Goal: Task Accomplishment & Management: Use online tool/utility

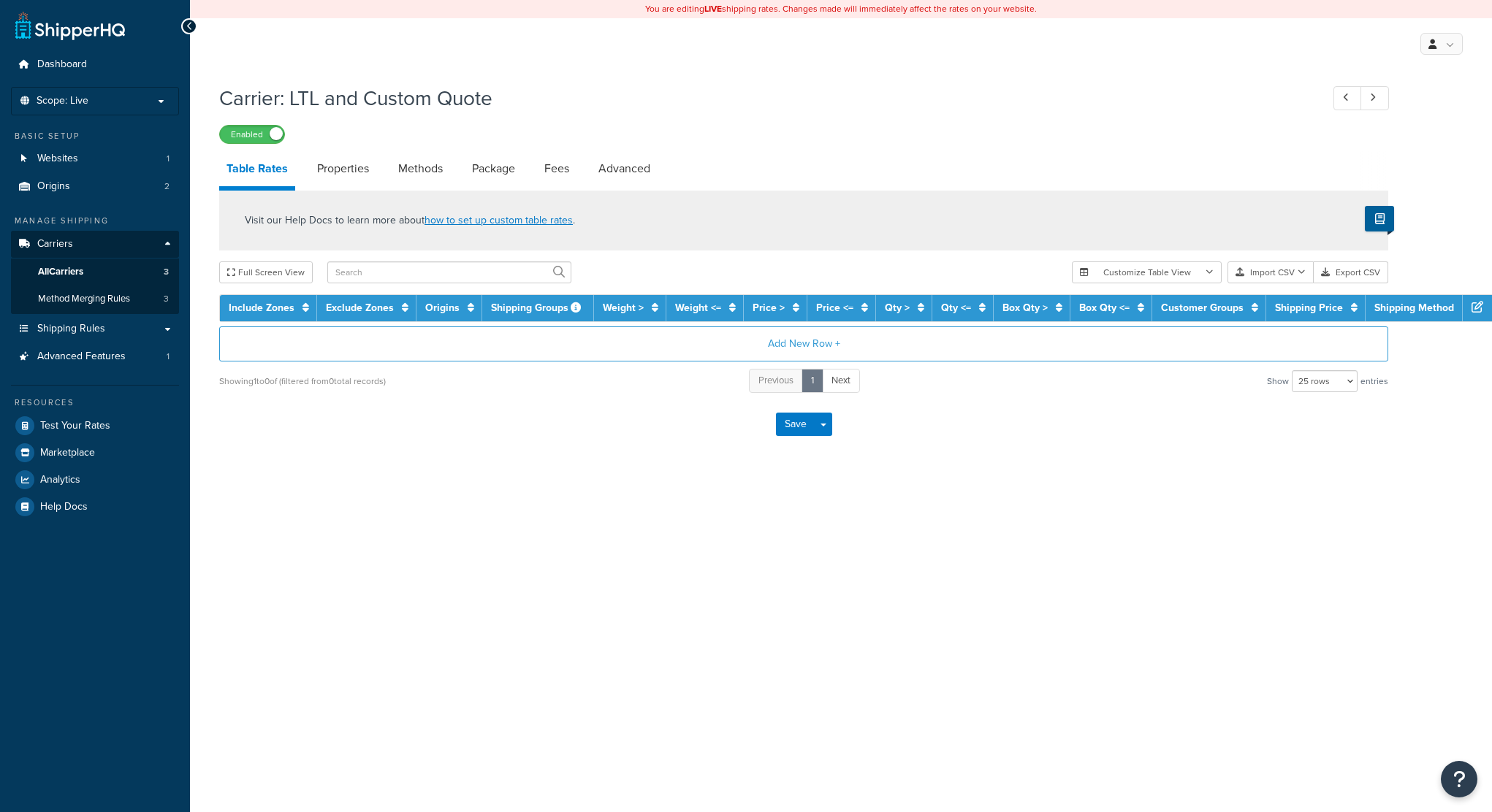
select select "25"
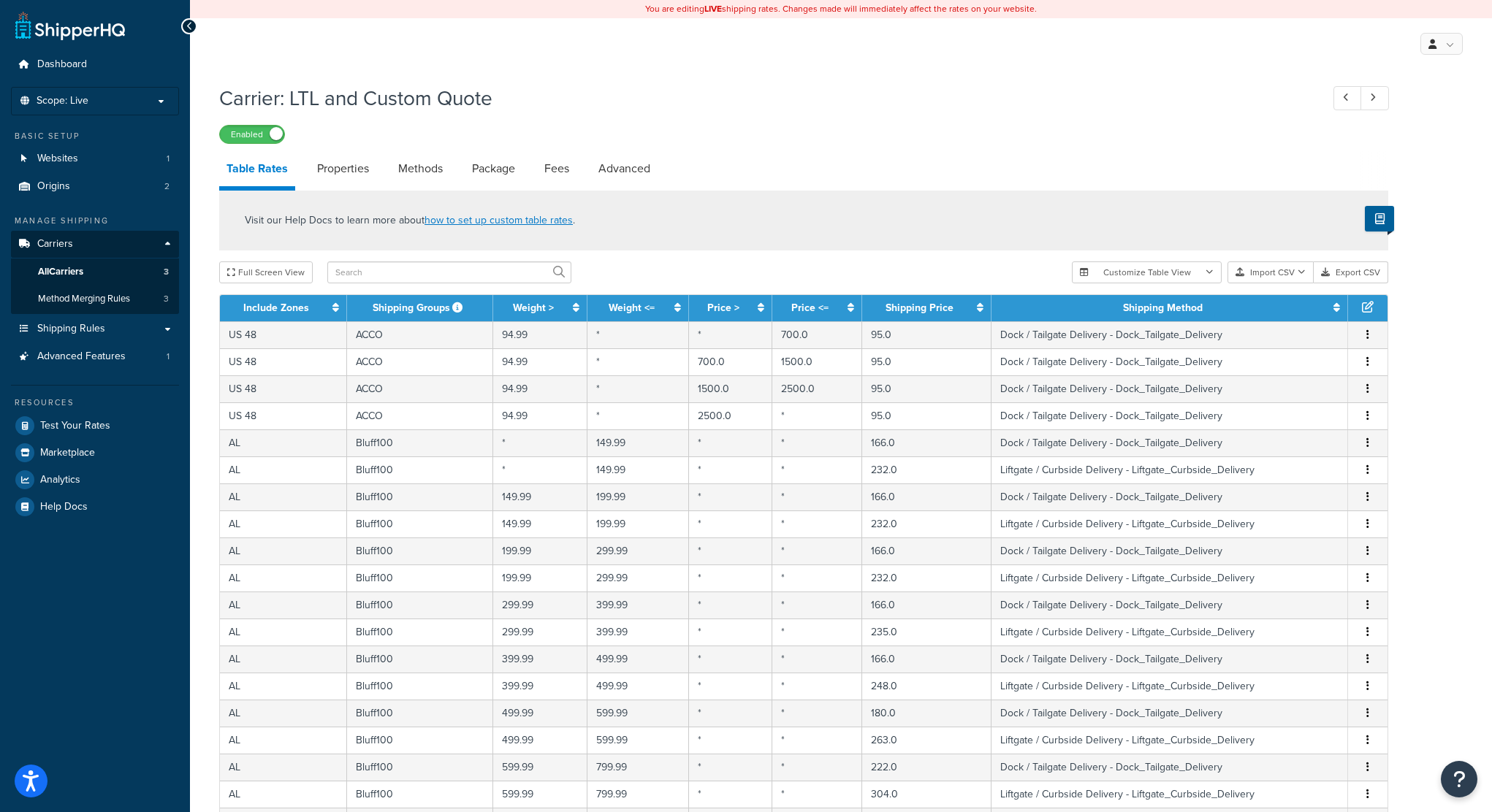
click at [732, 227] on div "Visit our Help Docs to learn more about how to set up custom table rates ." at bounding box center [803, 220] width 1169 height 60
click at [466, 260] on div "Visit our Help Docs to learn more about how to set up custom table rates . Full…" at bounding box center [803, 630] width 1191 height 880
click at [504, 279] on input "text" at bounding box center [449, 272] width 244 height 22
paste input "Bluff60"
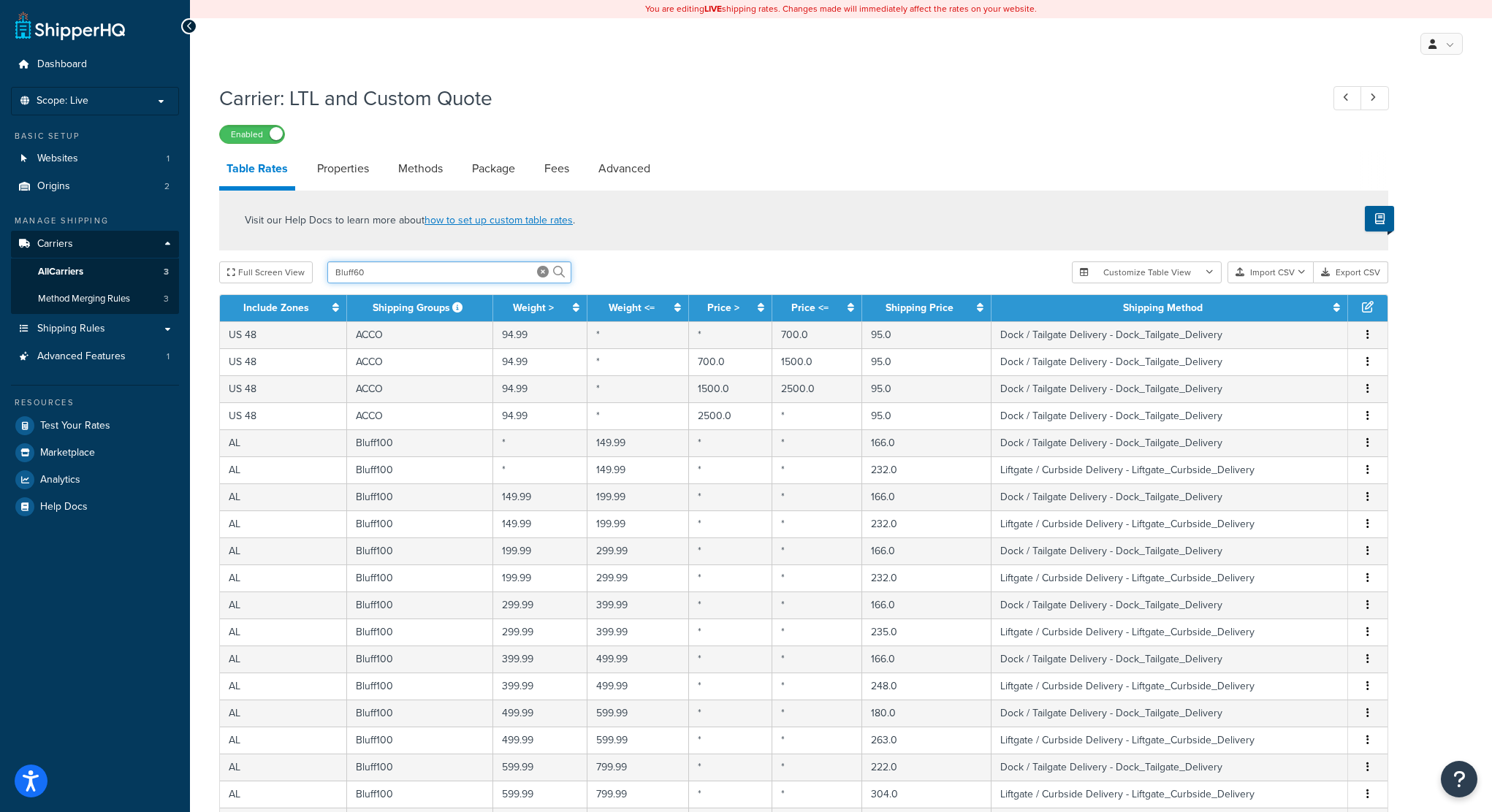
type input "Bluff60"
click at [554, 276] on icon at bounding box center [558, 272] width 11 height 11
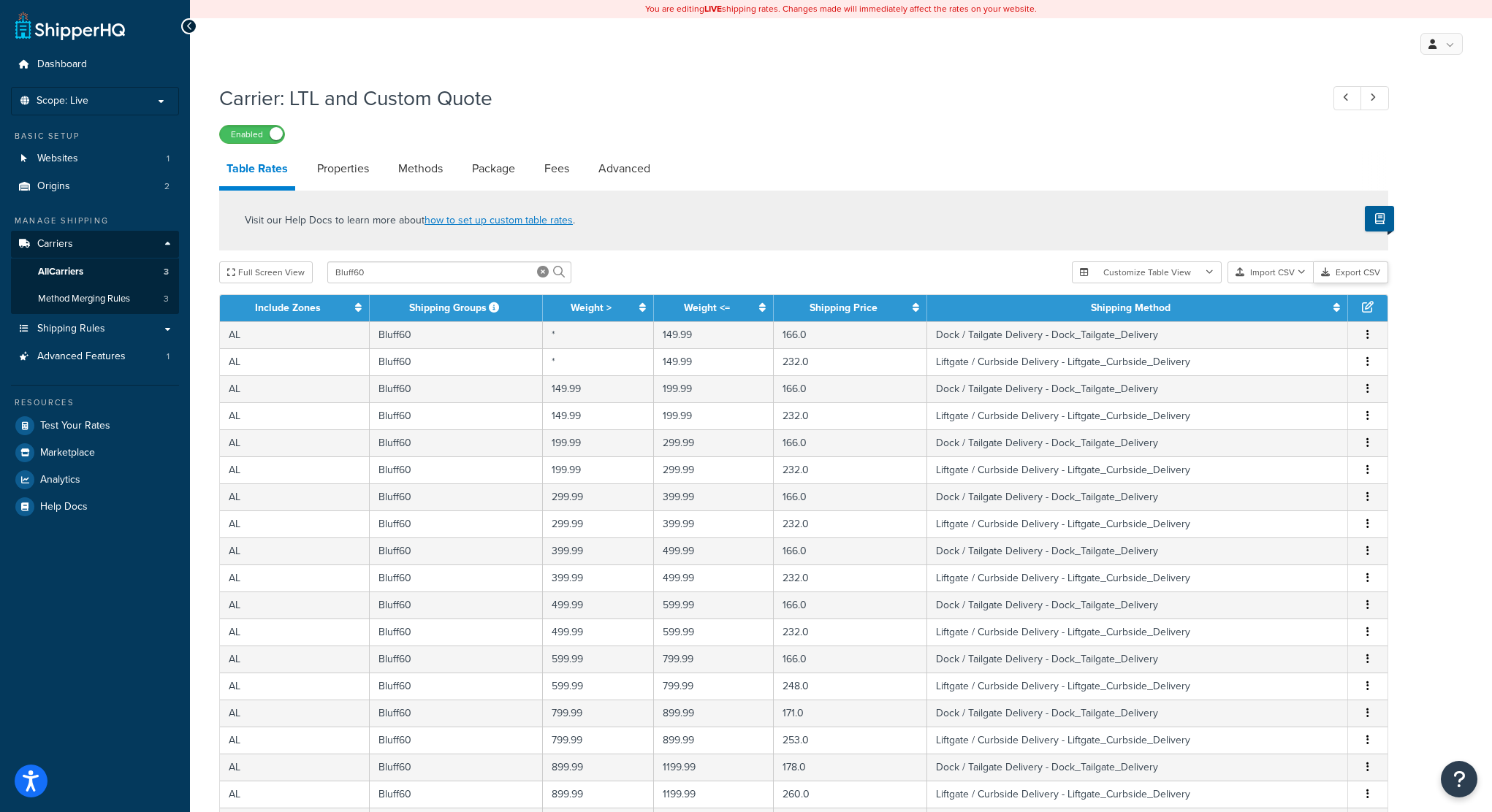
click at [1345, 270] on button "Export CSV" at bounding box center [1351, 272] width 75 height 22
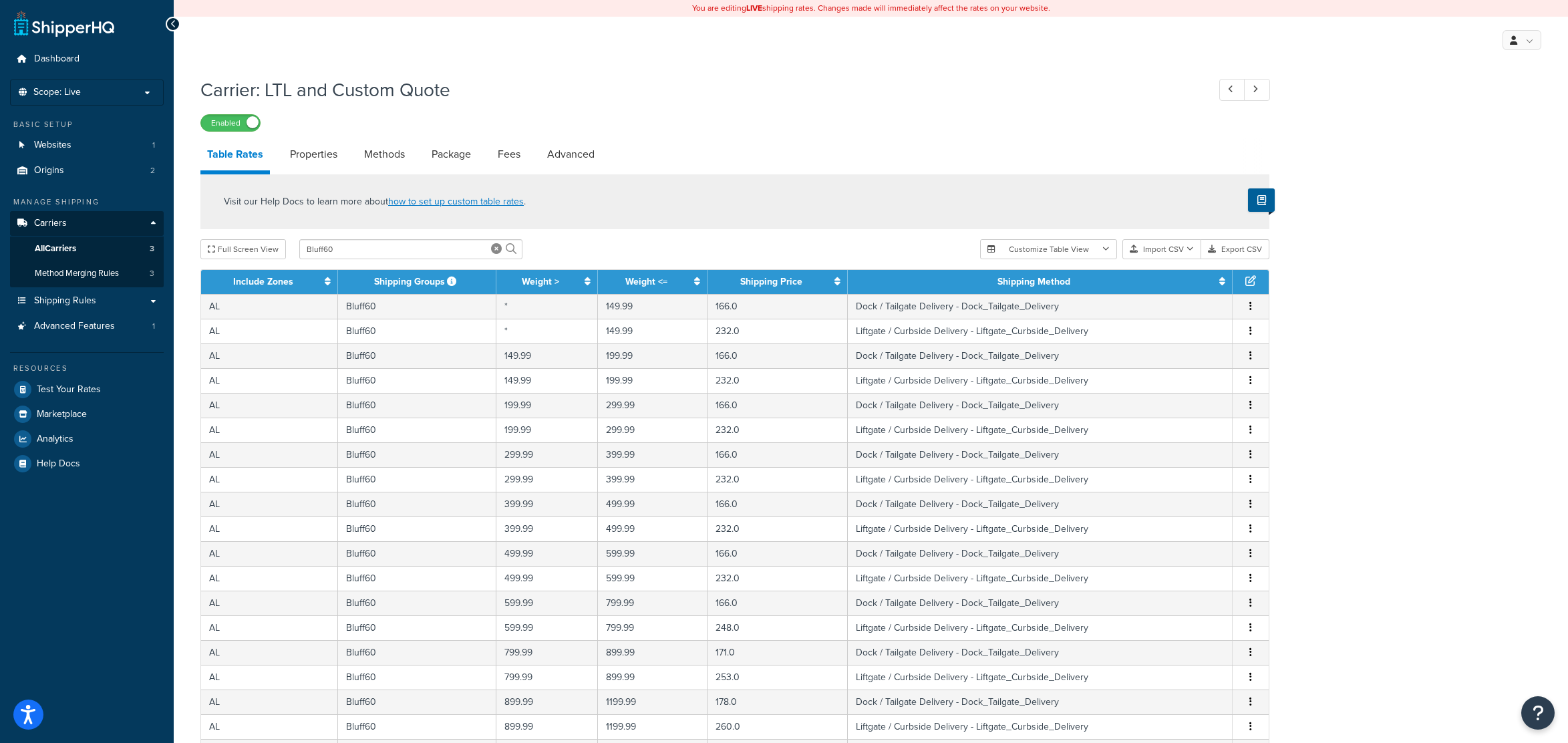
click at [1336, 223] on div "Carrier: LTL and Custom Quote Enabled Table Rates Properties Methods Package Fe…" at bounding box center [870, 568] width 1394 height 997
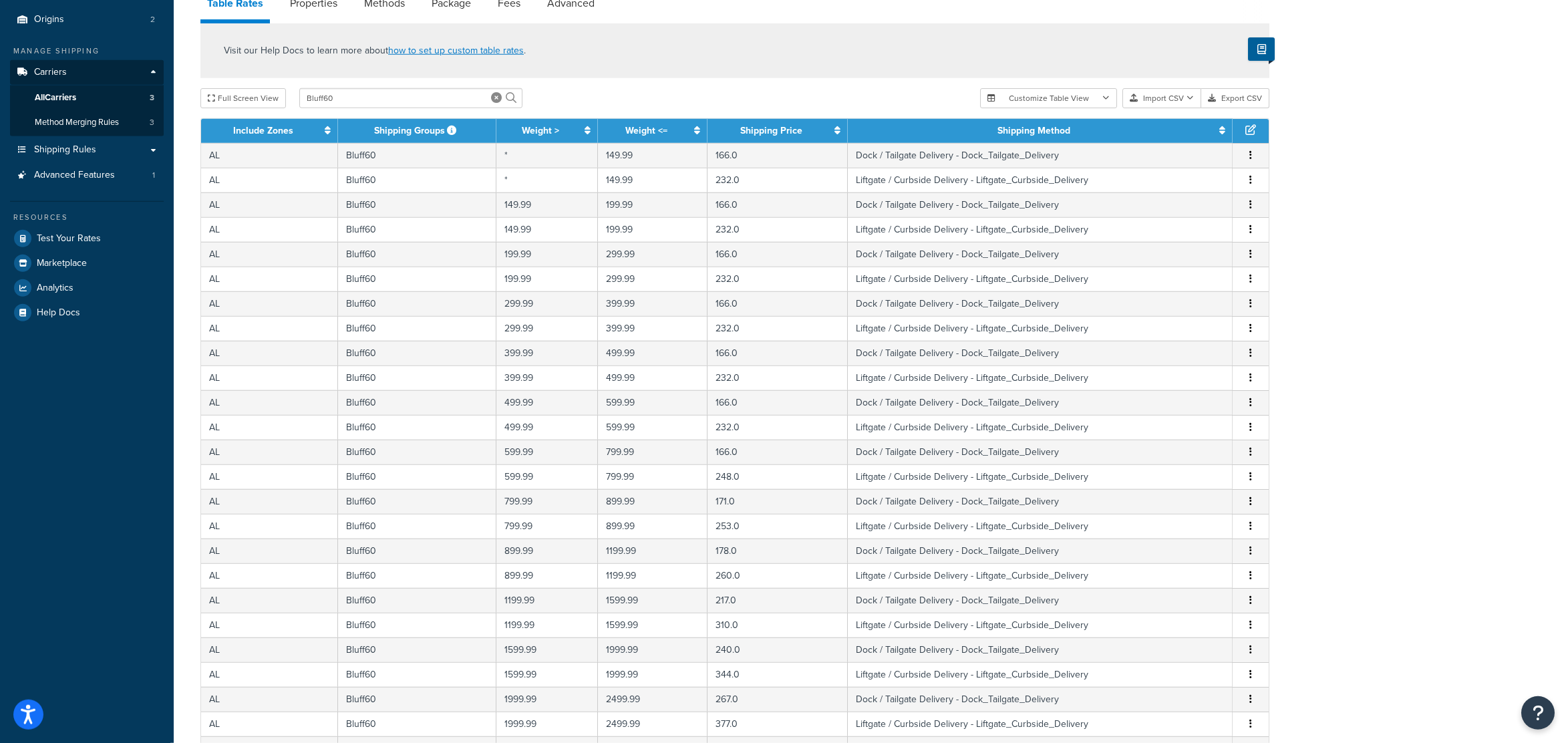
scroll to position [360, 0]
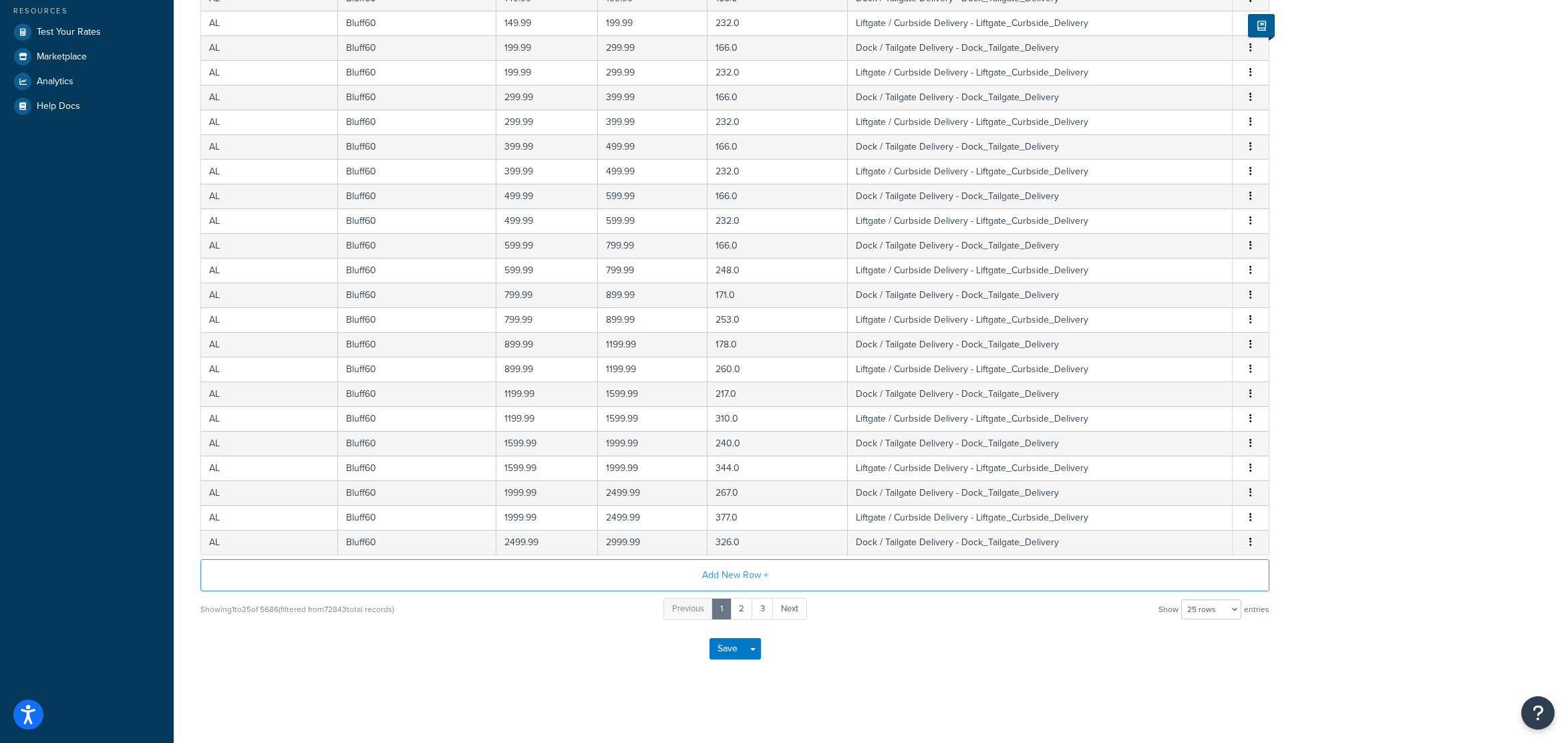
drag, startPoint x: 1377, startPoint y: 354, endPoint x: 1382, endPoint y: 375, distance: 21.6
click at [1181, 599] on select "10 rows 15 rows 25 rows 50 rows 100 rows 1000 rows" at bounding box center [1211, 609] width 60 height 20
select select "50"
click option "50 rows" at bounding box center [0, 0] width 0 height 0
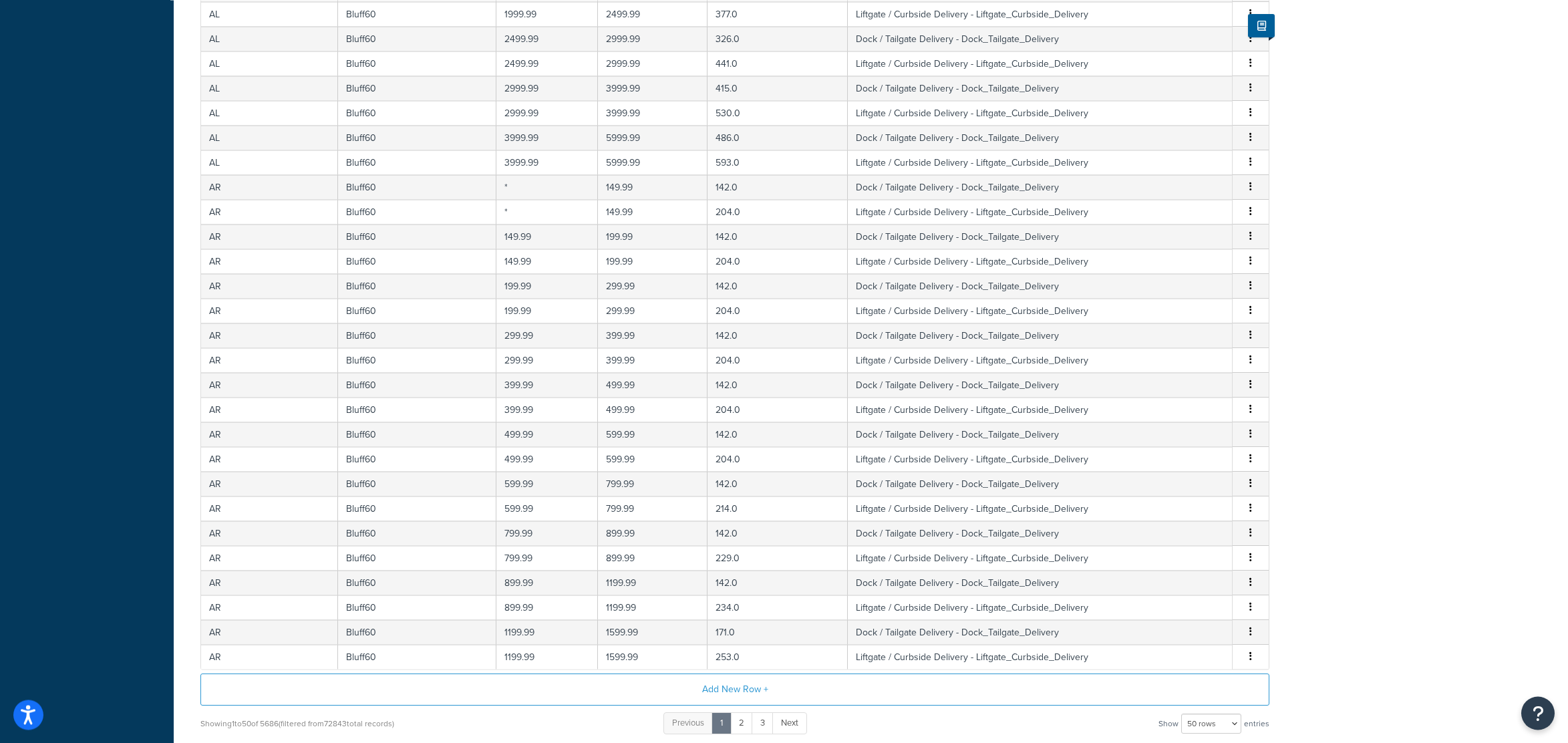
drag, startPoint x: 1330, startPoint y: 370, endPoint x: 1332, endPoint y: 439, distance: 69.0
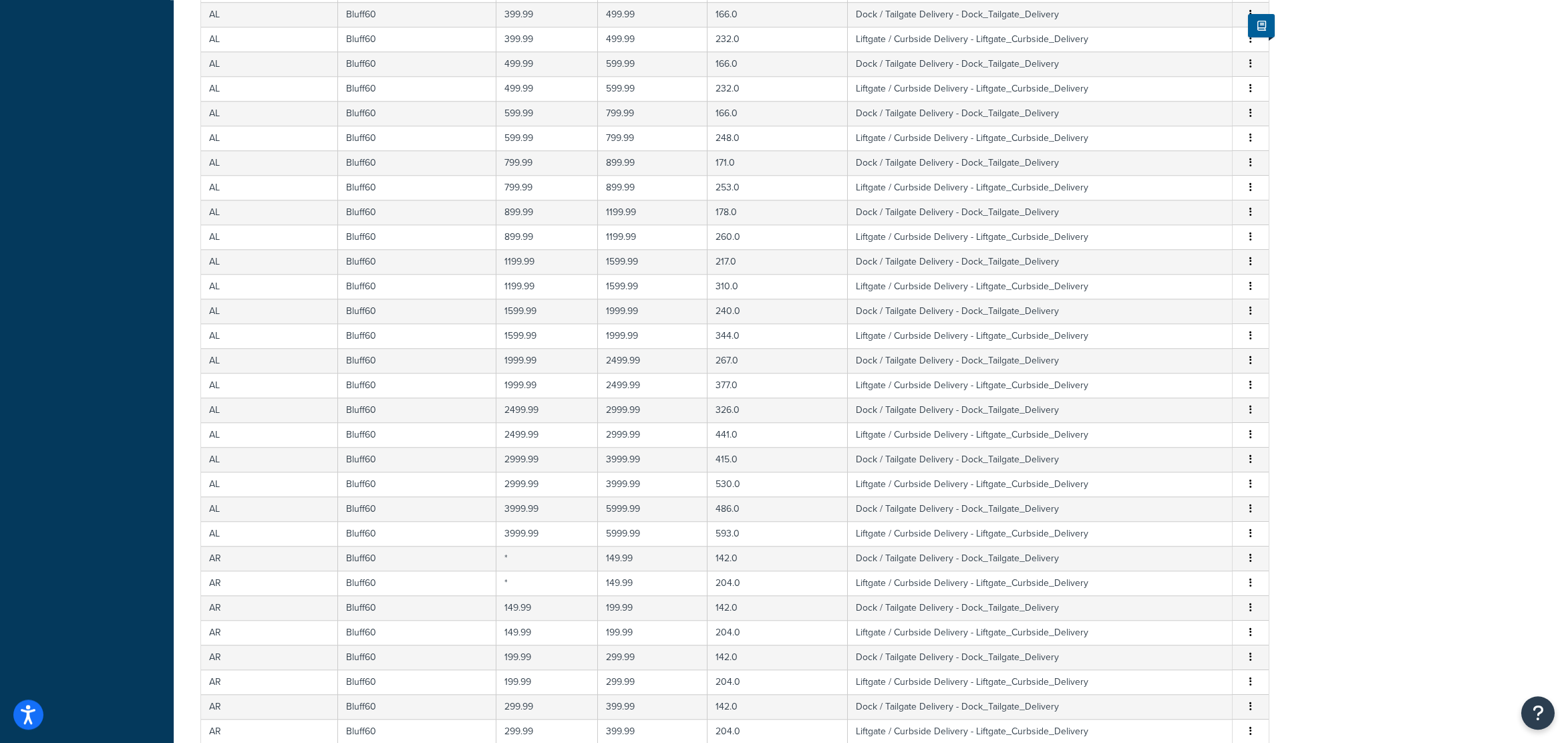
drag, startPoint x: 1326, startPoint y: 539, endPoint x: 1319, endPoint y: 416, distance: 123.2
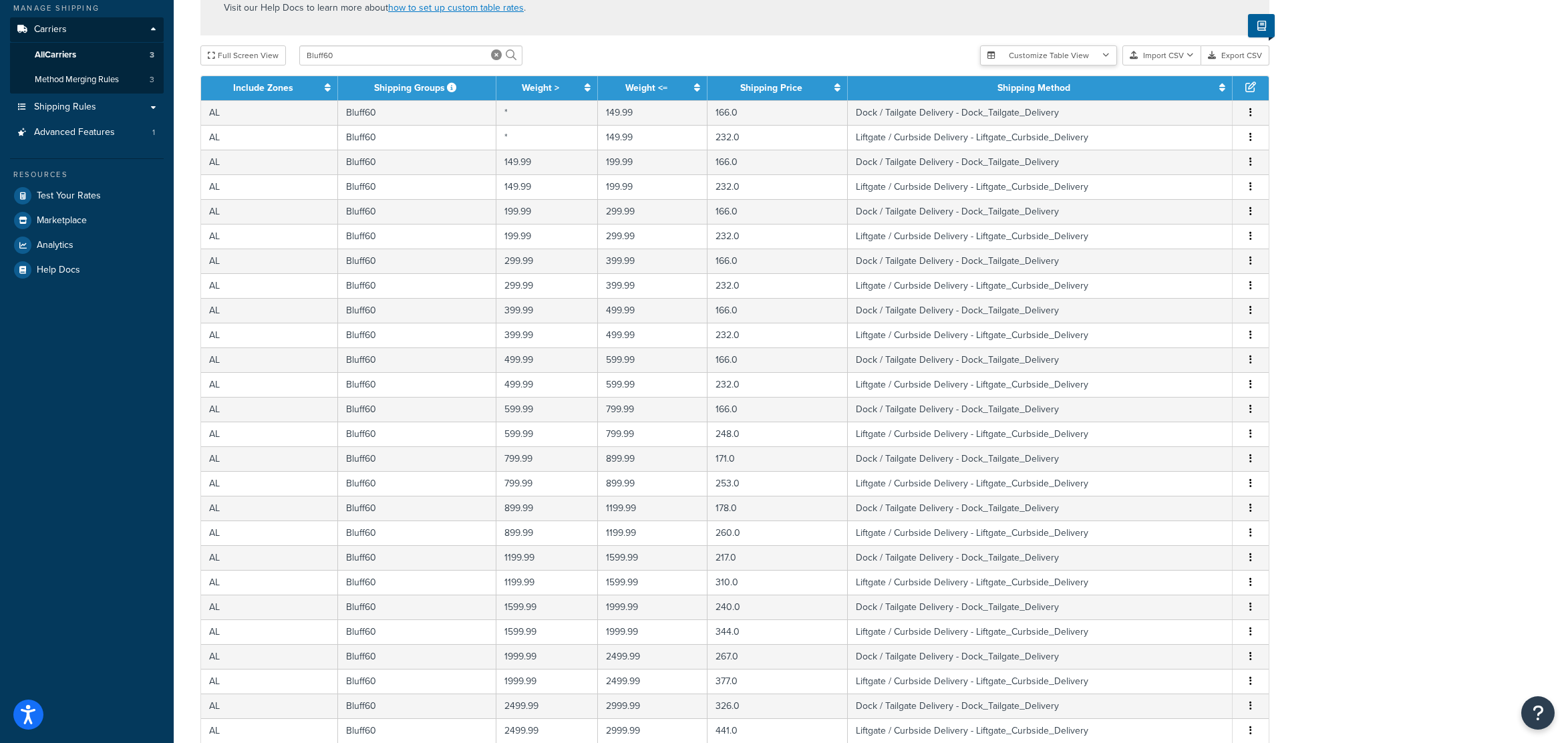
click at [1079, 60] on button "Customize Table View" at bounding box center [1049, 55] width 137 height 20
click at [1331, 117] on div "Carrier: LTL and Custom Quote Enabled Table Rates Properties Methods Package Fe…" at bounding box center [870, 684] width 1394 height 1616
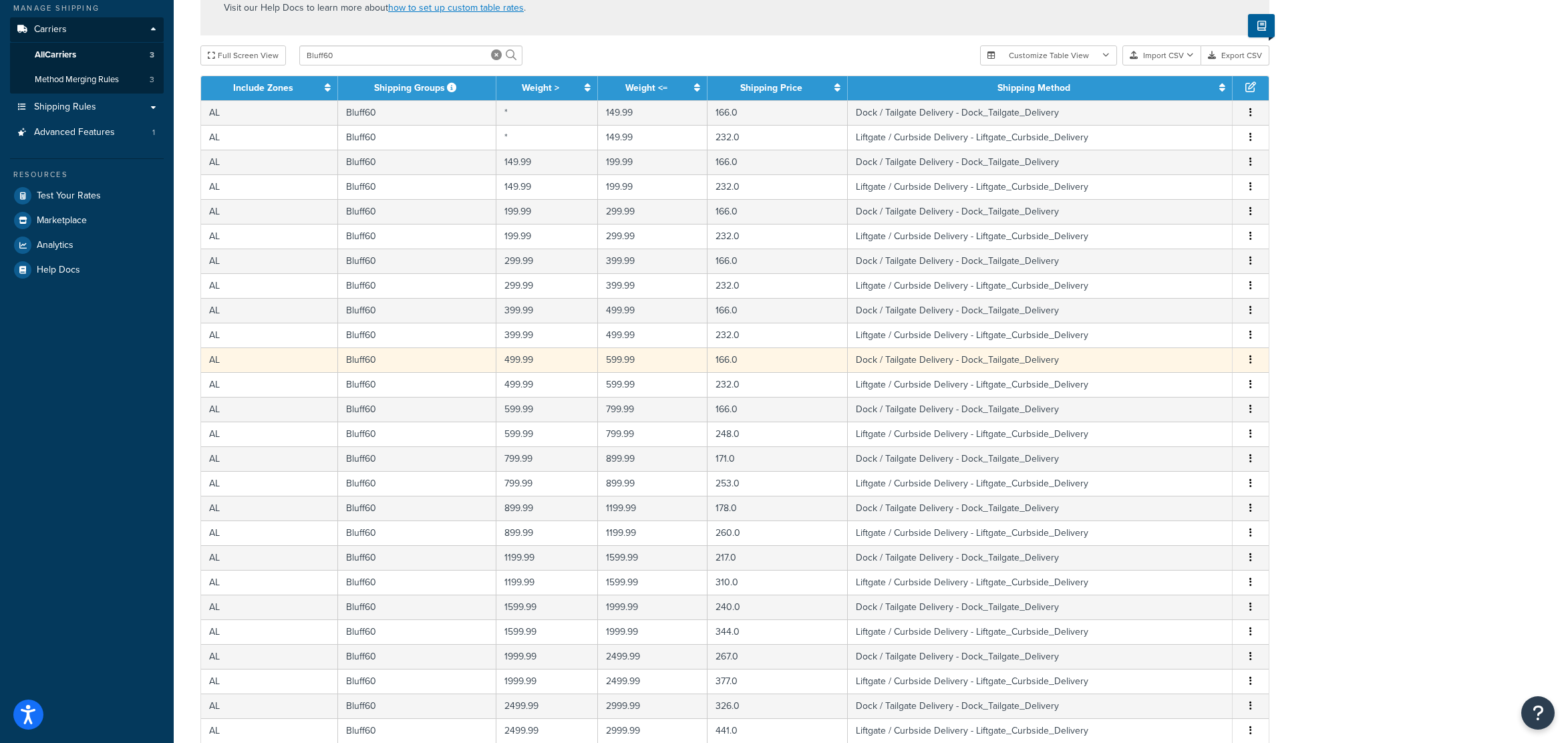
scroll to position [0, 0]
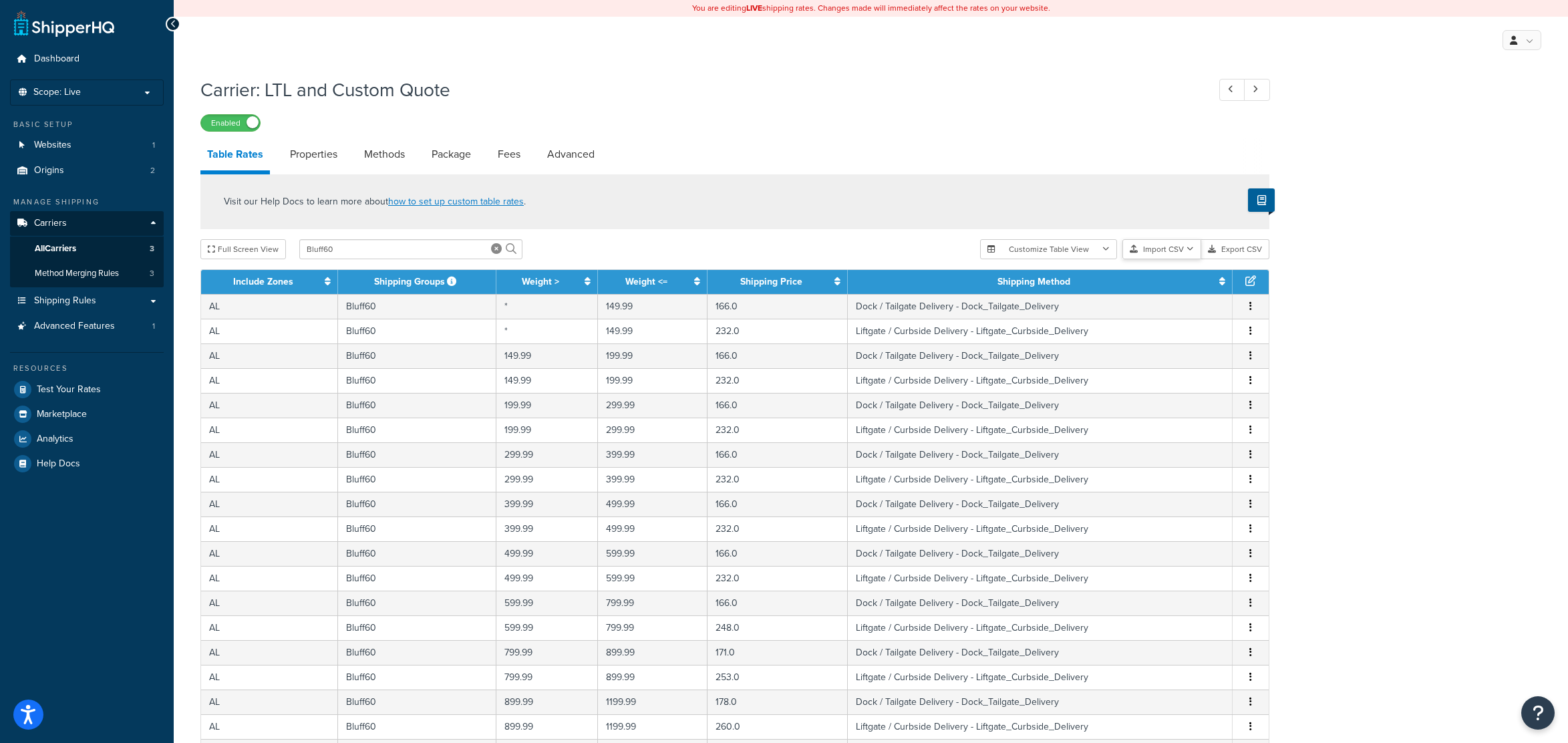
click at [1183, 253] on button "Import CSV" at bounding box center [1162, 249] width 79 height 20
click at [870, 225] on div "Visit our Help Docs to learn more about how to set up custom table rates ." at bounding box center [735, 202] width 1069 height 55
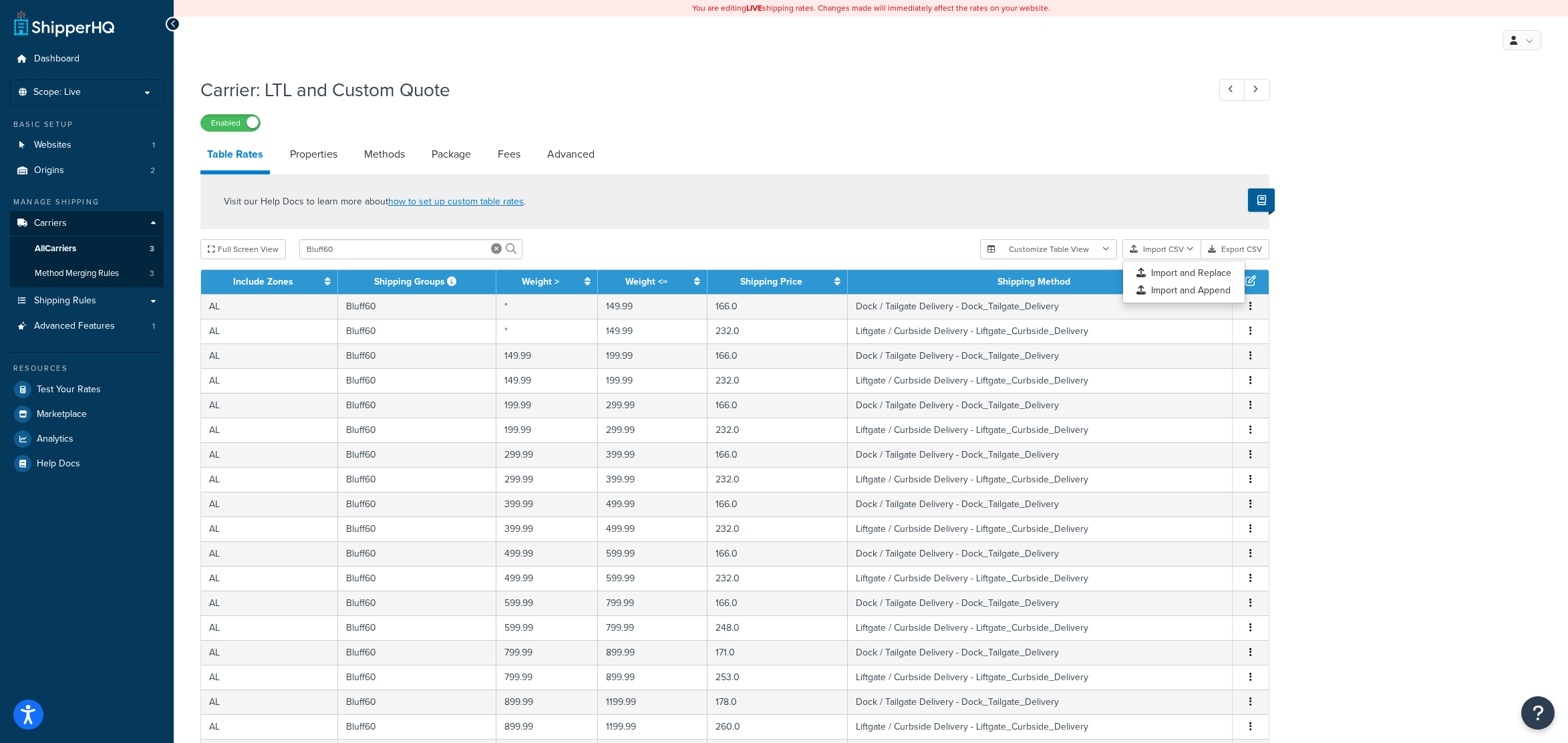
click at [659, 114] on div "Enabled" at bounding box center [735, 122] width 1069 height 19
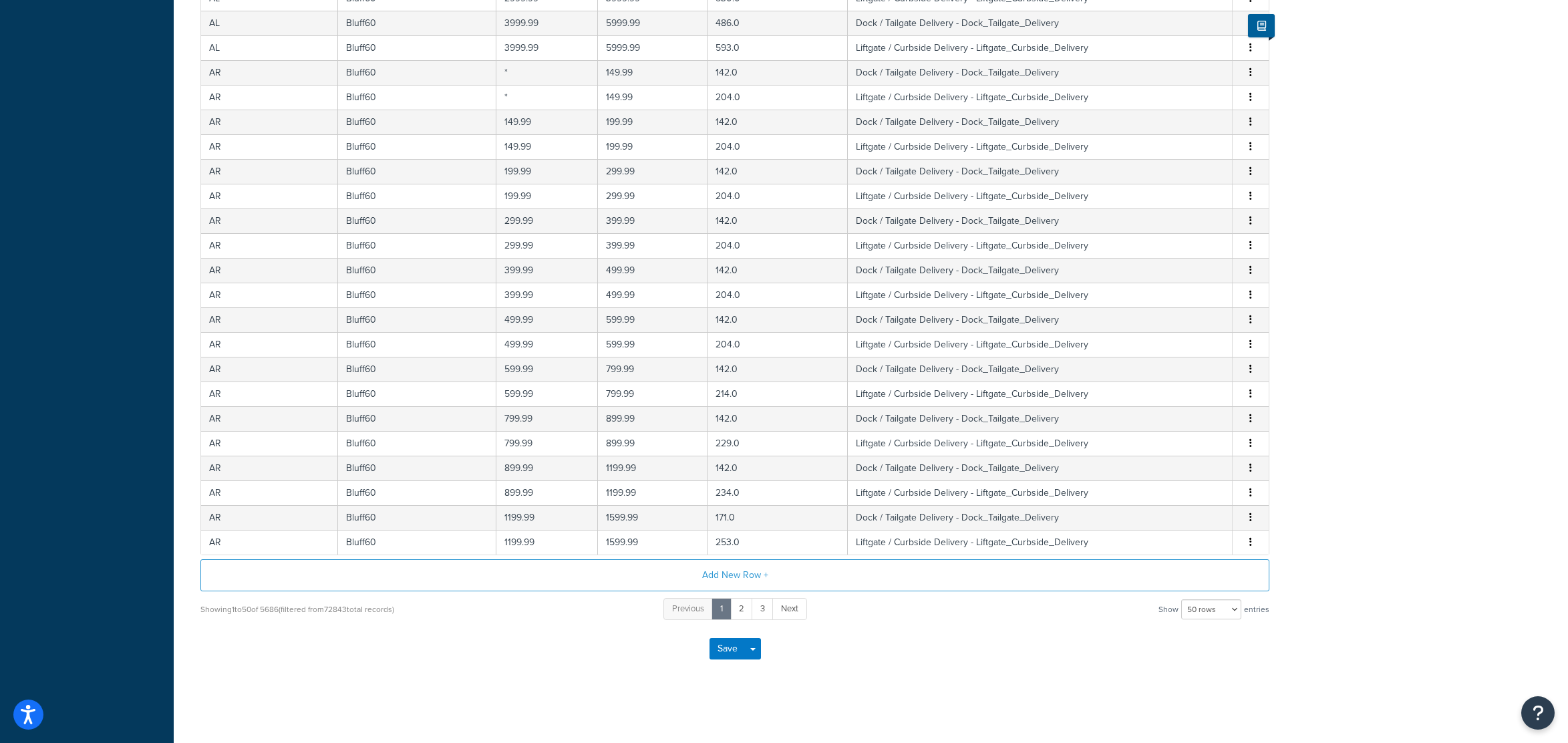
drag, startPoint x: 1386, startPoint y: 379, endPoint x: 1387, endPoint y: 475, distance: 96.0
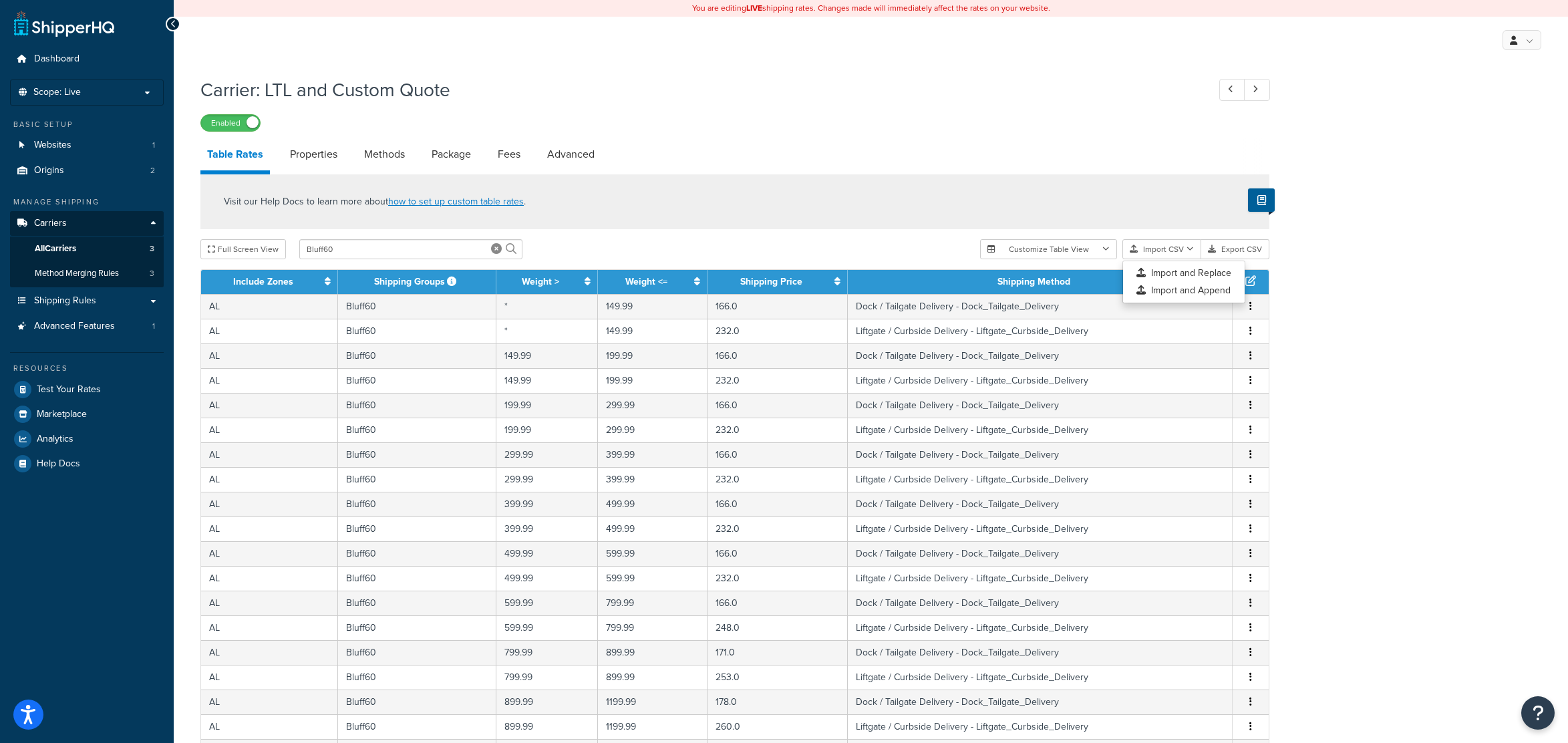
drag, startPoint x: 1349, startPoint y: 680, endPoint x: 1390, endPoint y: 249, distance: 432.9
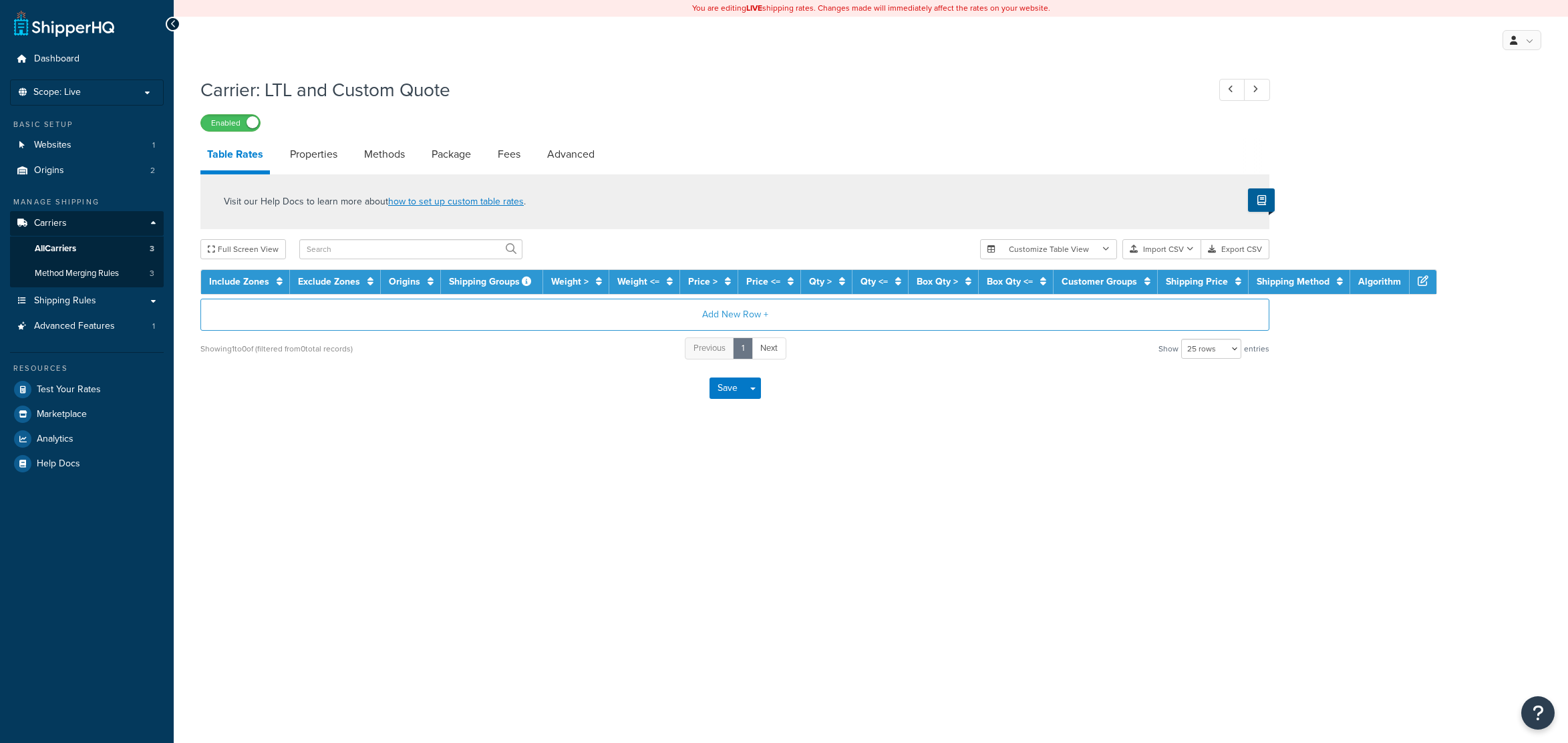
select select "25"
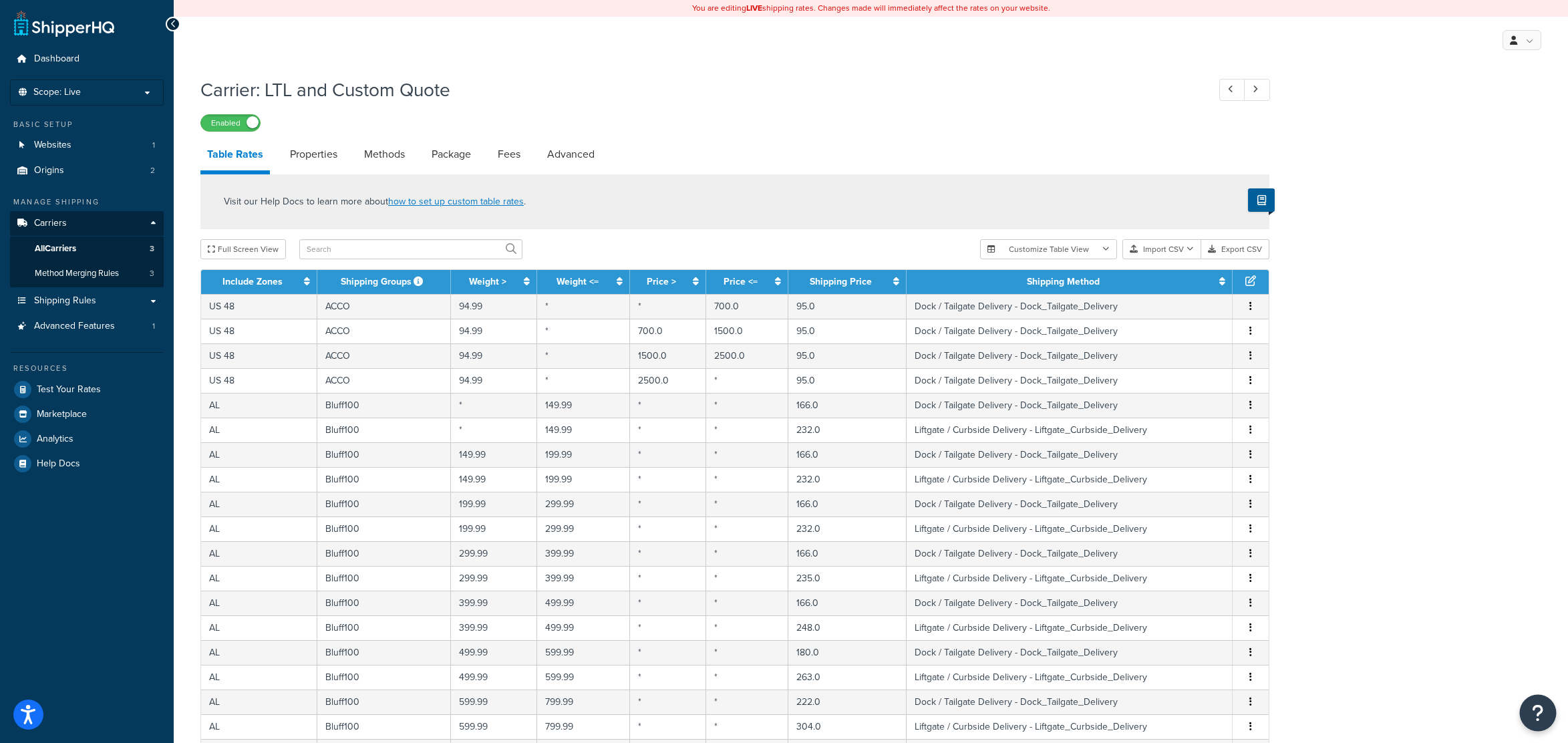
click at [1530, 714] on button "Open Resource Center" at bounding box center [1537, 713] width 36 height 36
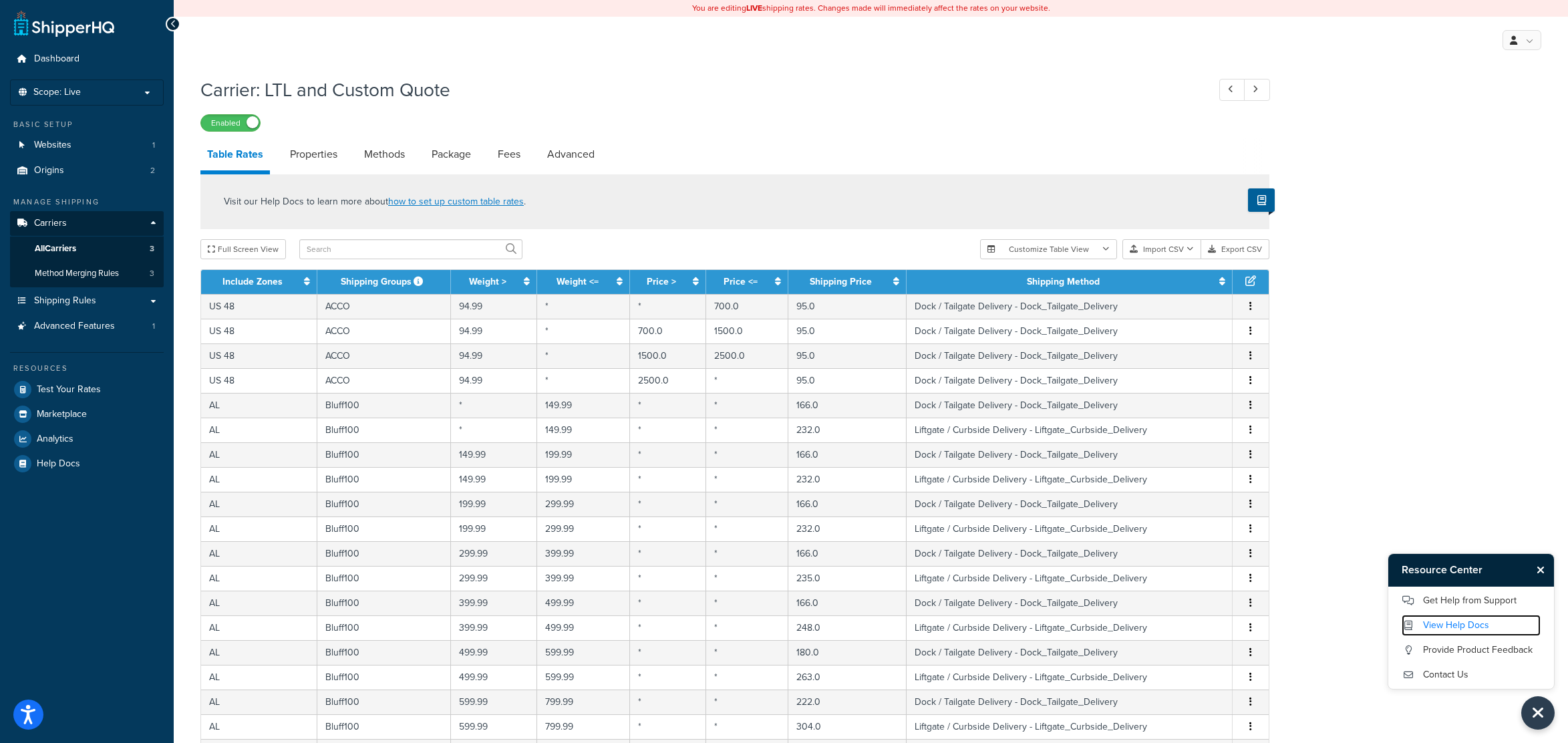
click at [1465, 619] on link "View Help Docs" at bounding box center [1471, 625] width 139 height 22
click at [1162, 251] on button "Import CSV" at bounding box center [1162, 249] width 79 height 20
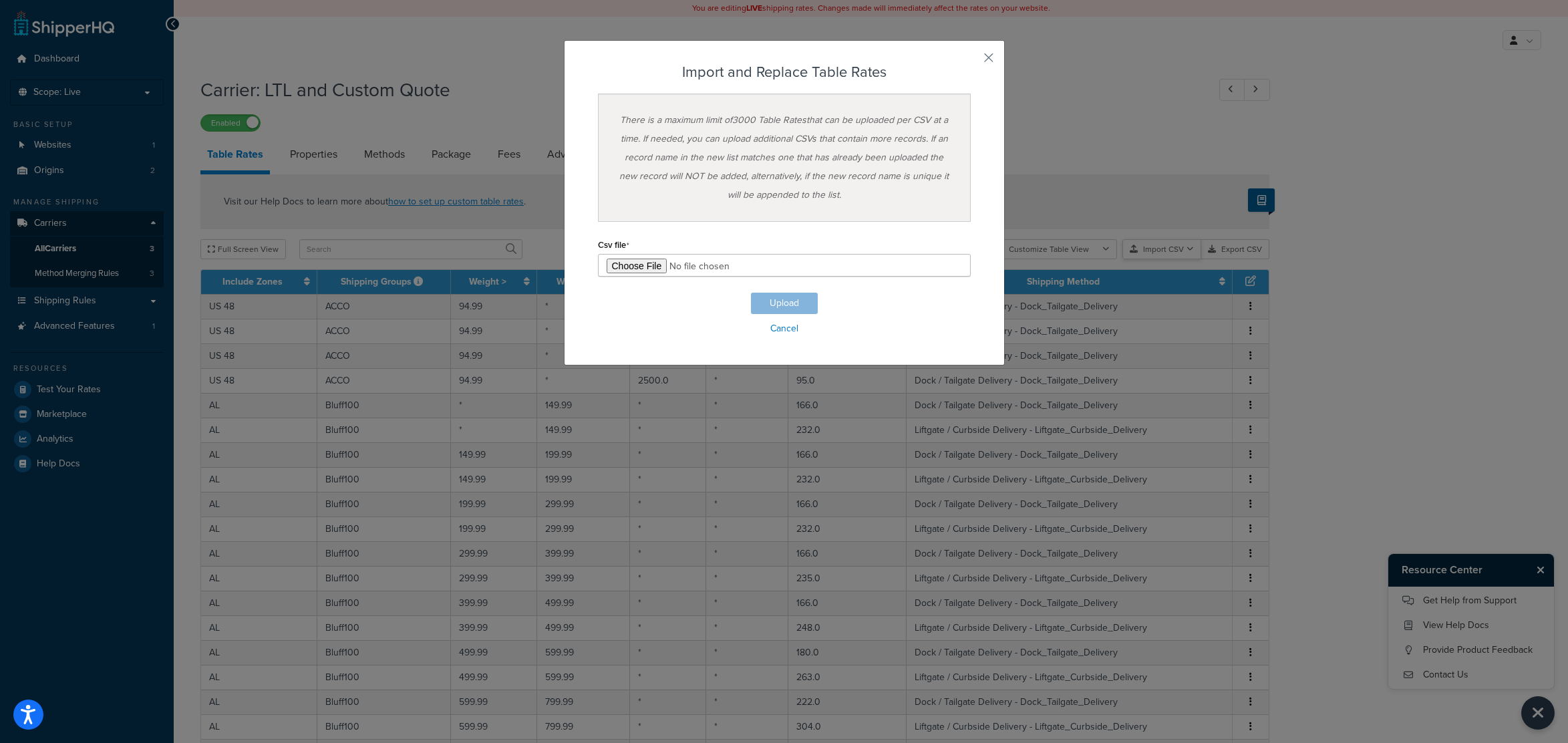
click at [1186, 259] on div "Customize Table View Show all columns Show selected columns Import CSV Import a…" at bounding box center [1124, 249] width 289 height 20
click at [970, 61] on button "button" at bounding box center [969, 63] width 3 height 3
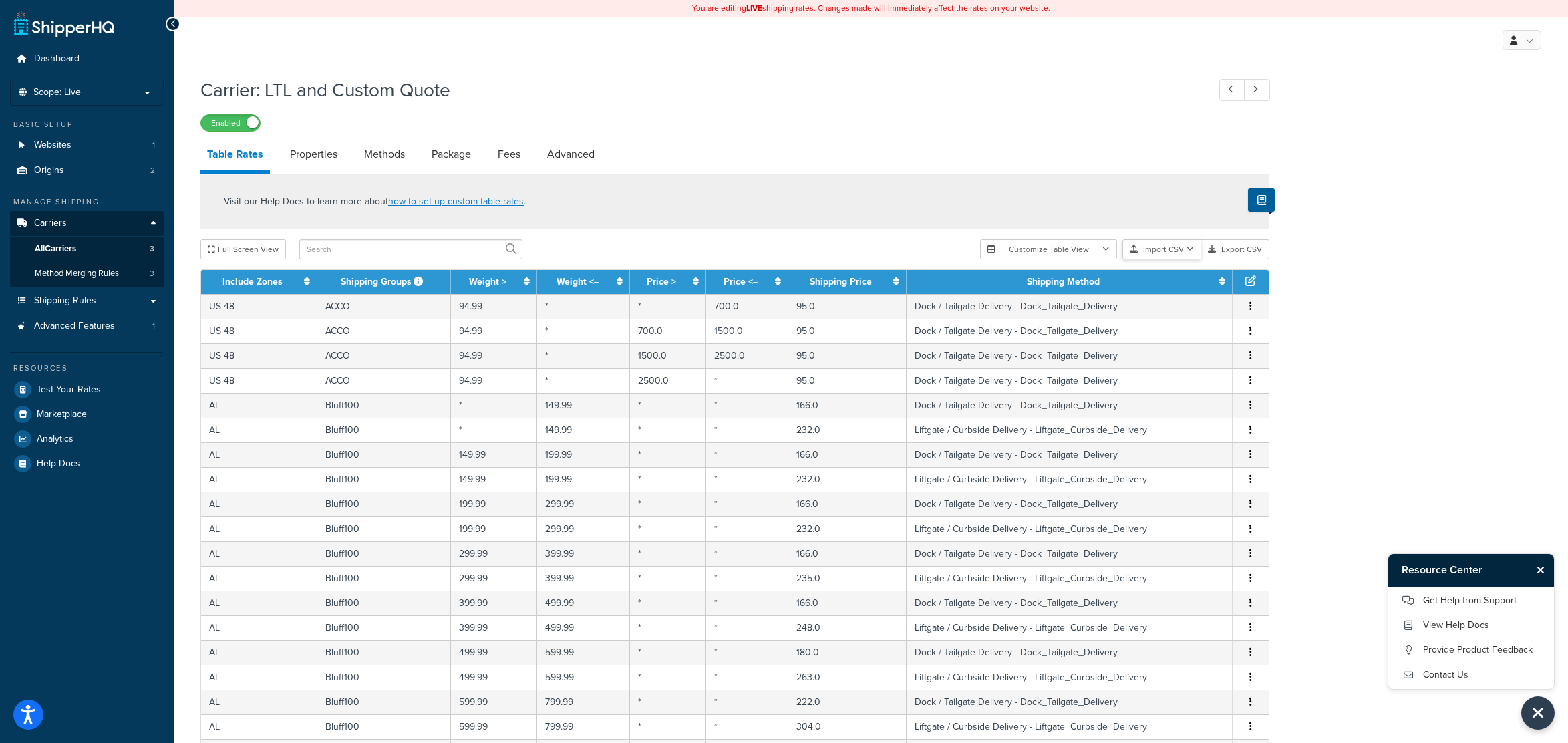
click at [1171, 242] on button "Import CSV" at bounding box center [1162, 249] width 79 height 20
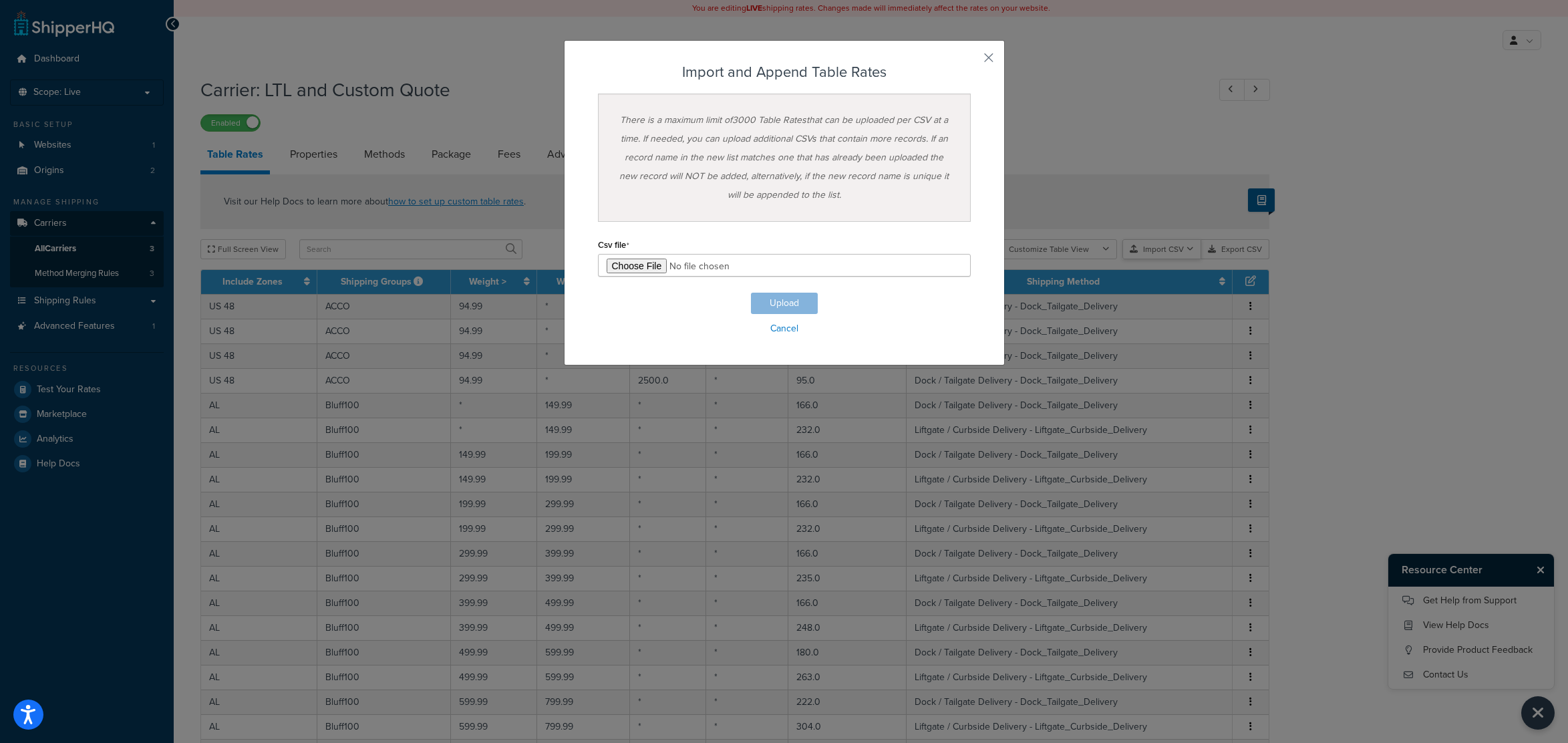
click at [1177, 259] on div "Customize Table View Show all columns Show selected columns Import CSV Import a…" at bounding box center [1124, 249] width 289 height 20
click at [1177, 297] on div "Import and Append Table Rates There is a maximum limit of 3000 Table Rates that…" at bounding box center [784, 372] width 1568 height 743
click at [970, 61] on button "button" at bounding box center [969, 63] width 3 height 3
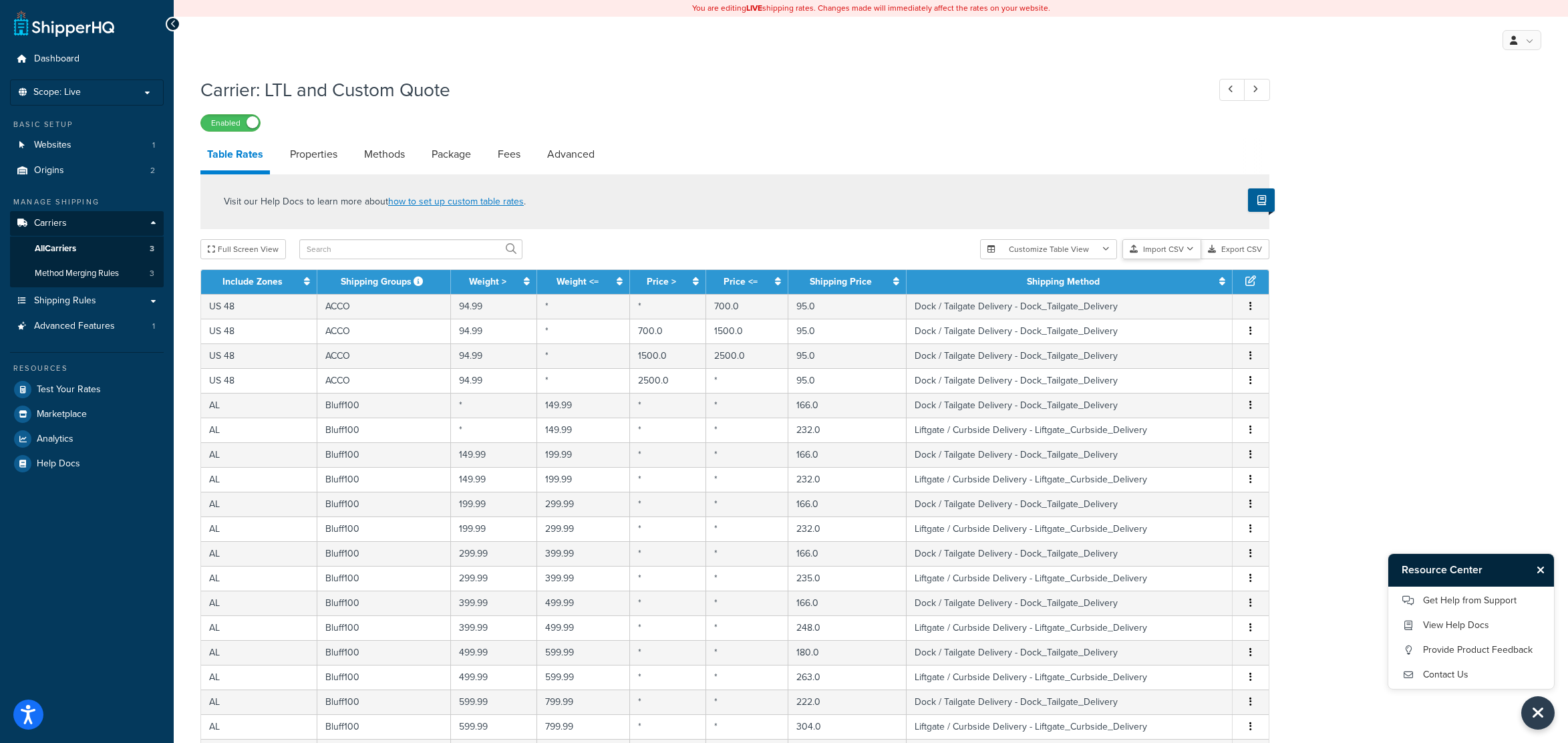
click at [1178, 248] on button "Import CSV" at bounding box center [1162, 249] width 79 height 20
click at [1173, 259] on div "Customize Table View Show all columns Show selected columns Import CSV Import a…" at bounding box center [1124, 249] width 289 height 20
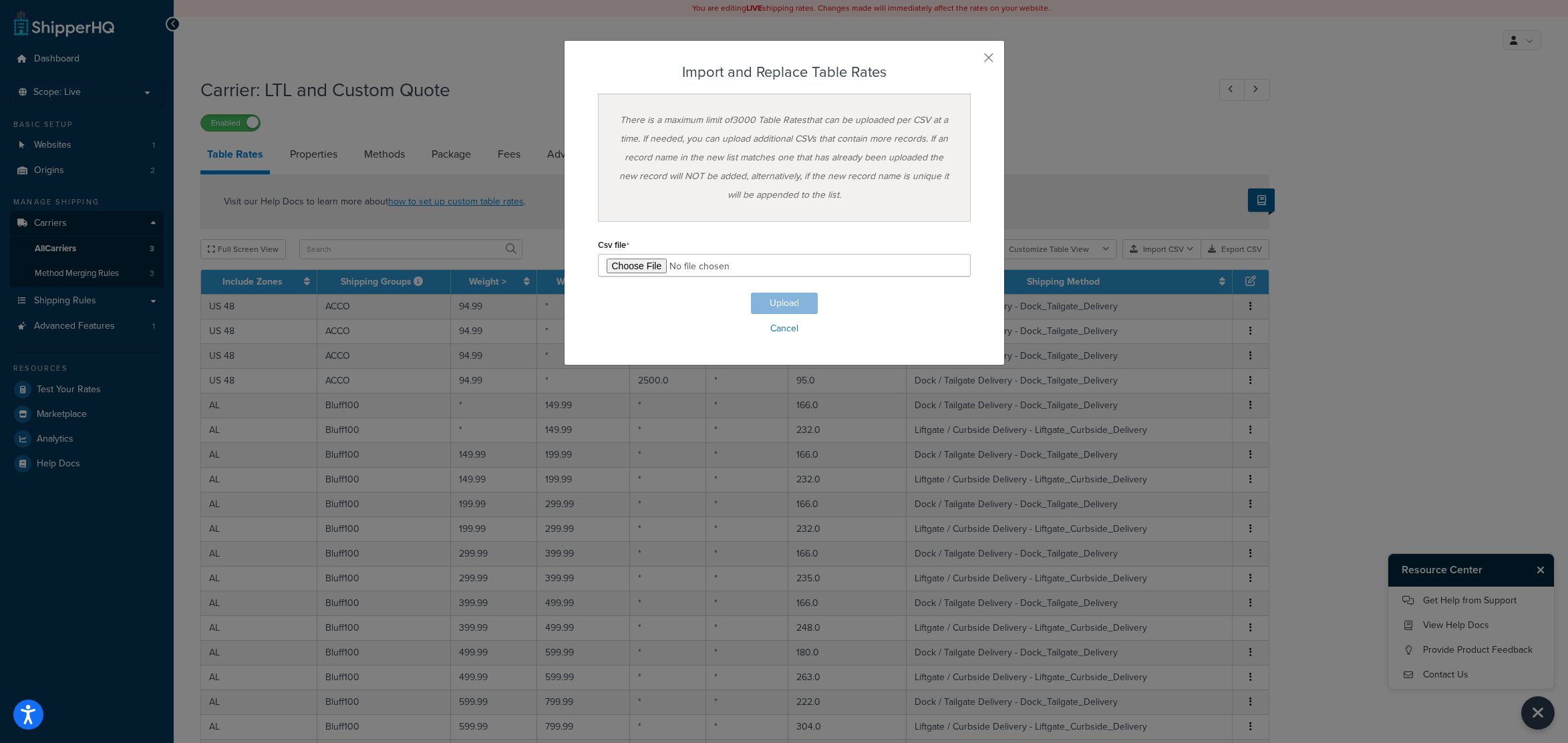
click at [1083, 163] on div "Import and Replace Table Rates There is a maximum limit of 3000 Table Rates tha…" at bounding box center [784, 372] width 1568 height 743
click at [790, 330] on link "Cancel" at bounding box center [784, 328] width 373 height 19
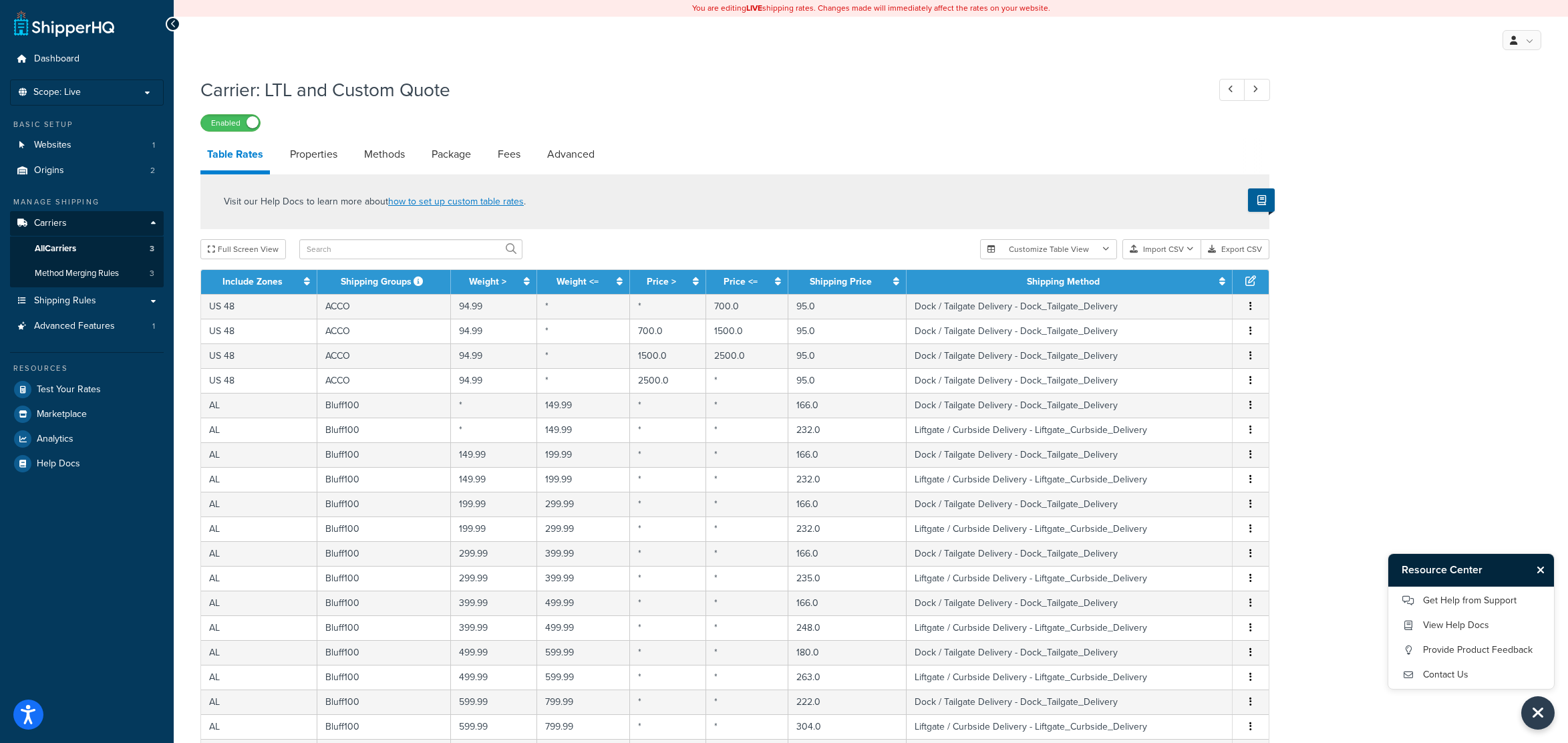
click at [1364, 327] on div "Carrier: LTL and Custom Quote Enabled Table Rates Properties Methods Package Fe…" at bounding box center [870, 568] width 1394 height 997
click at [1537, 715] on icon "Close Resource Center" at bounding box center [1537, 712] width 15 height 19
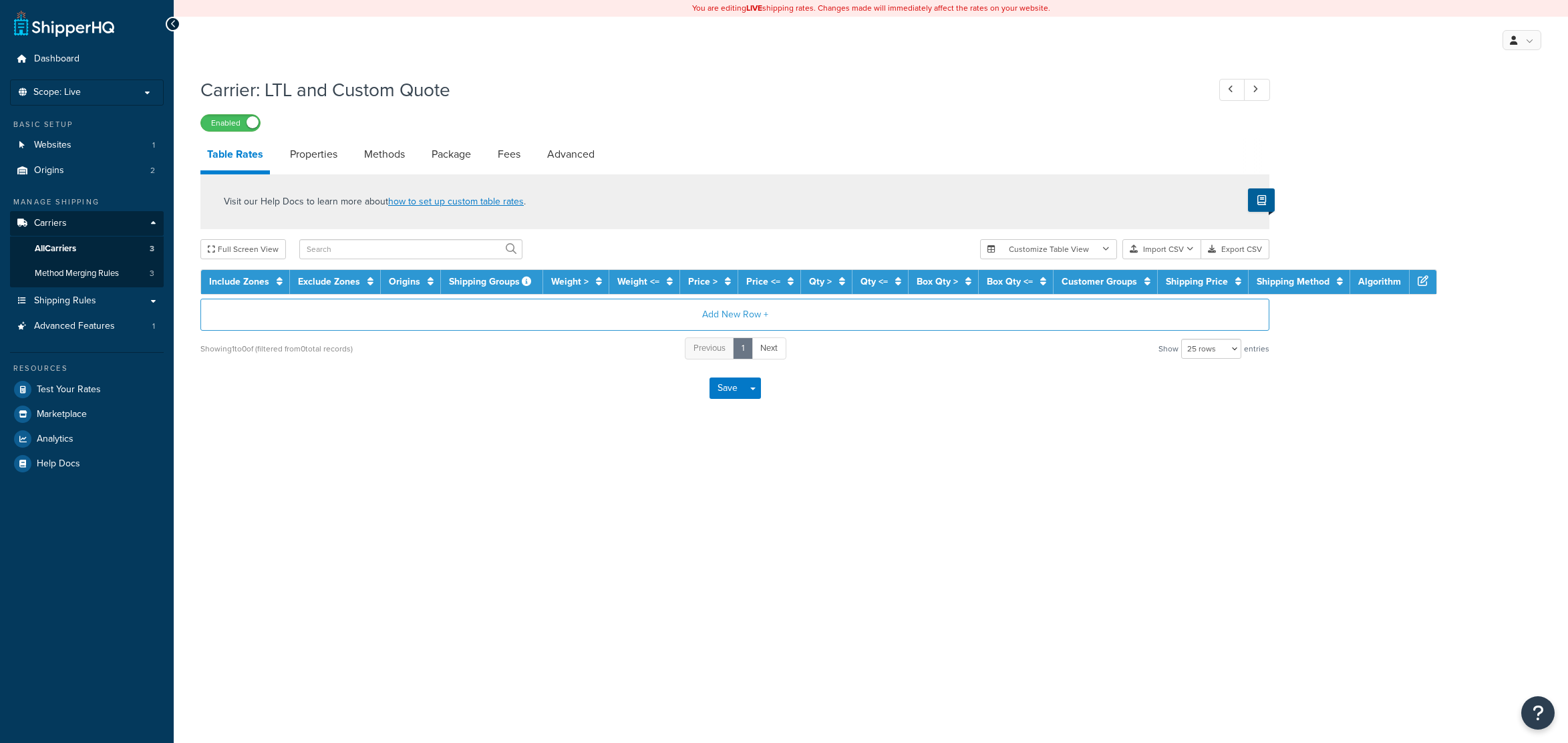
select select "25"
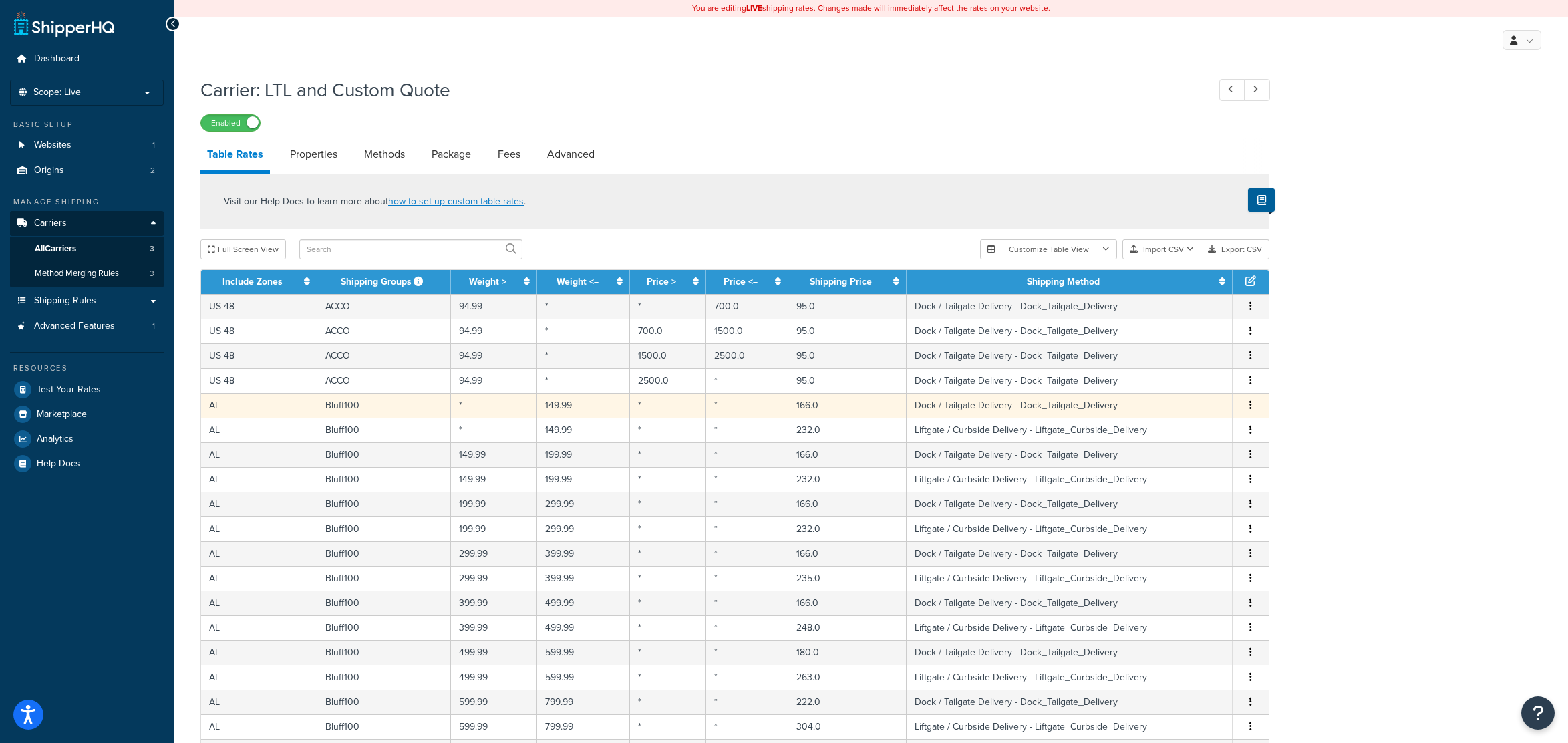
click at [558, 418] on td "149.99" at bounding box center [583, 405] width 93 height 25
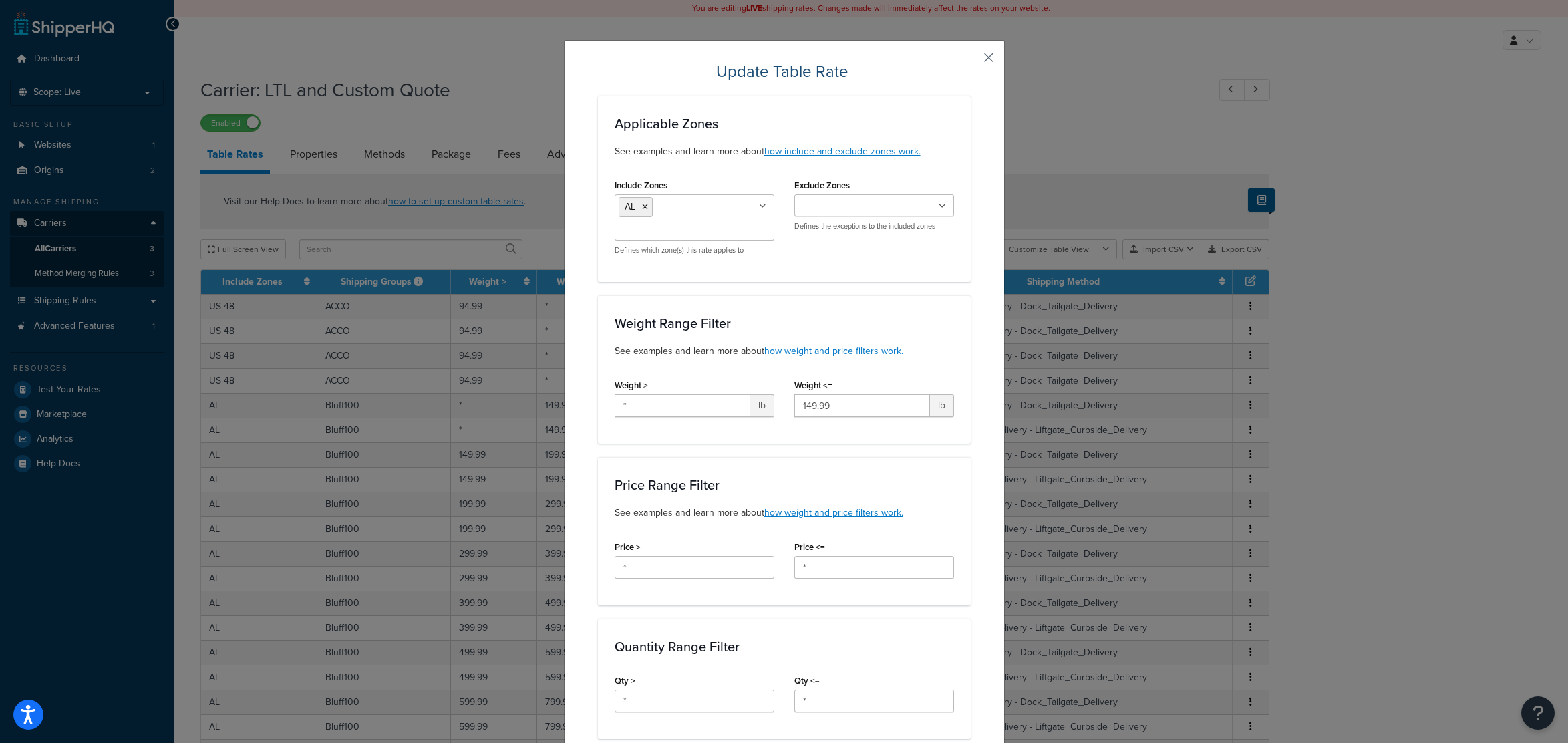
click at [970, 61] on button "button" at bounding box center [969, 63] width 3 height 3
click at [1406, 244] on div "Update Table Rate Applicable Zones See examples and learn more about how includ…" at bounding box center [784, 372] width 1568 height 743
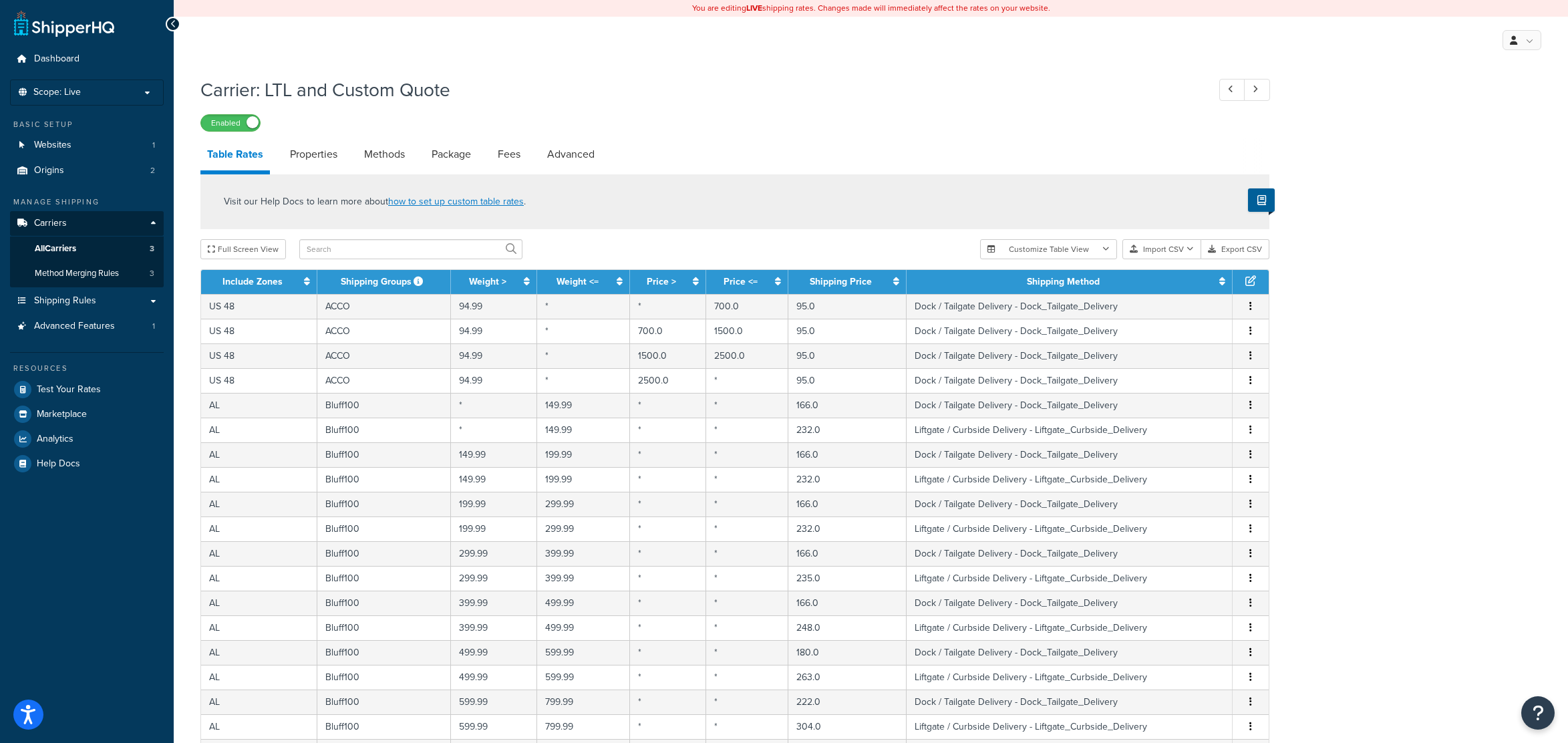
click at [526, 109] on div "Carrier: LTL and Custom Quote Enabled" at bounding box center [735, 101] width 1069 height 62
click at [1250, 251] on button "Export CSV" at bounding box center [1235, 249] width 68 height 20
click at [68, 247] on span "All Carriers" at bounding box center [56, 249] width 42 height 11
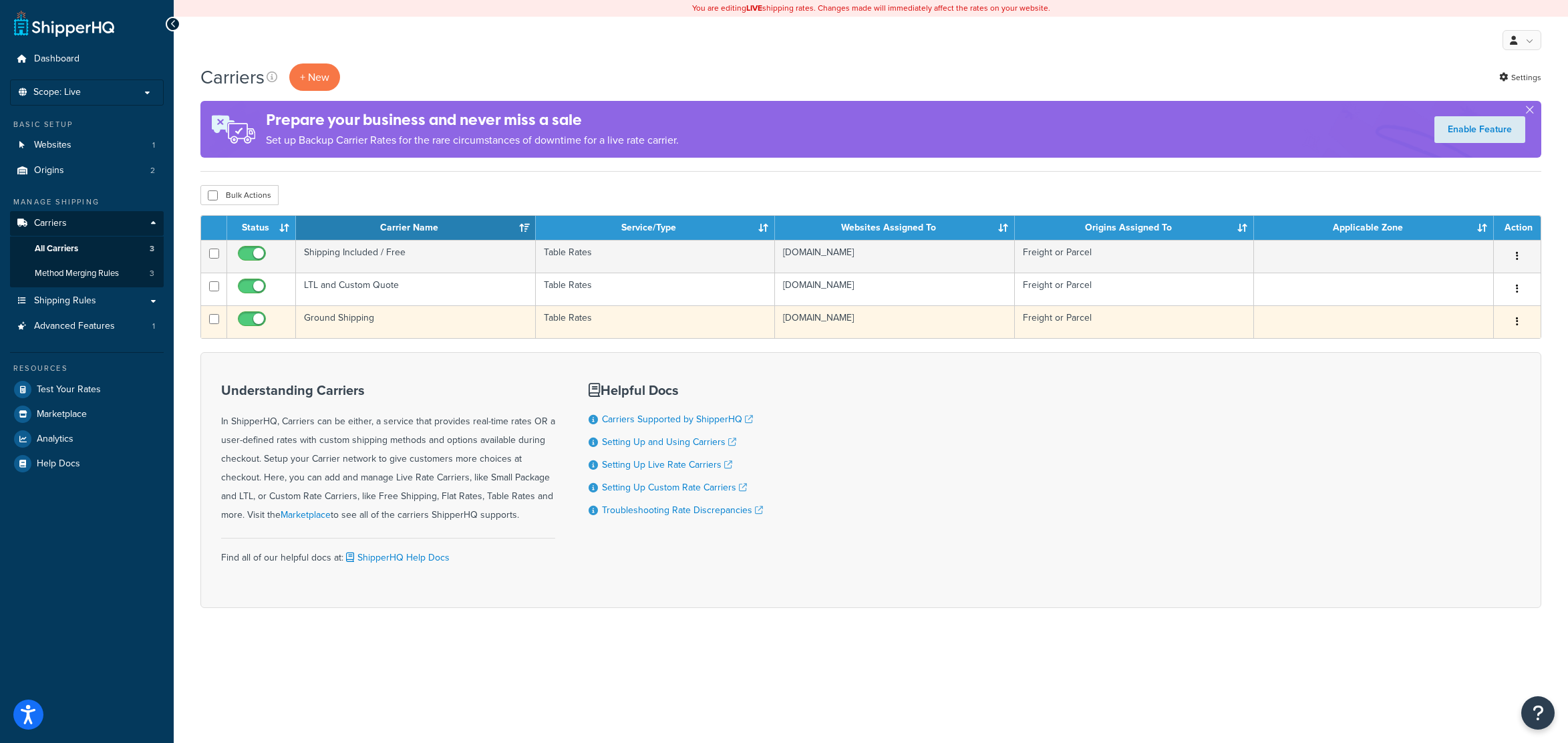
click at [379, 325] on td "Ground Shipping" at bounding box center [416, 322] width 240 height 33
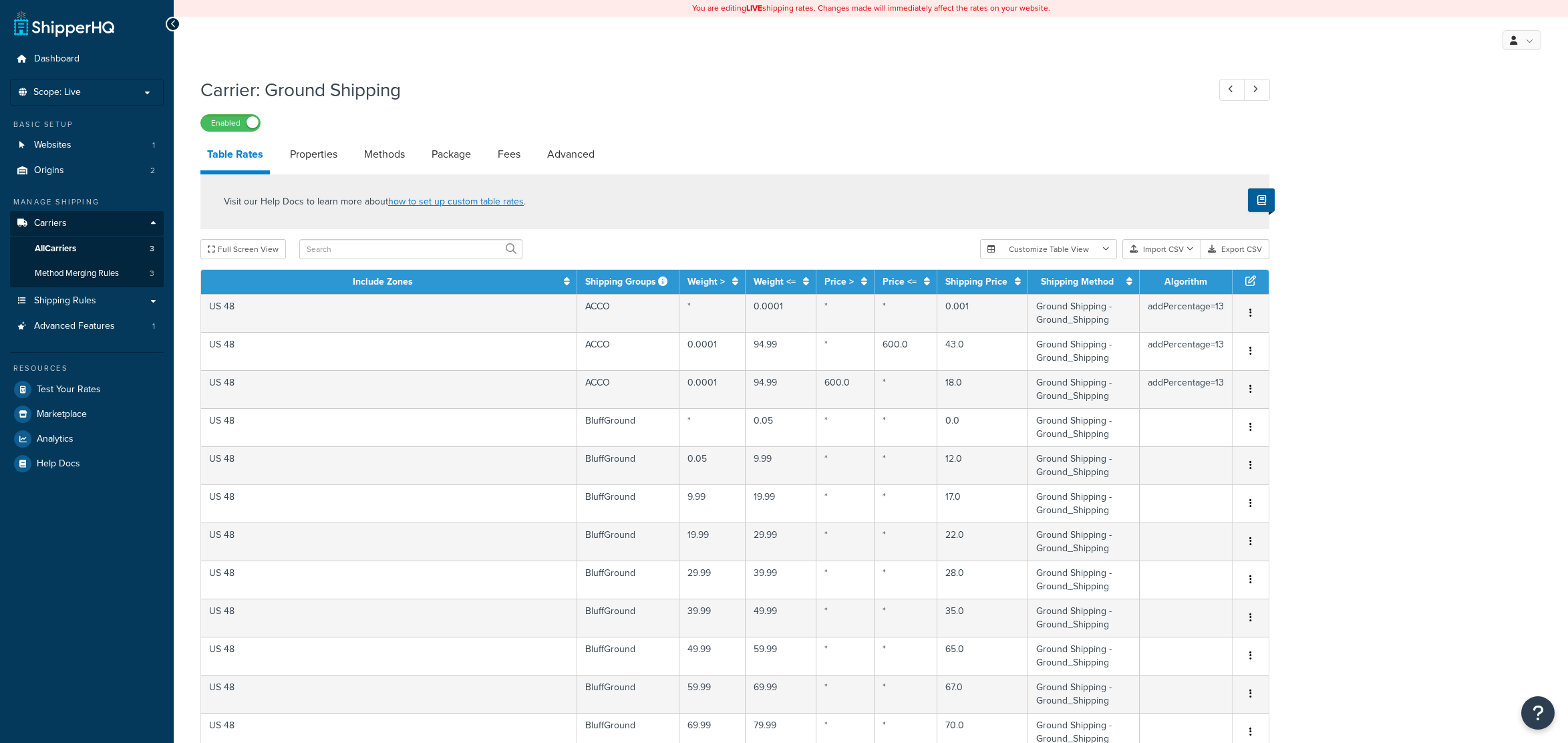
select select "25"
click at [1241, 252] on button "Export CSV" at bounding box center [1235, 249] width 68 height 20
select select "25"
click at [69, 246] on span "All Carriers" at bounding box center [56, 249] width 42 height 11
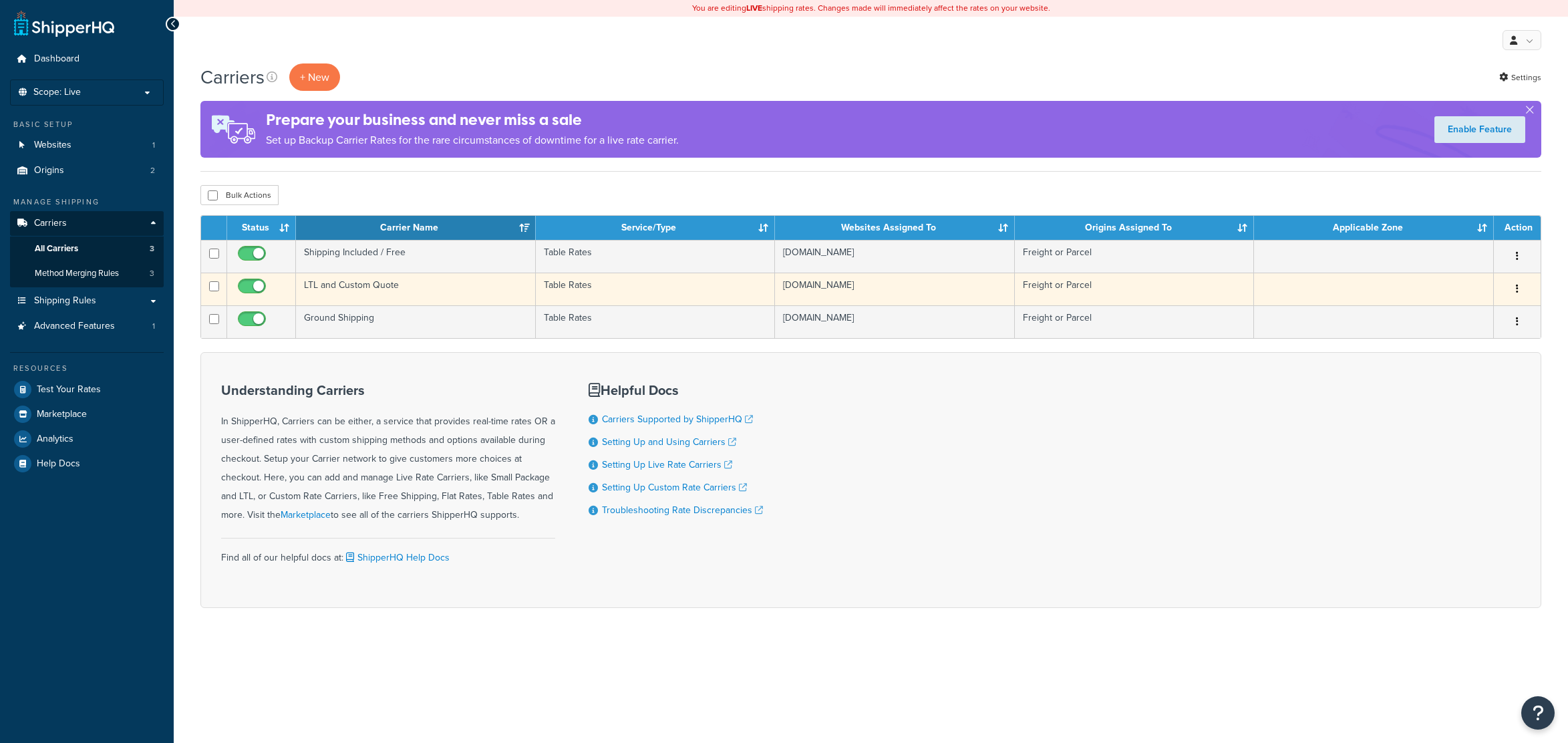
click at [383, 286] on td "LTL and Custom Quote" at bounding box center [416, 289] width 240 height 33
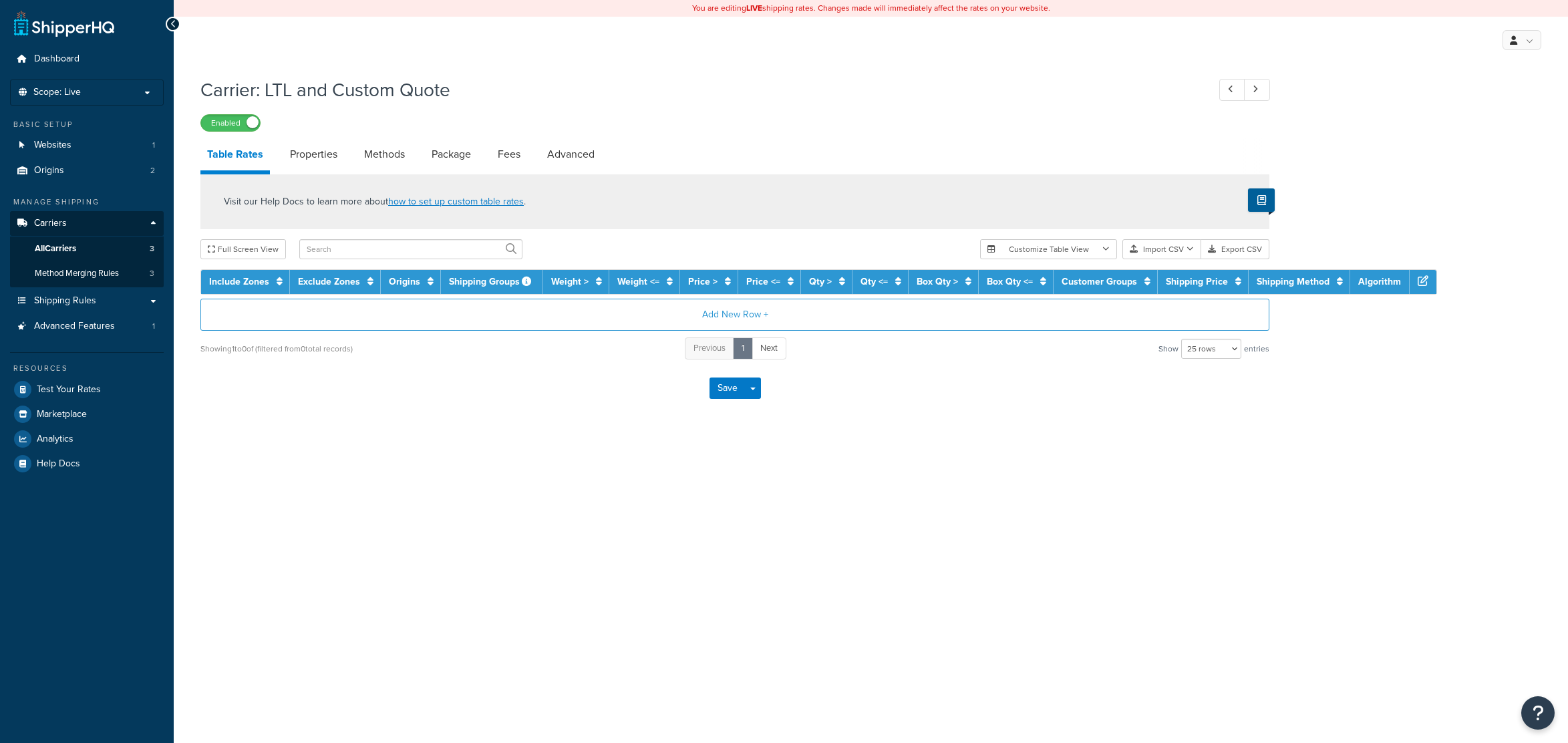
select select "25"
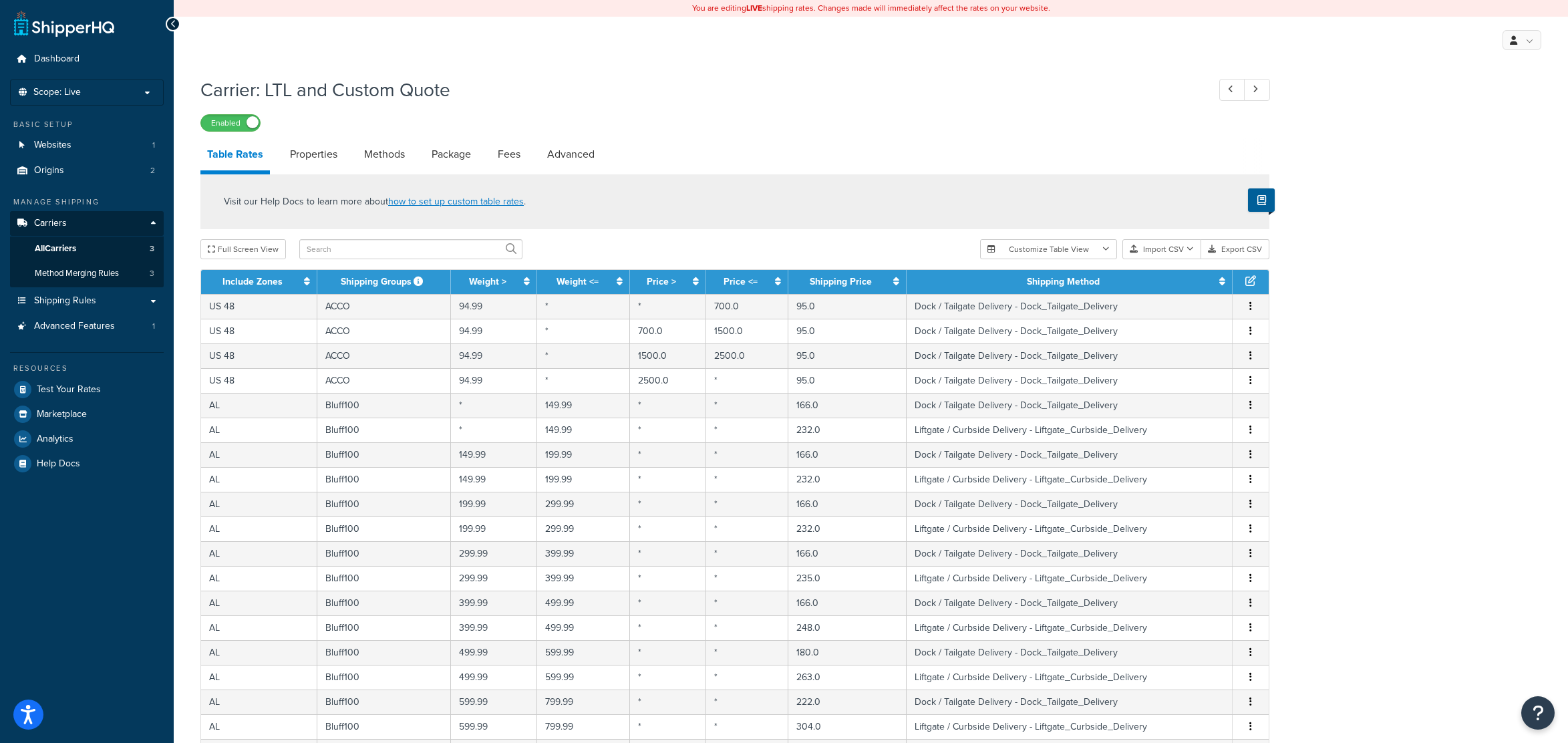
click at [1323, 51] on div "My Profile Billing Global Settings Contact Us Logout" at bounding box center [870, 39] width 1394 height 47
click at [1388, 118] on div "Carrier: LTL and Custom Quote Enabled Table Rates Properties Methods Package Fe…" at bounding box center [870, 568] width 1394 height 997
click at [1175, 255] on button "Import CSV" at bounding box center [1162, 249] width 79 height 20
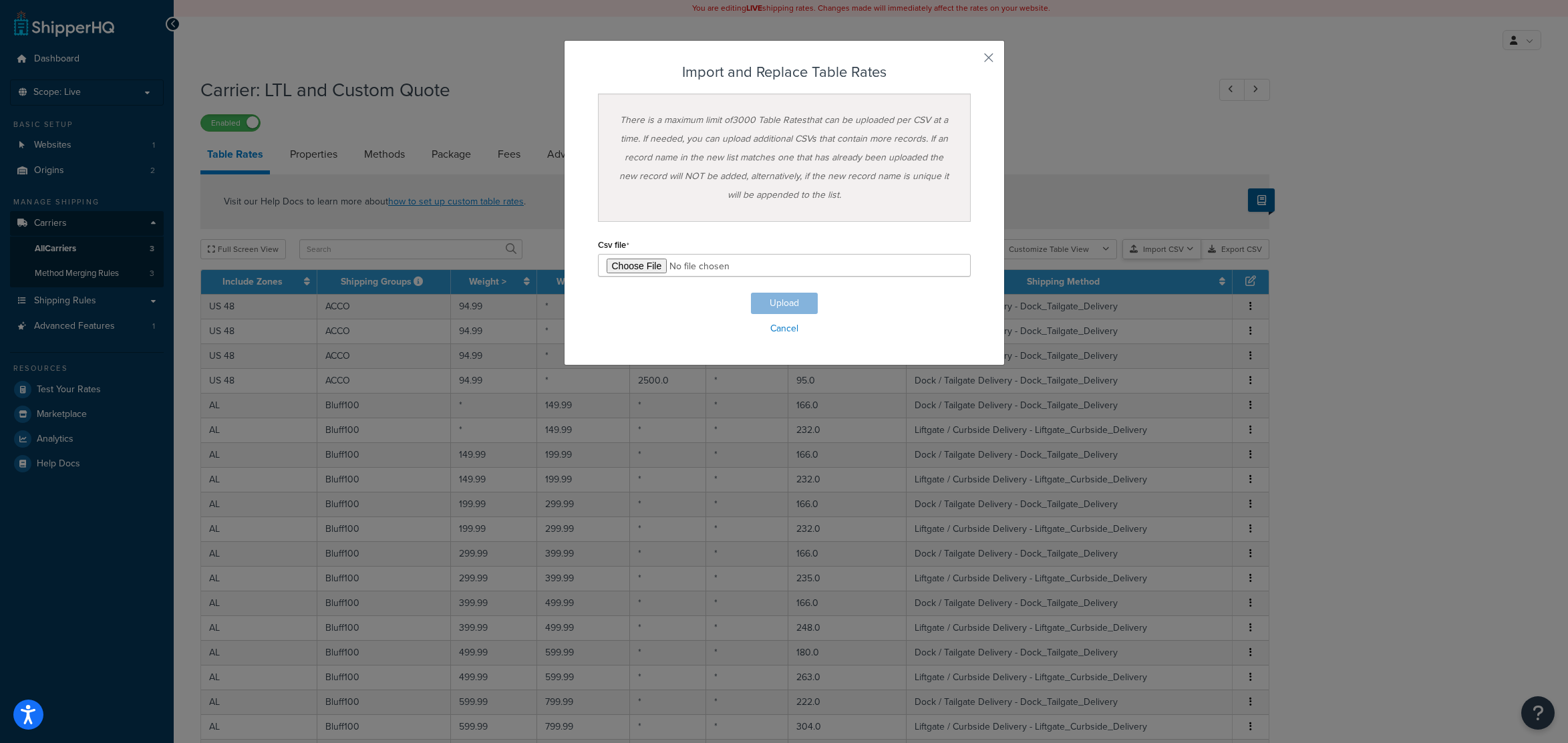
click at [1179, 259] on div "Customize Table View Show all columns Show selected columns Import CSV Import a…" at bounding box center [1124, 249] width 289 height 20
click at [630, 262] on input "file" at bounding box center [784, 265] width 373 height 23
type input "C:\fakepath\master-1.csv"
click at [796, 302] on button "Upload" at bounding box center [784, 303] width 67 height 22
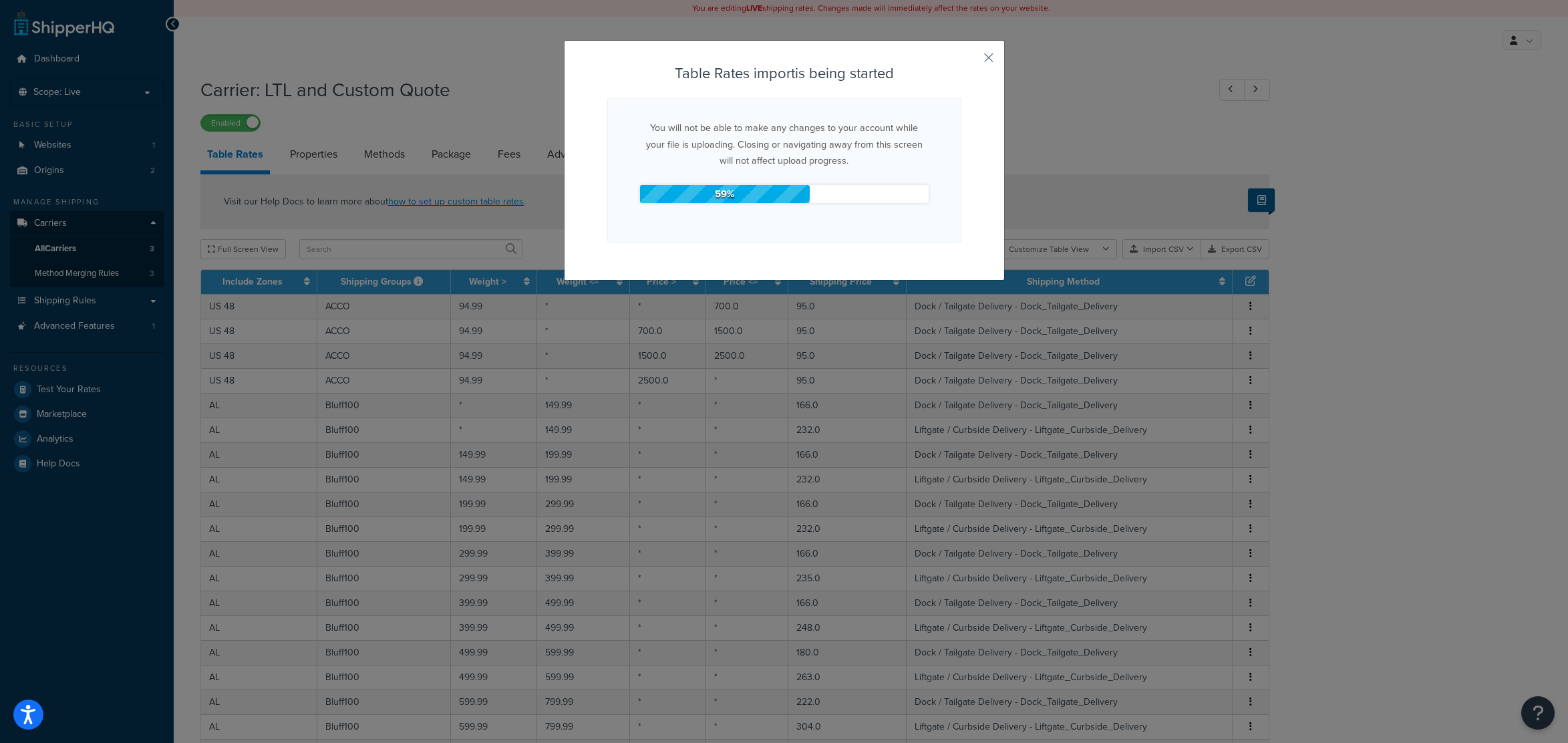
click at [284, 70] on div "Table Rates import is being started You will not be able to make any changes to…" at bounding box center [784, 372] width 1568 height 743
click at [961, 62] on button "button" at bounding box center [959, 63] width 3 height 3
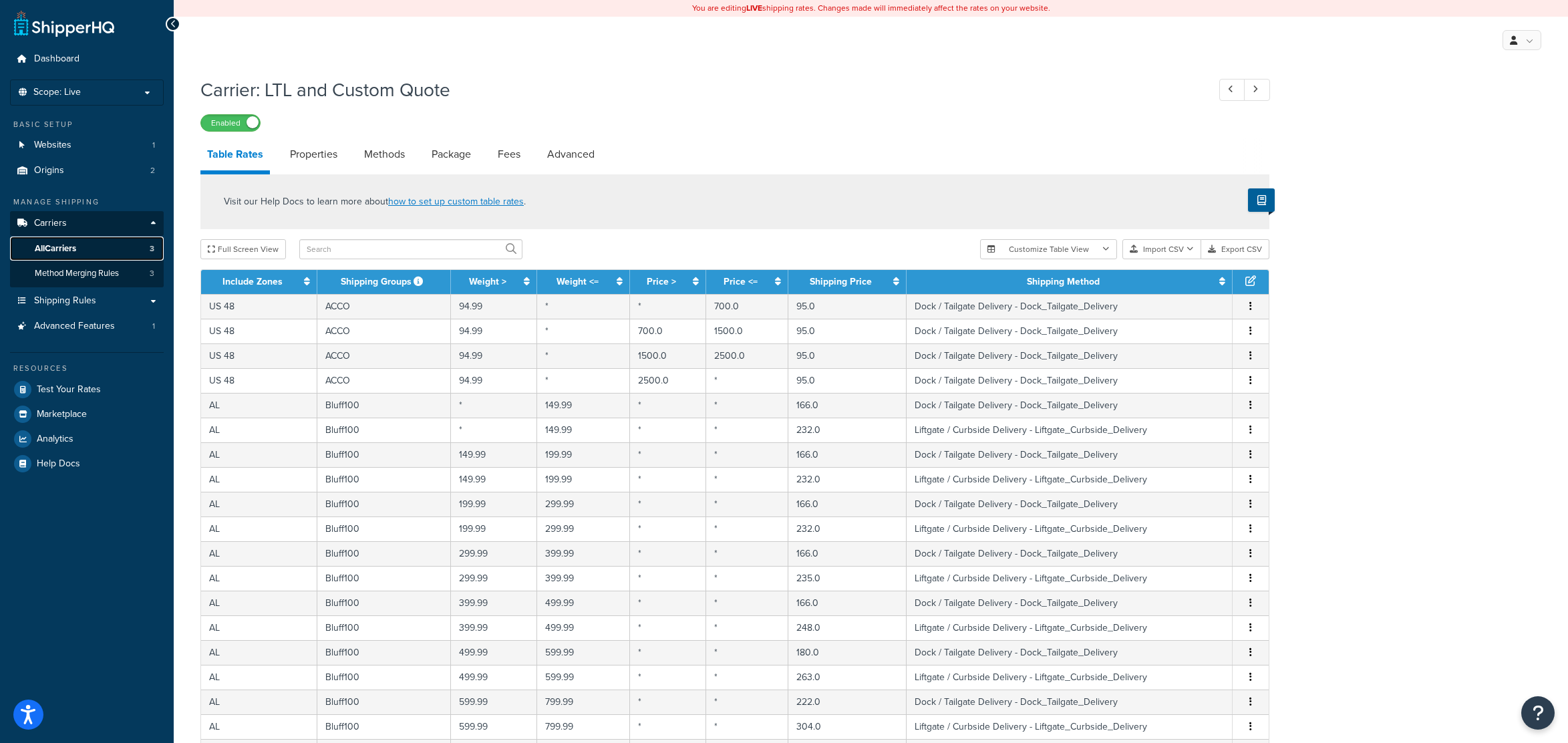
click at [76, 251] on span "All Carriers" at bounding box center [56, 249] width 42 height 11
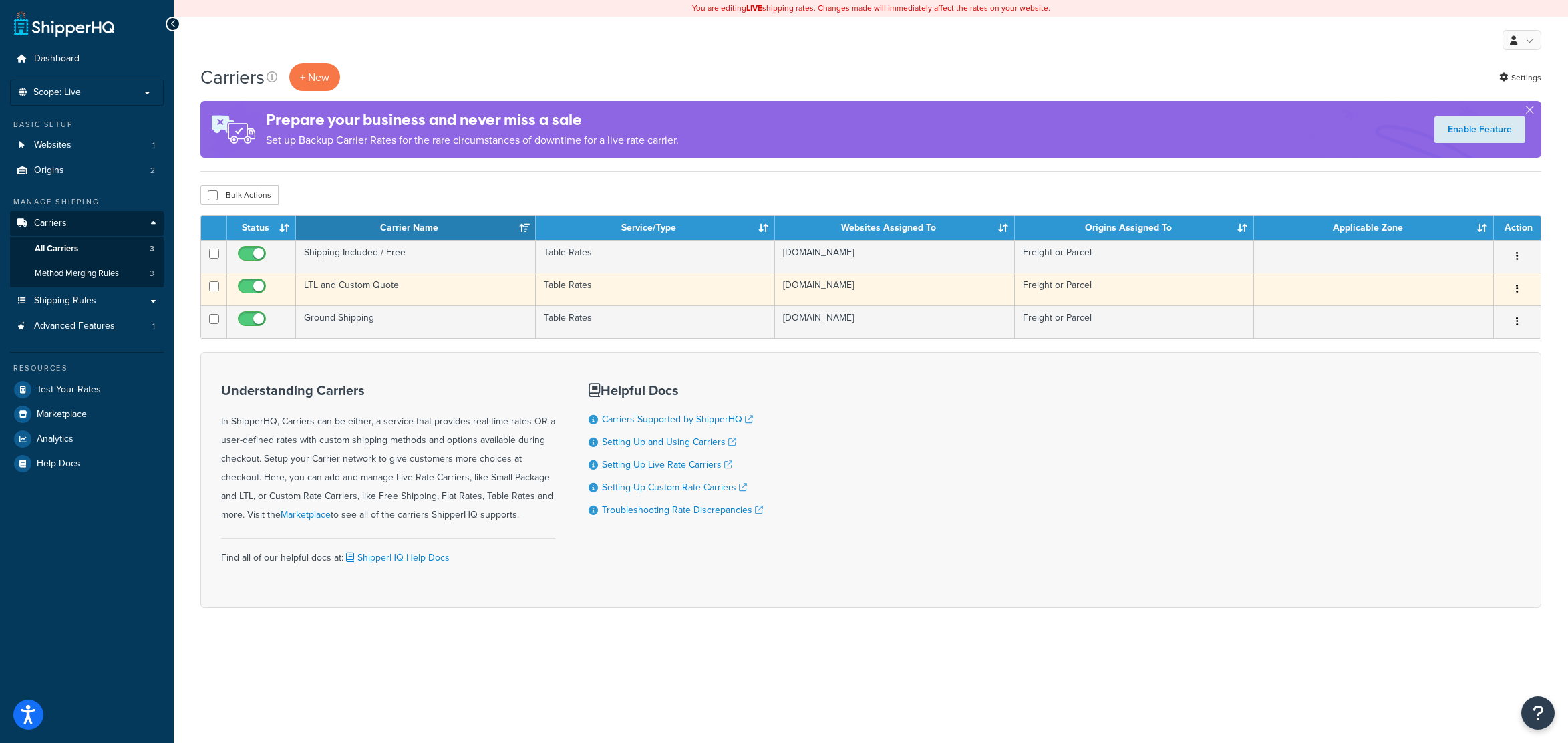
click at [401, 287] on td "LTL and Custom Quote" at bounding box center [416, 289] width 240 height 33
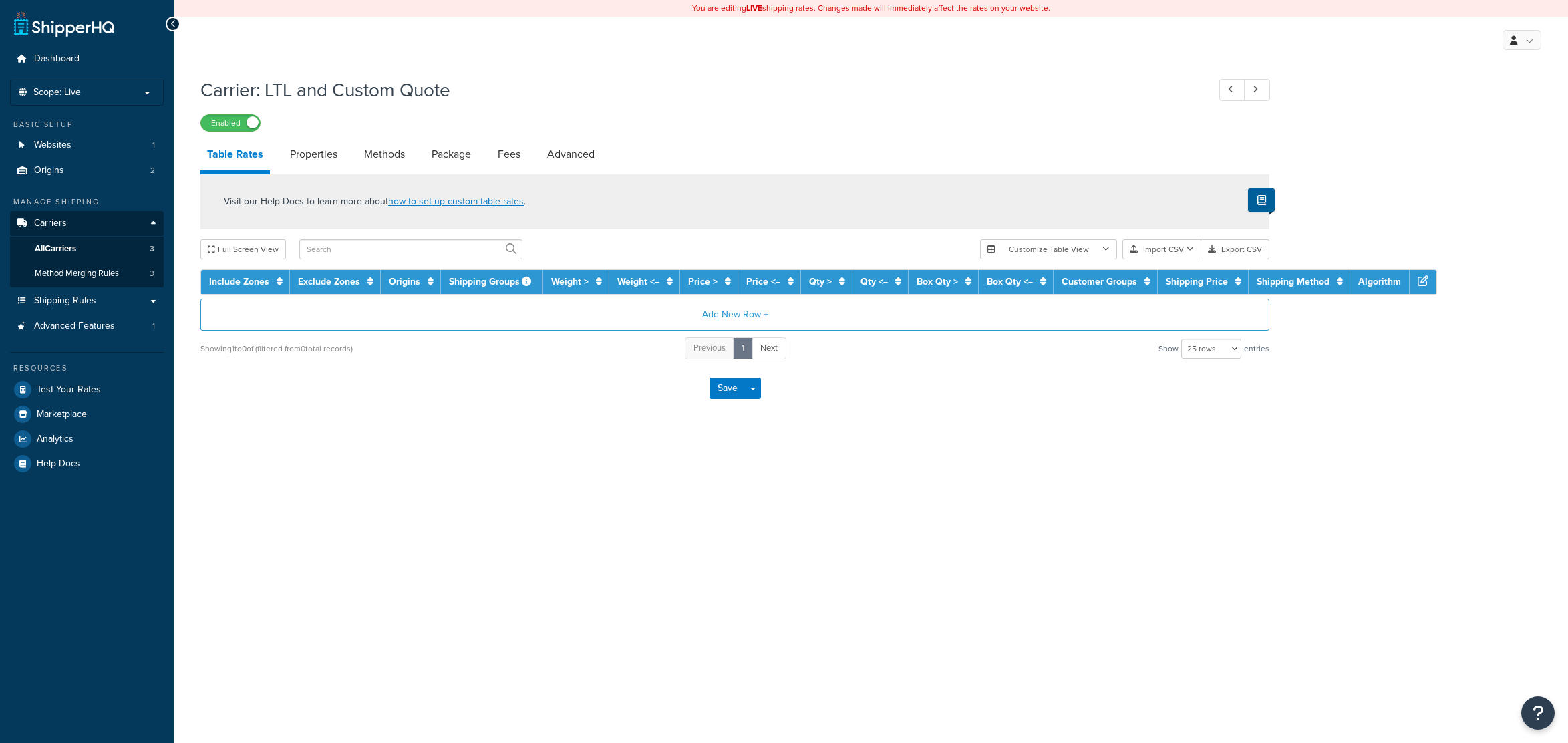
select select "25"
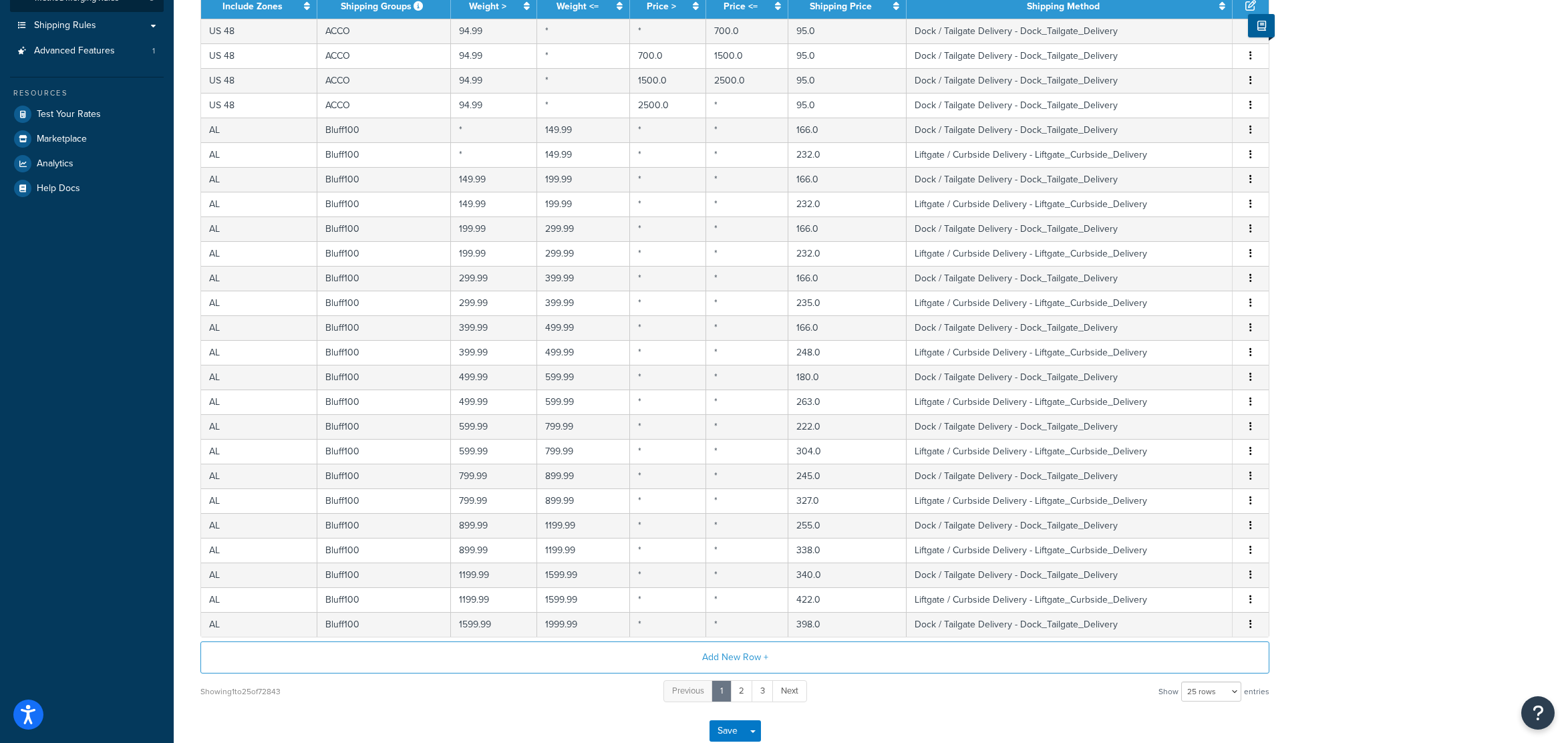
scroll to position [360, 0]
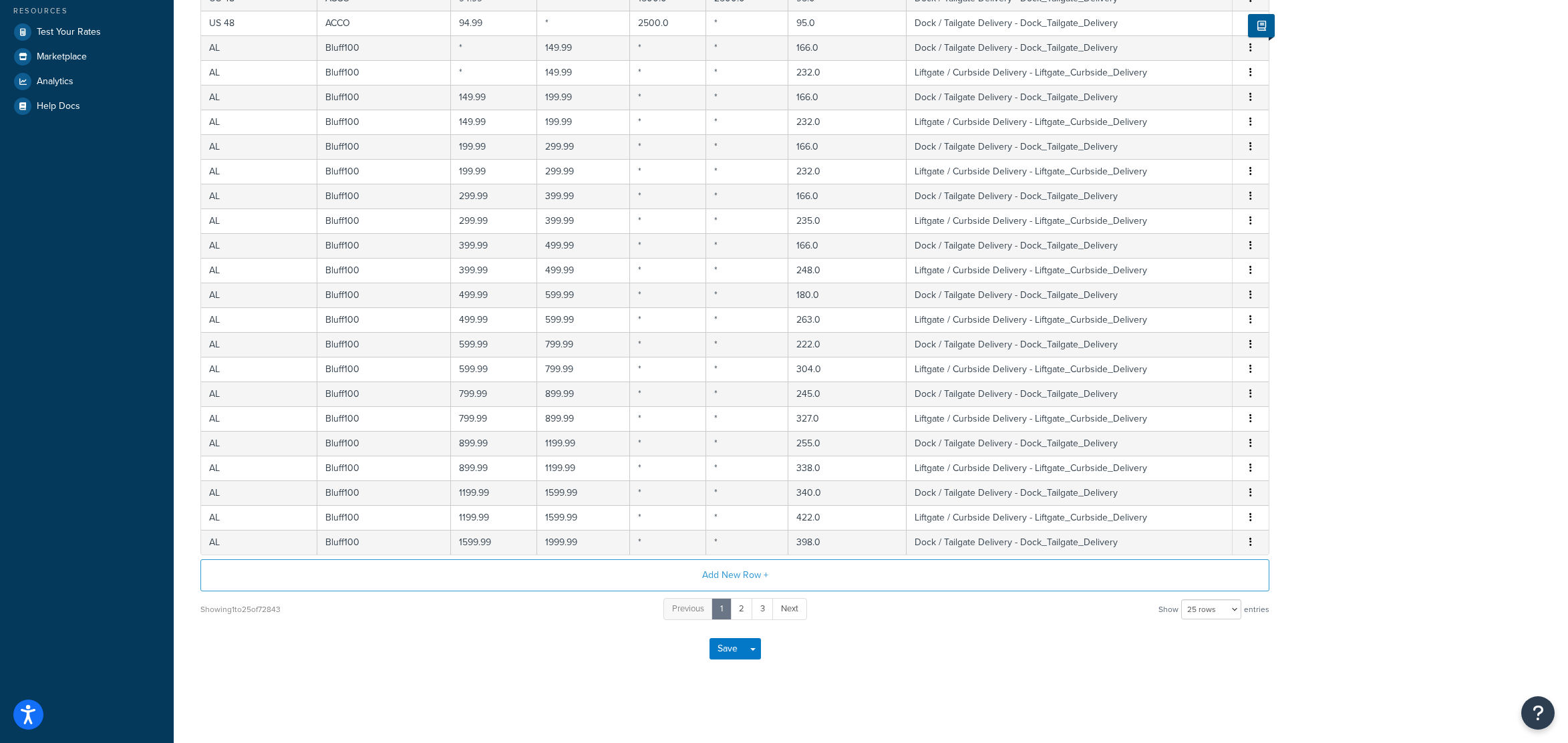
drag, startPoint x: 1358, startPoint y: 476, endPoint x: 1355, endPoint y: 548, distance: 72.1
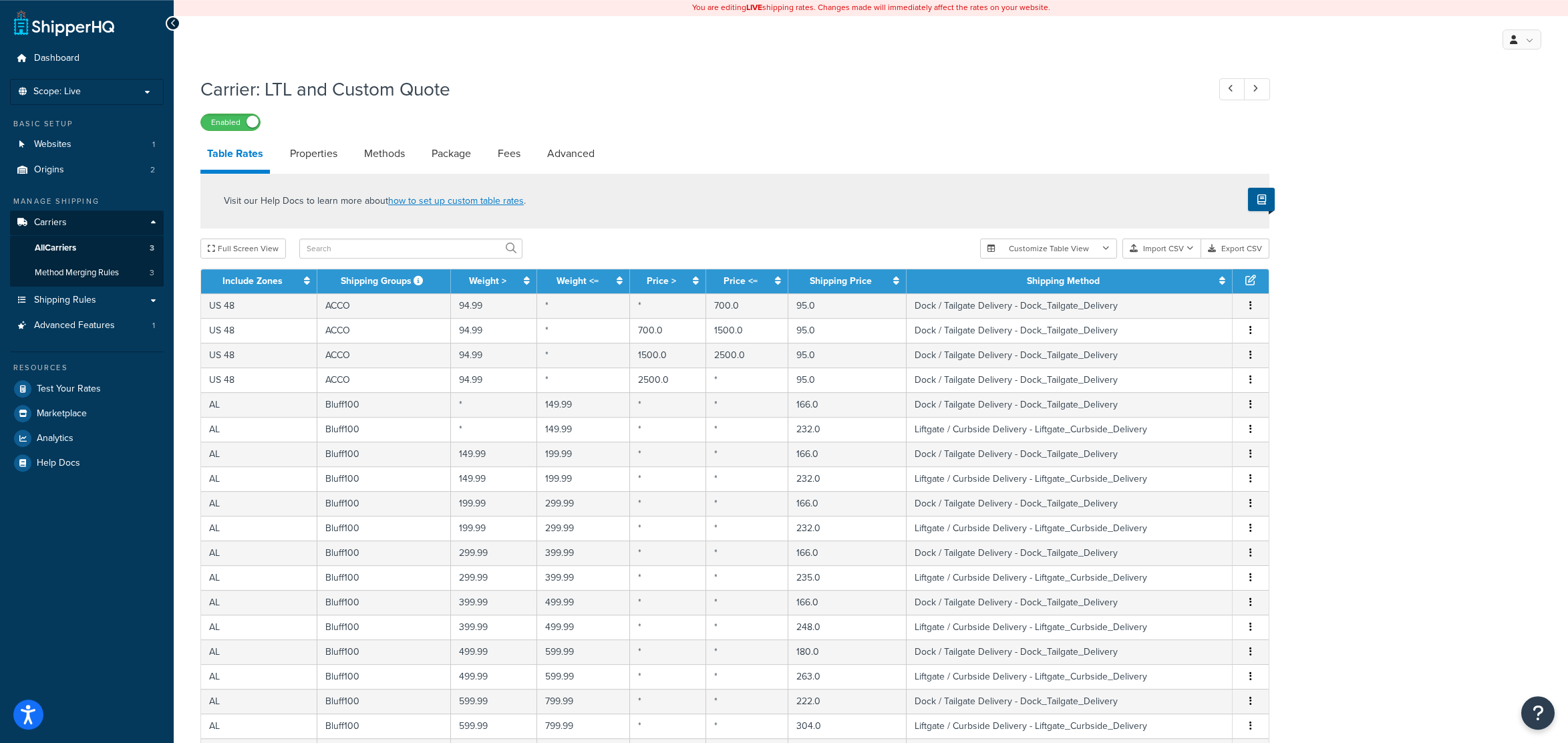
scroll to position [0, 0]
drag, startPoint x: 1351, startPoint y: 639, endPoint x: 1340, endPoint y: 465, distance: 174.3
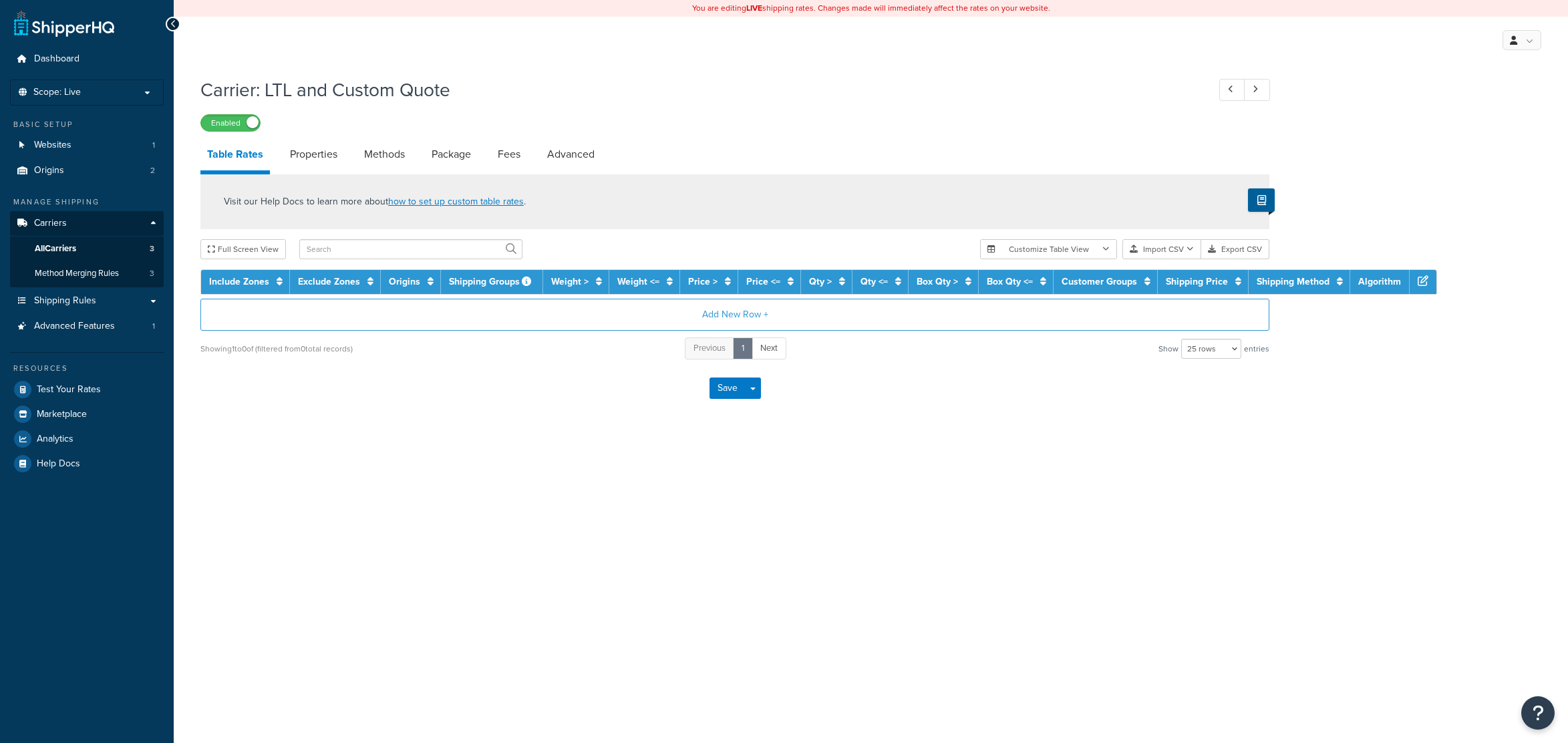
select select "25"
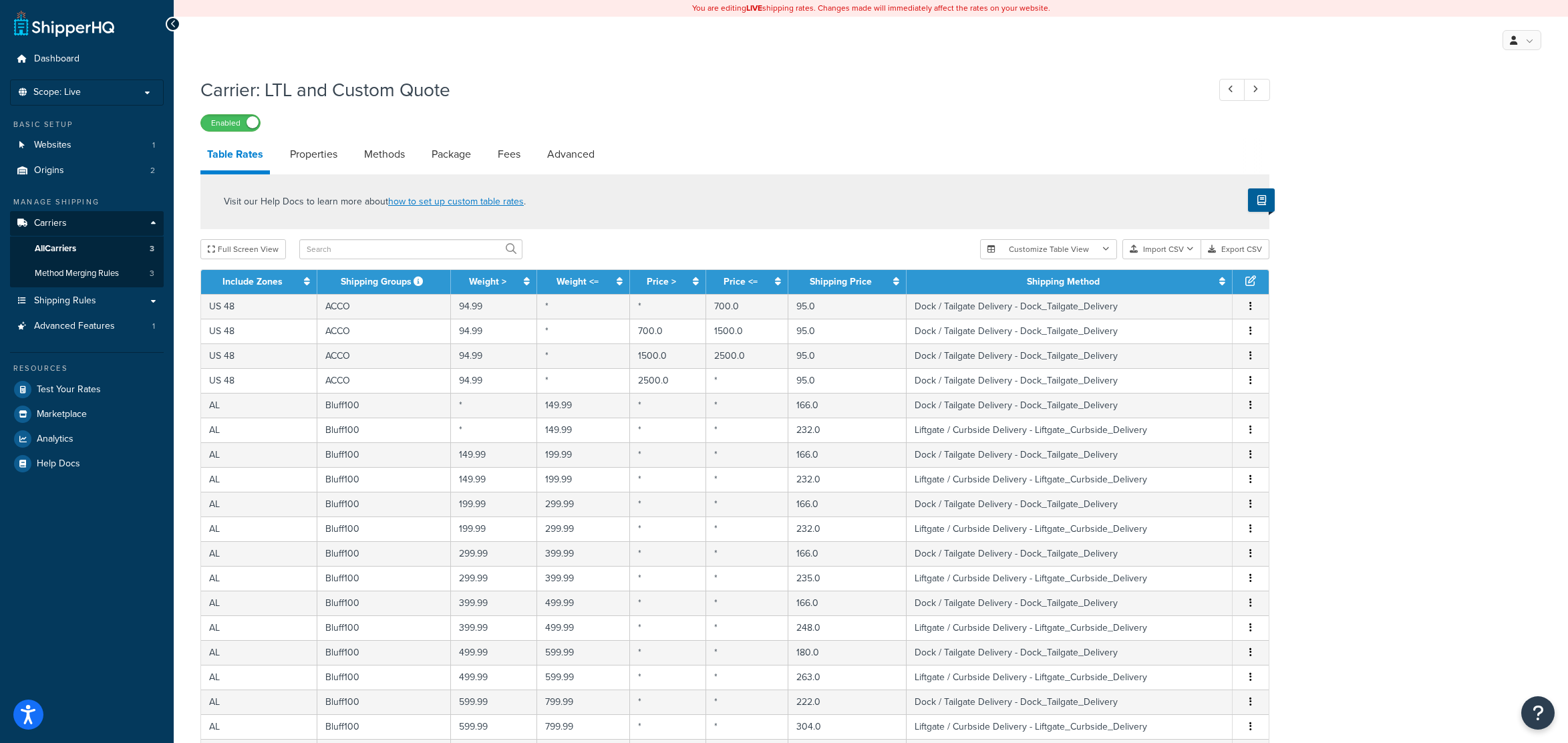
scroll to position [360, 0]
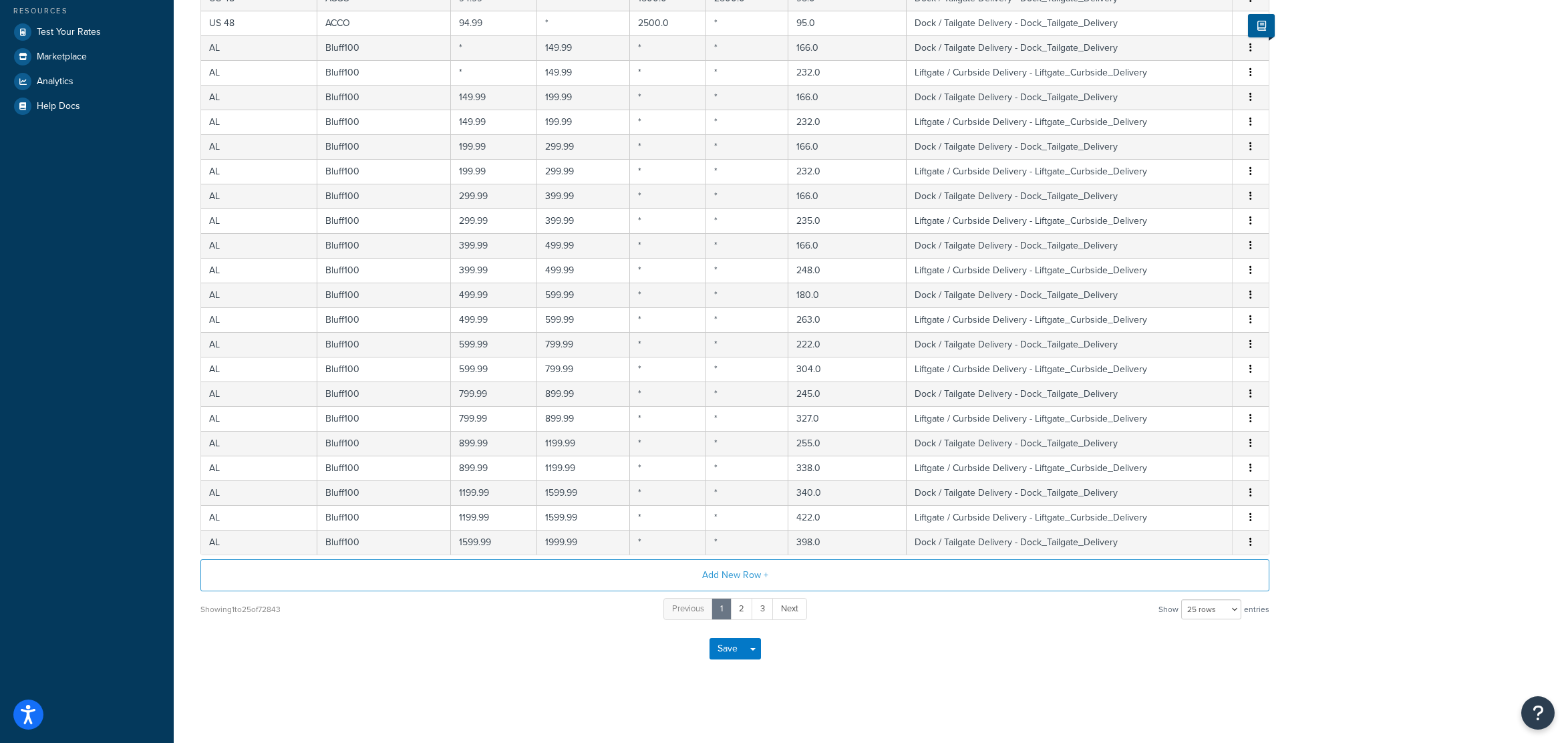
drag, startPoint x: 1393, startPoint y: 257, endPoint x: 1391, endPoint y: 532, distance: 275.0
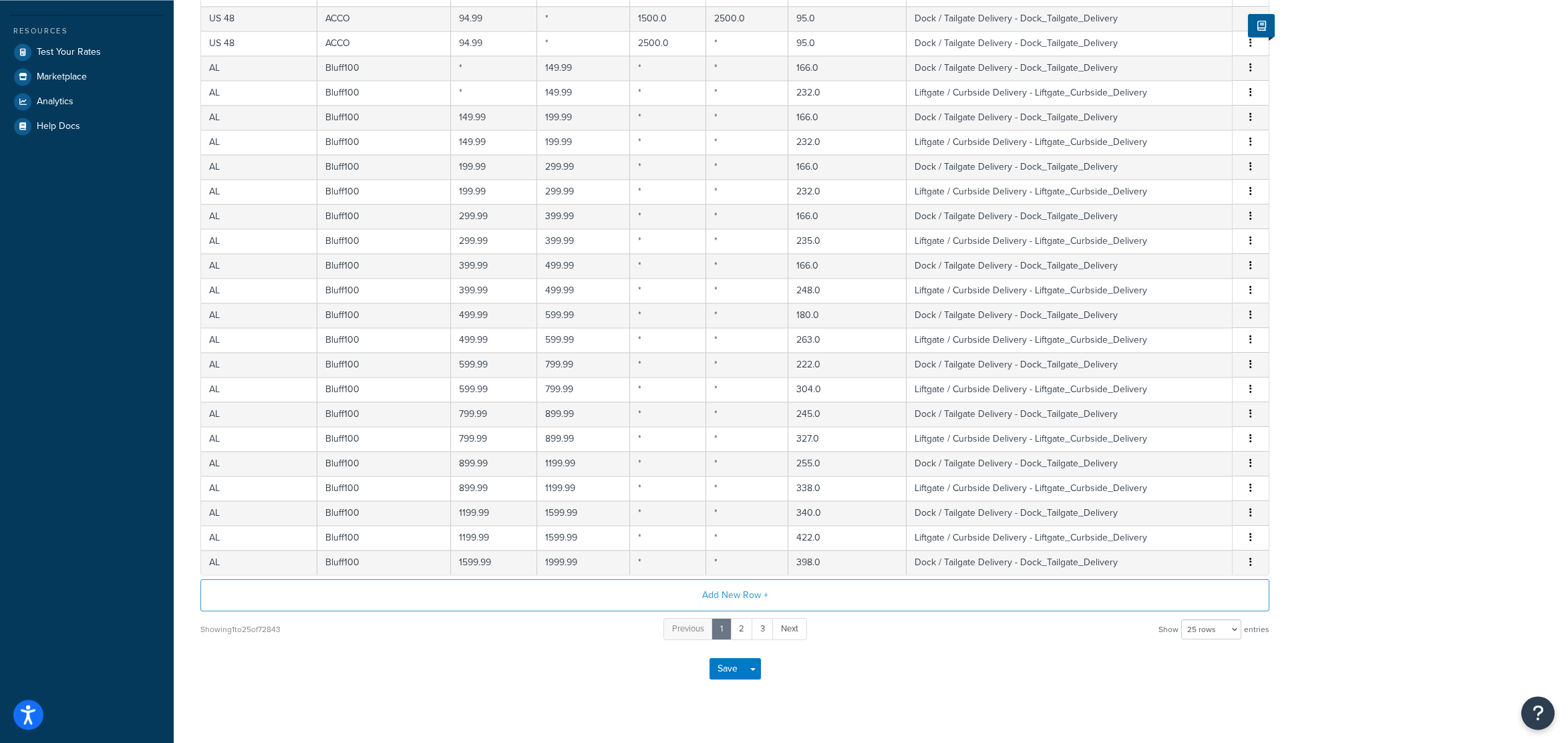
scroll to position [0, 0]
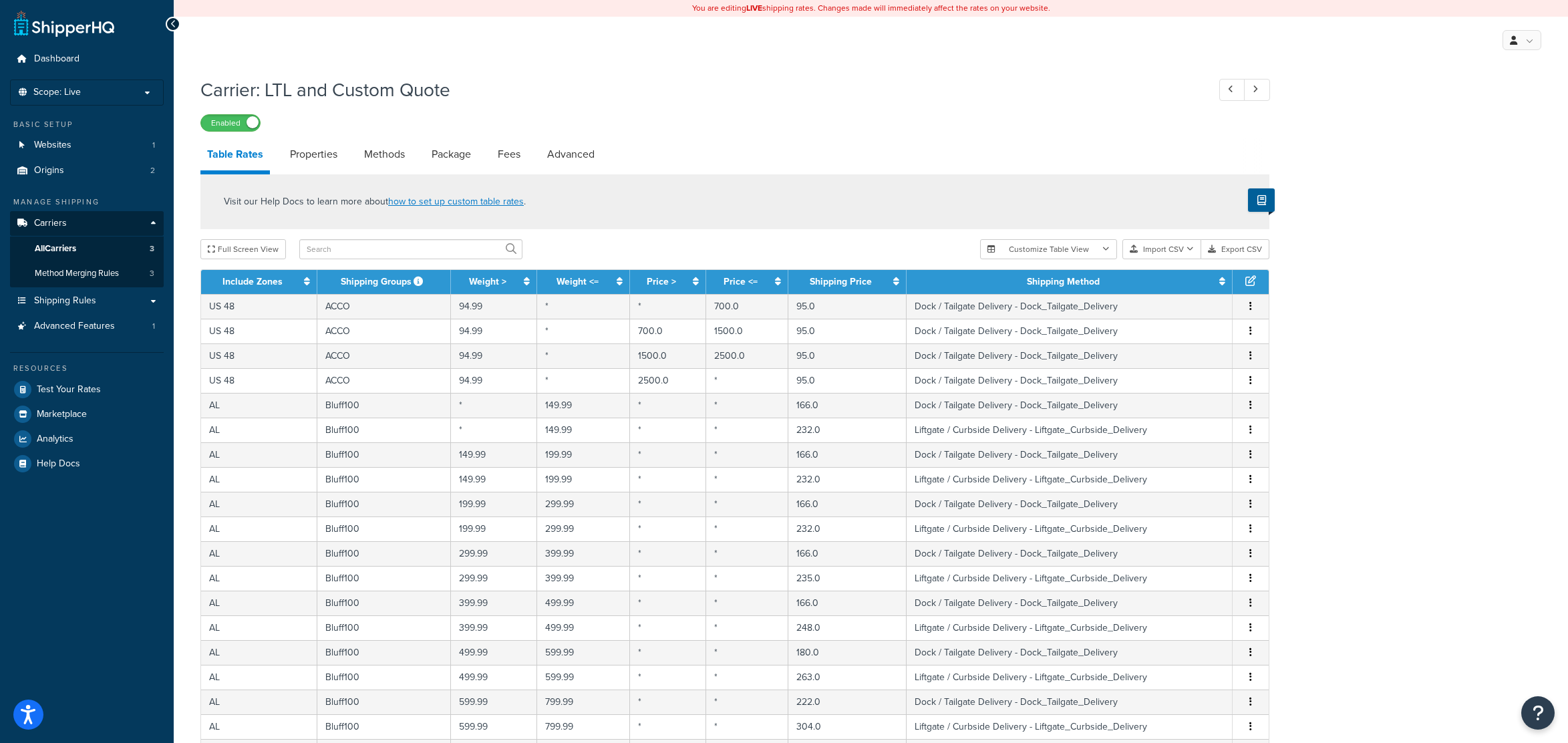
drag, startPoint x: 1379, startPoint y: 597, endPoint x: 1376, endPoint y: 392, distance: 205.0
click at [305, 161] on link "Properties" at bounding box center [314, 154] width 61 height 32
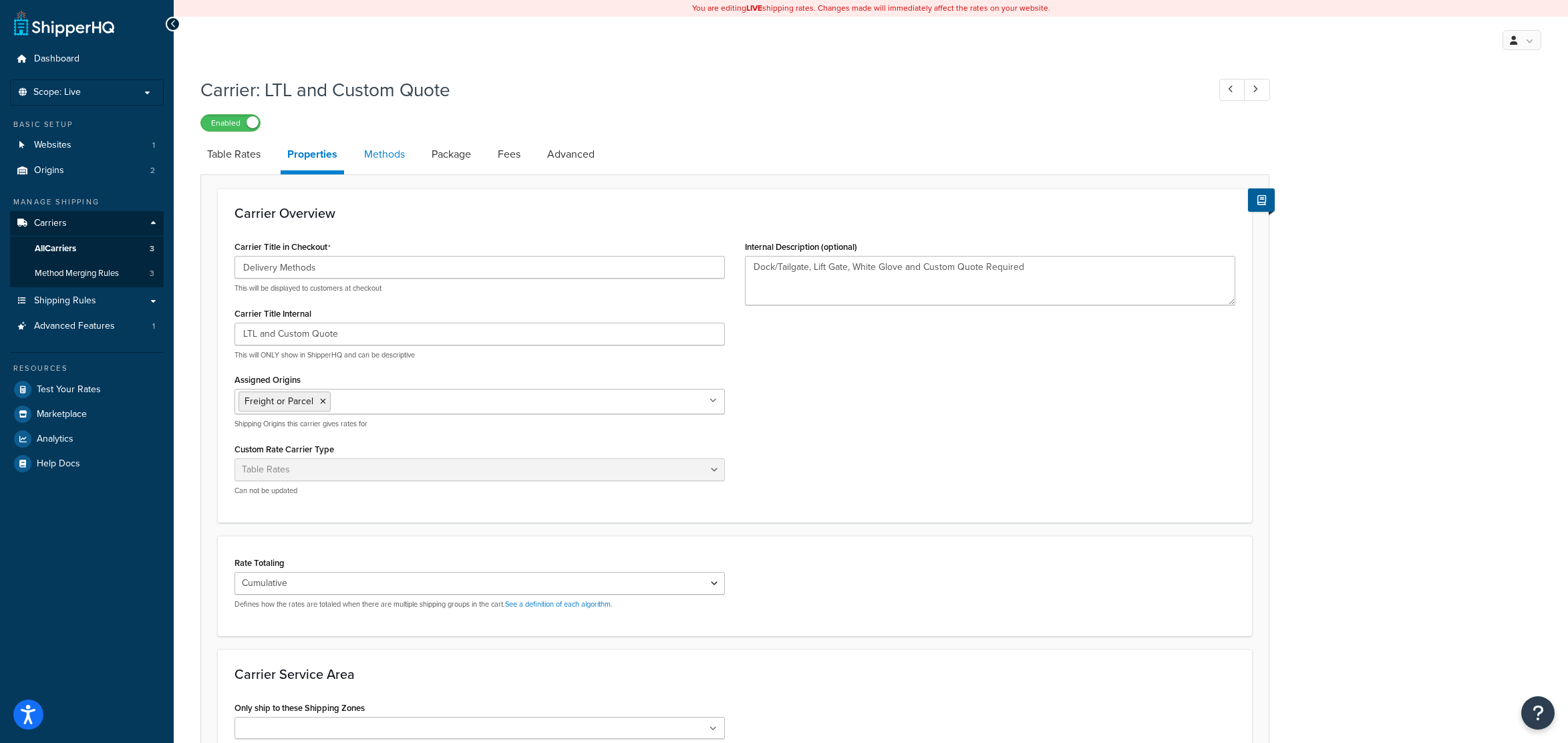
click at [382, 161] on link "Methods" at bounding box center [384, 154] width 54 height 32
select select "25"
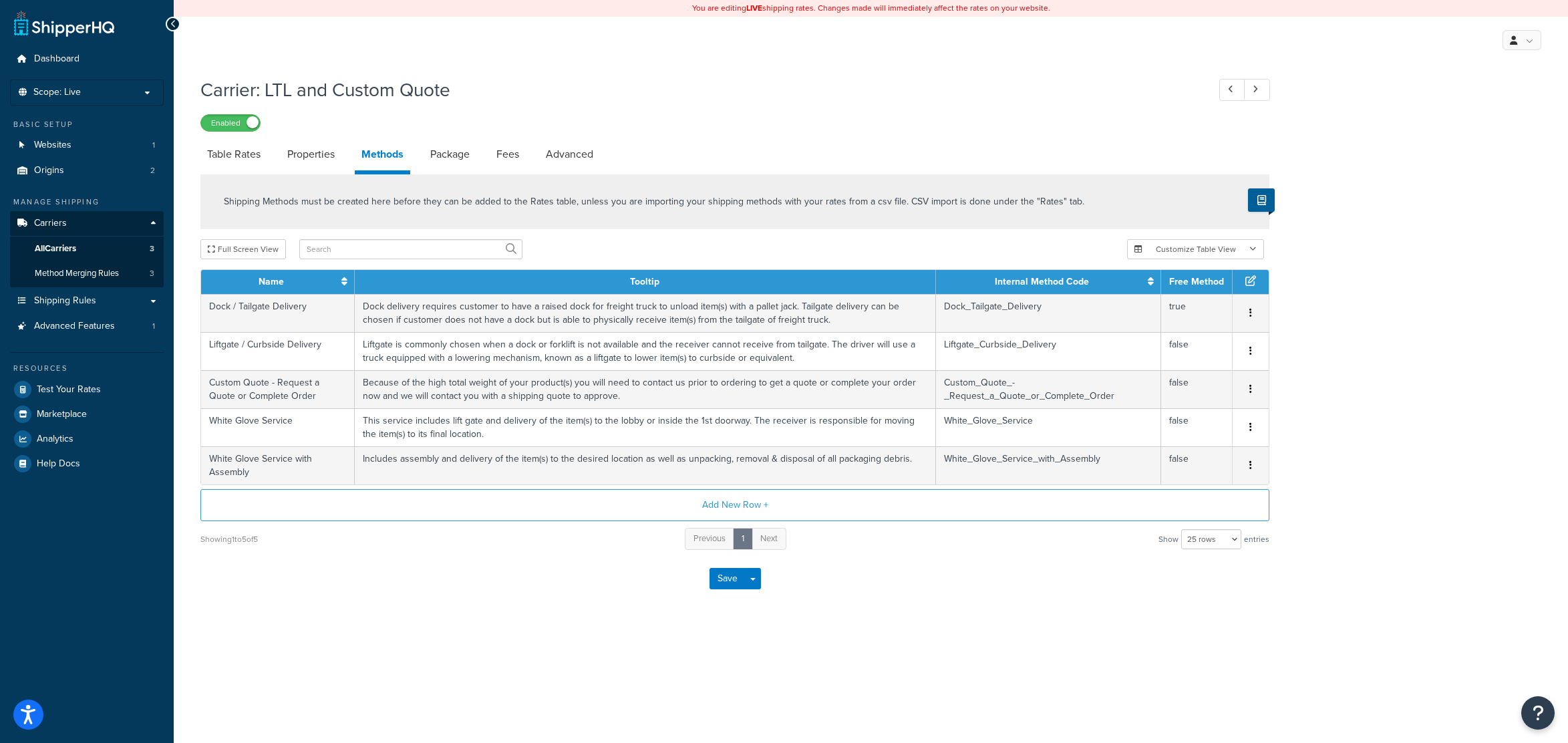
click at [1414, 272] on div "Carrier: LTL and Custom Quote Enabled Table Rates Properties Methods Package Fe…" at bounding box center [870, 354] width 1394 height 570
click at [227, 153] on link "Table Rates" at bounding box center [234, 154] width 67 height 32
select select "25"
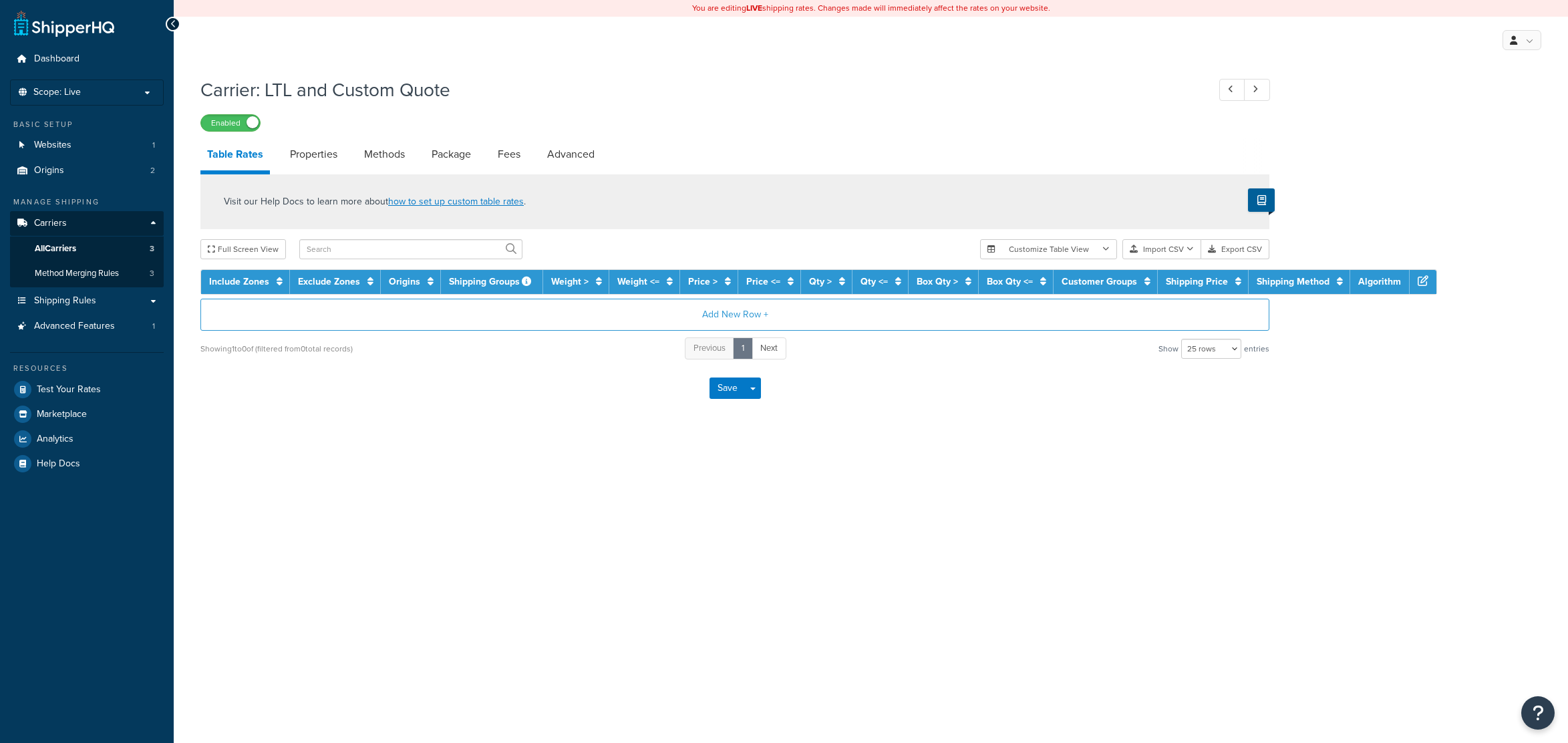
select select "25"
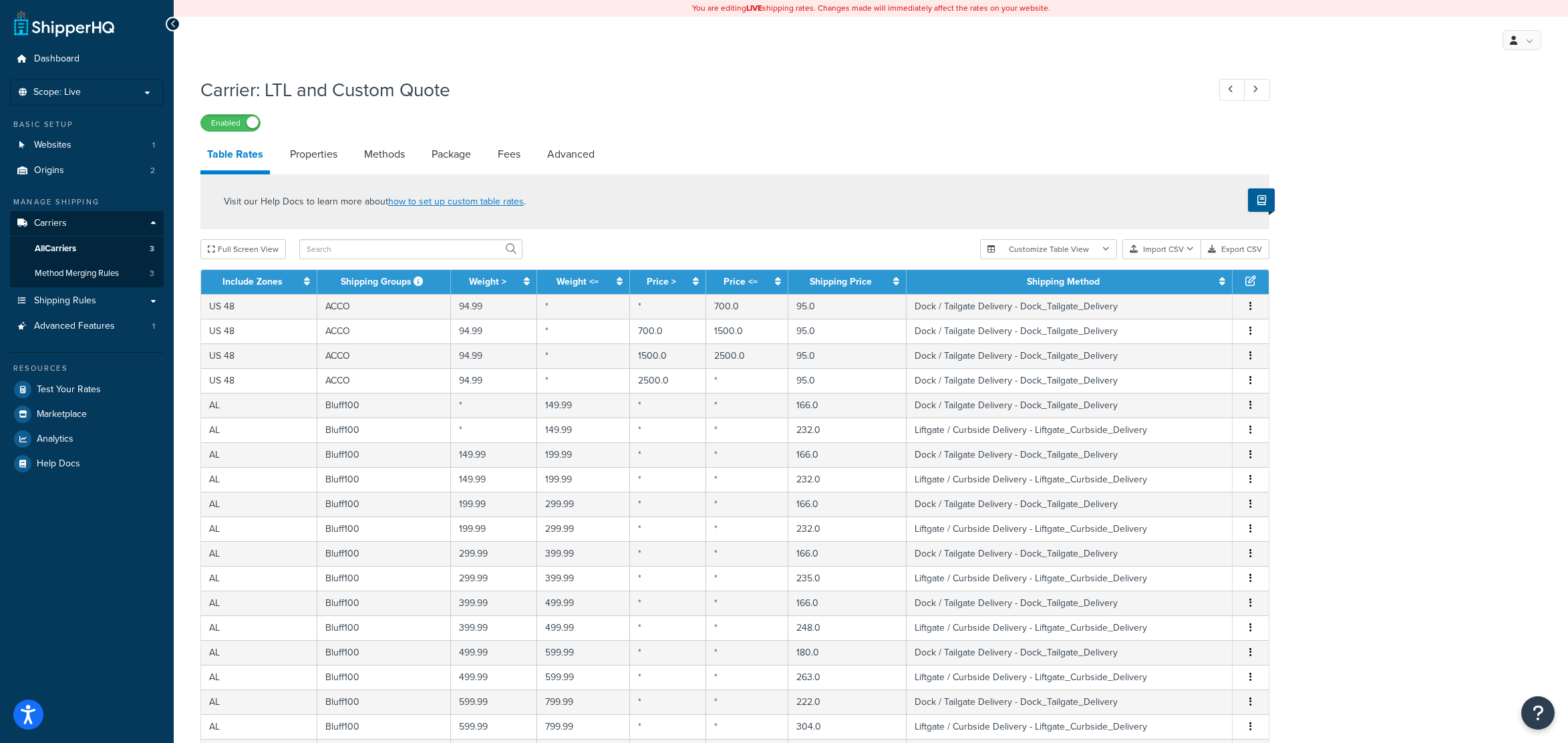
scroll to position [360, 0]
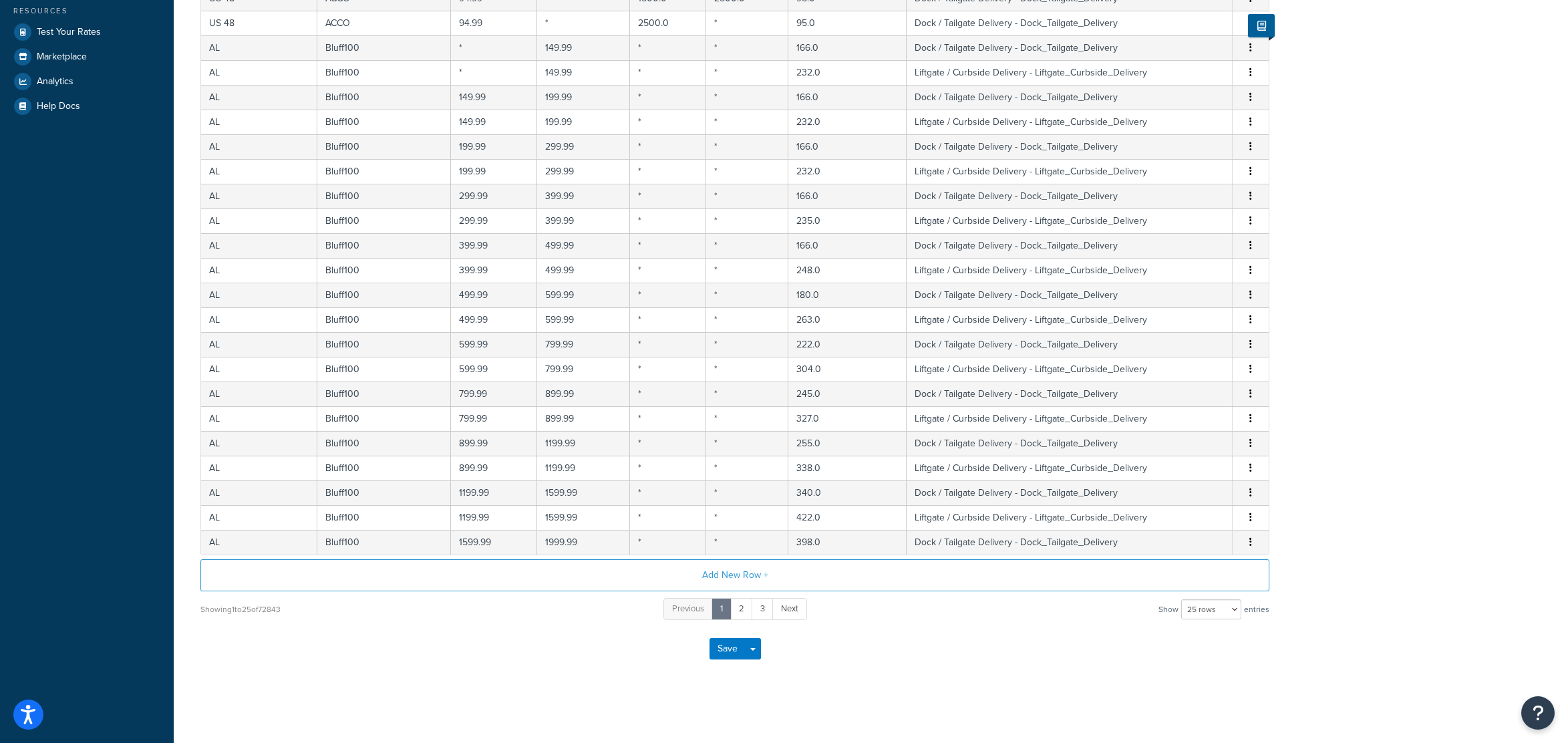
drag, startPoint x: 1382, startPoint y: 265, endPoint x: 1385, endPoint y: 479, distance: 214.0
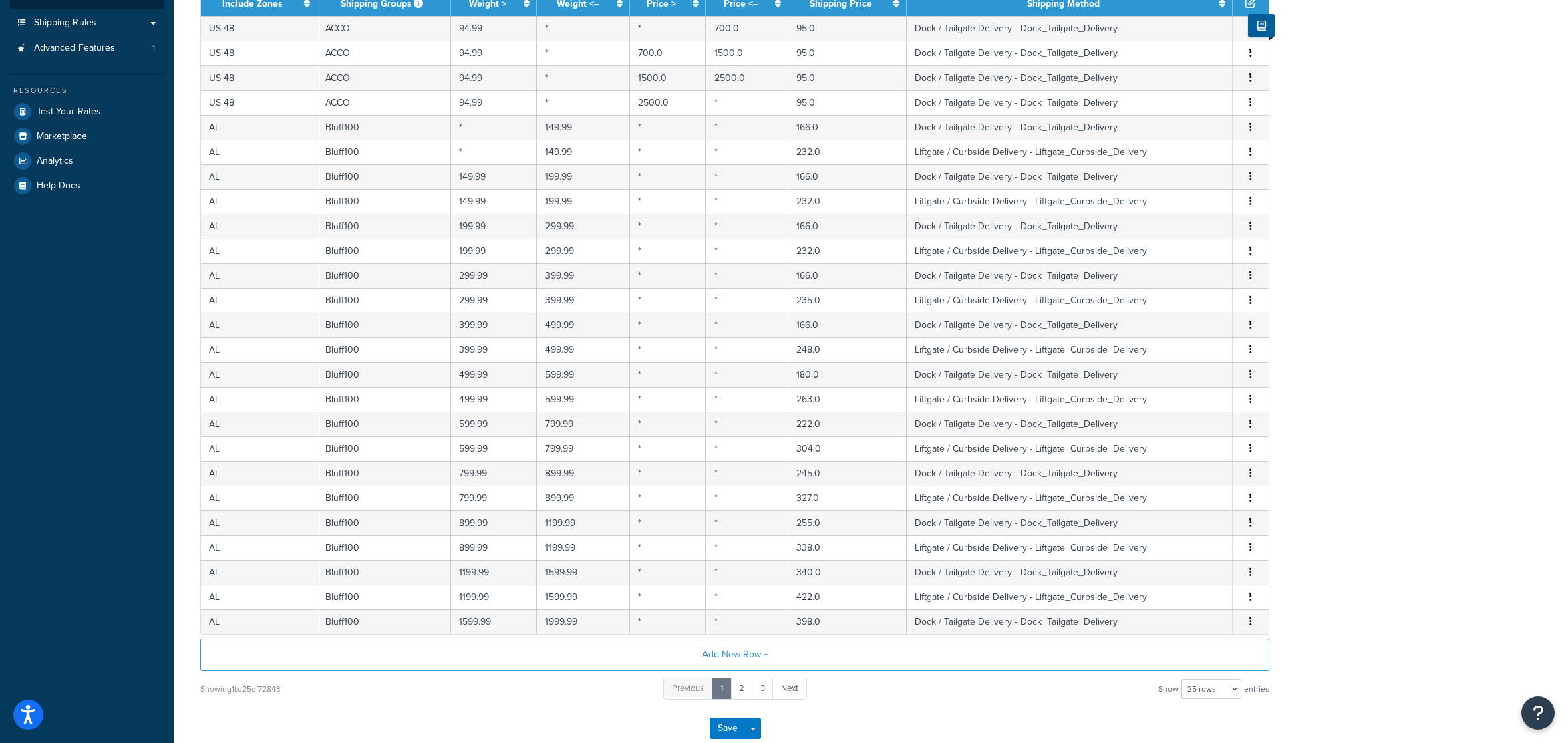
scroll to position [0, 0]
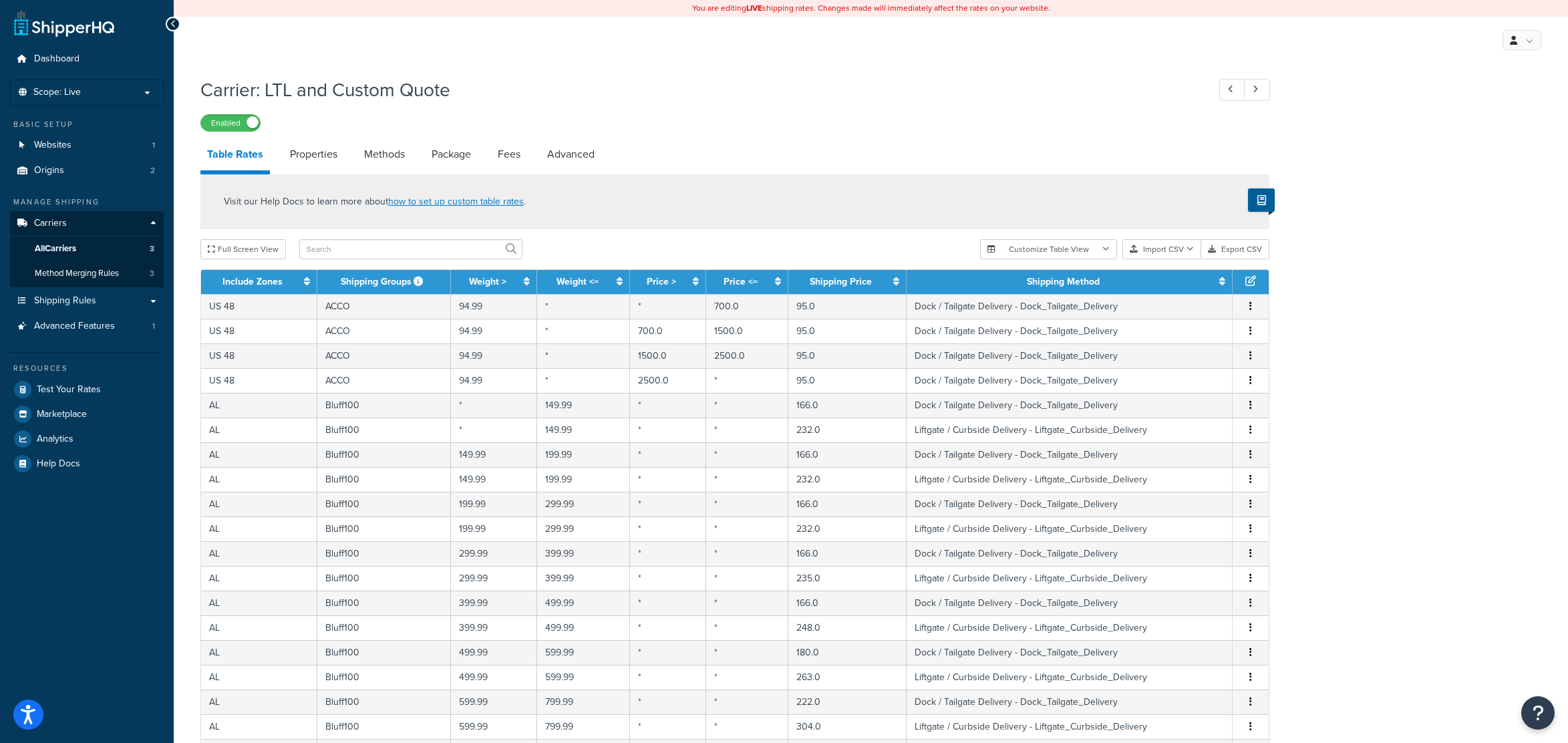
drag, startPoint x: 1374, startPoint y: 545, endPoint x: 1324, endPoint y: 292, distance: 257.9
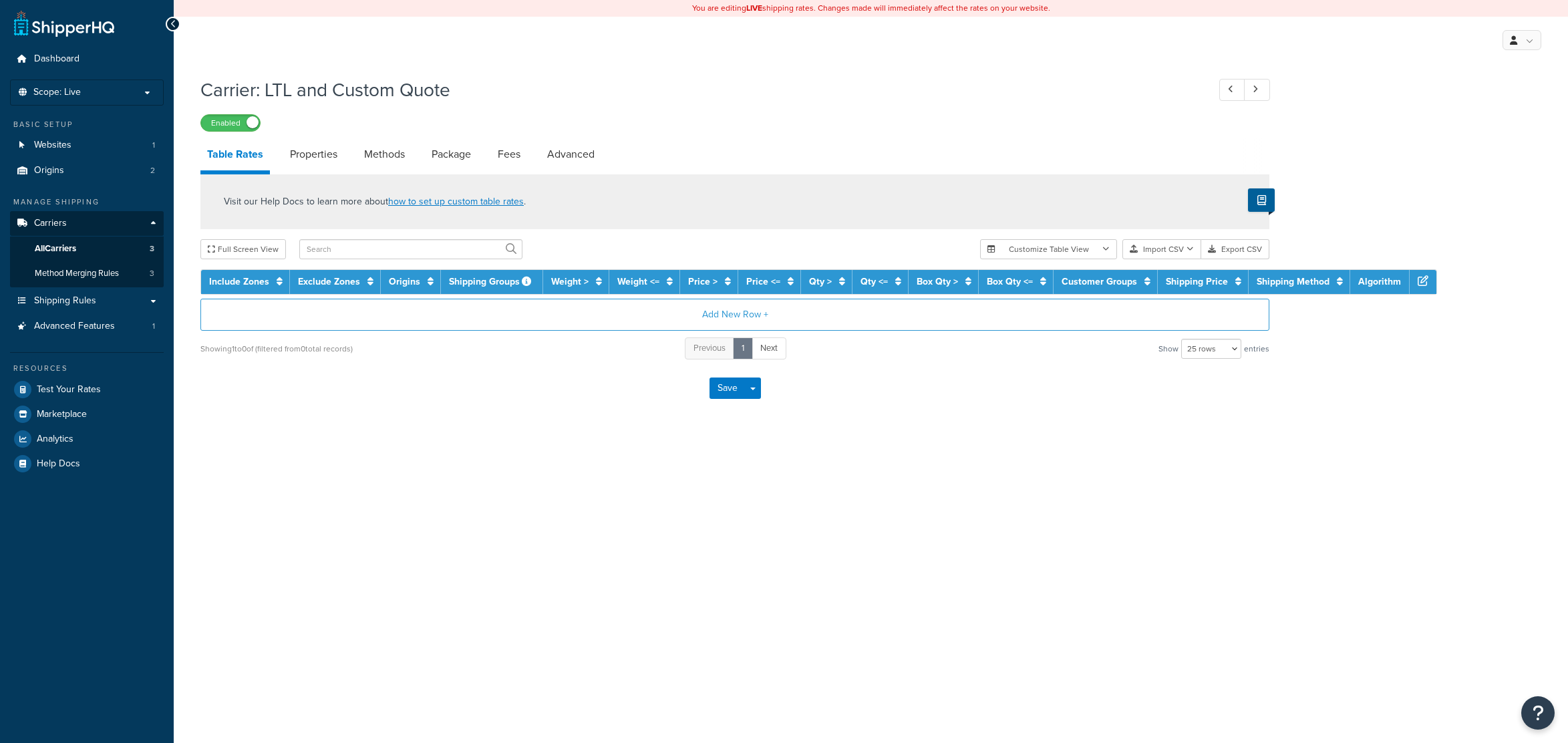
select select "25"
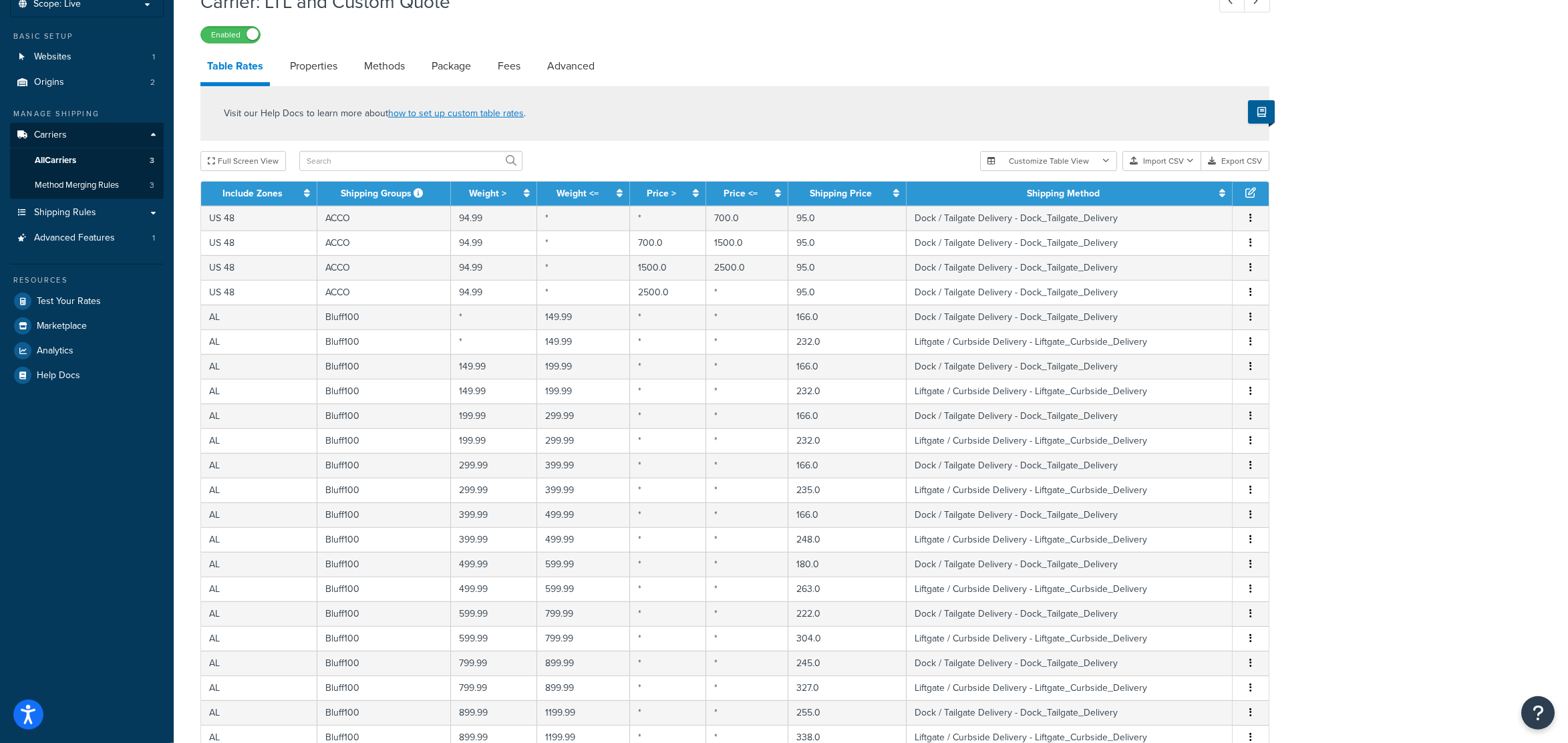
scroll to position [360, 0]
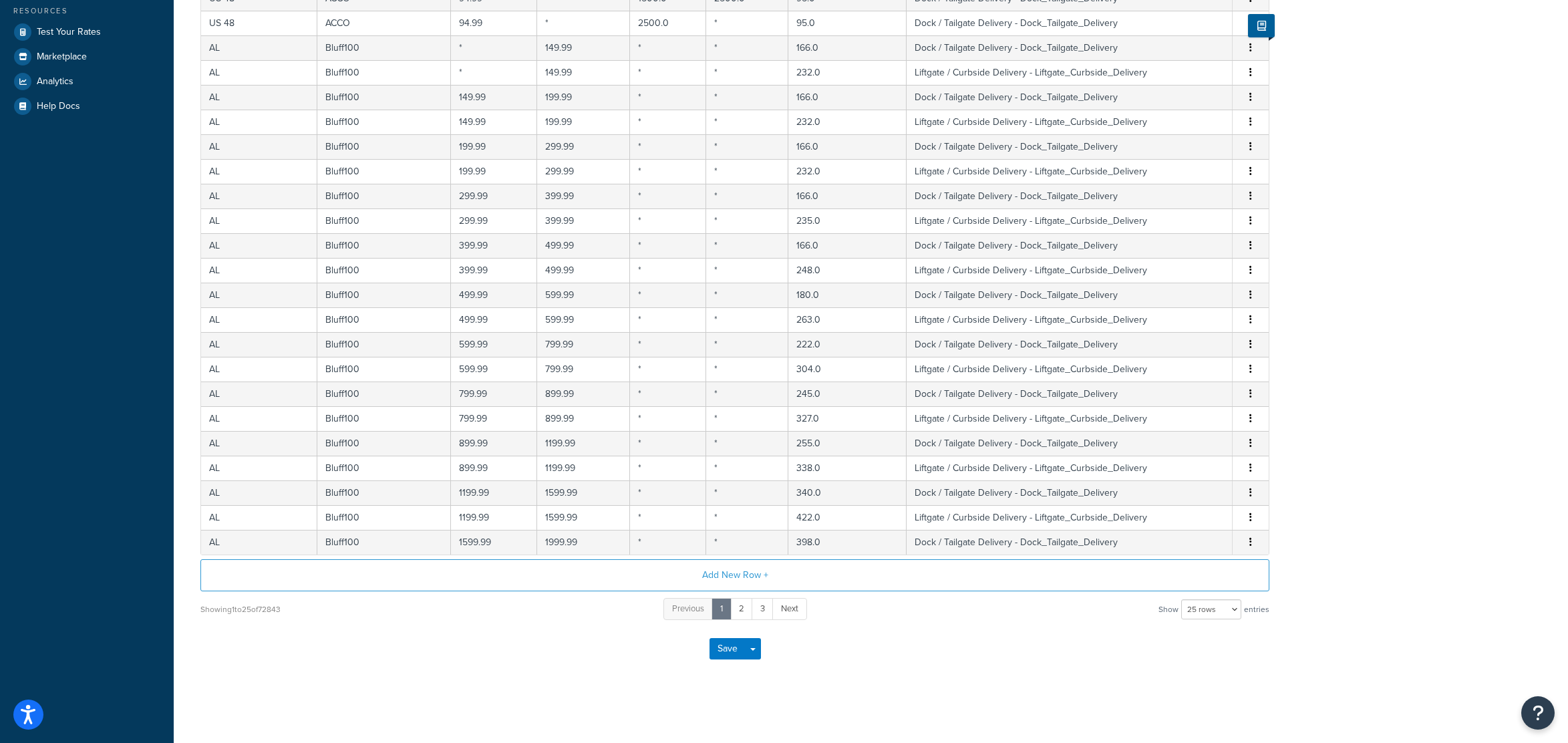
drag, startPoint x: 1367, startPoint y: 322, endPoint x: 1372, endPoint y: 469, distance: 147.1
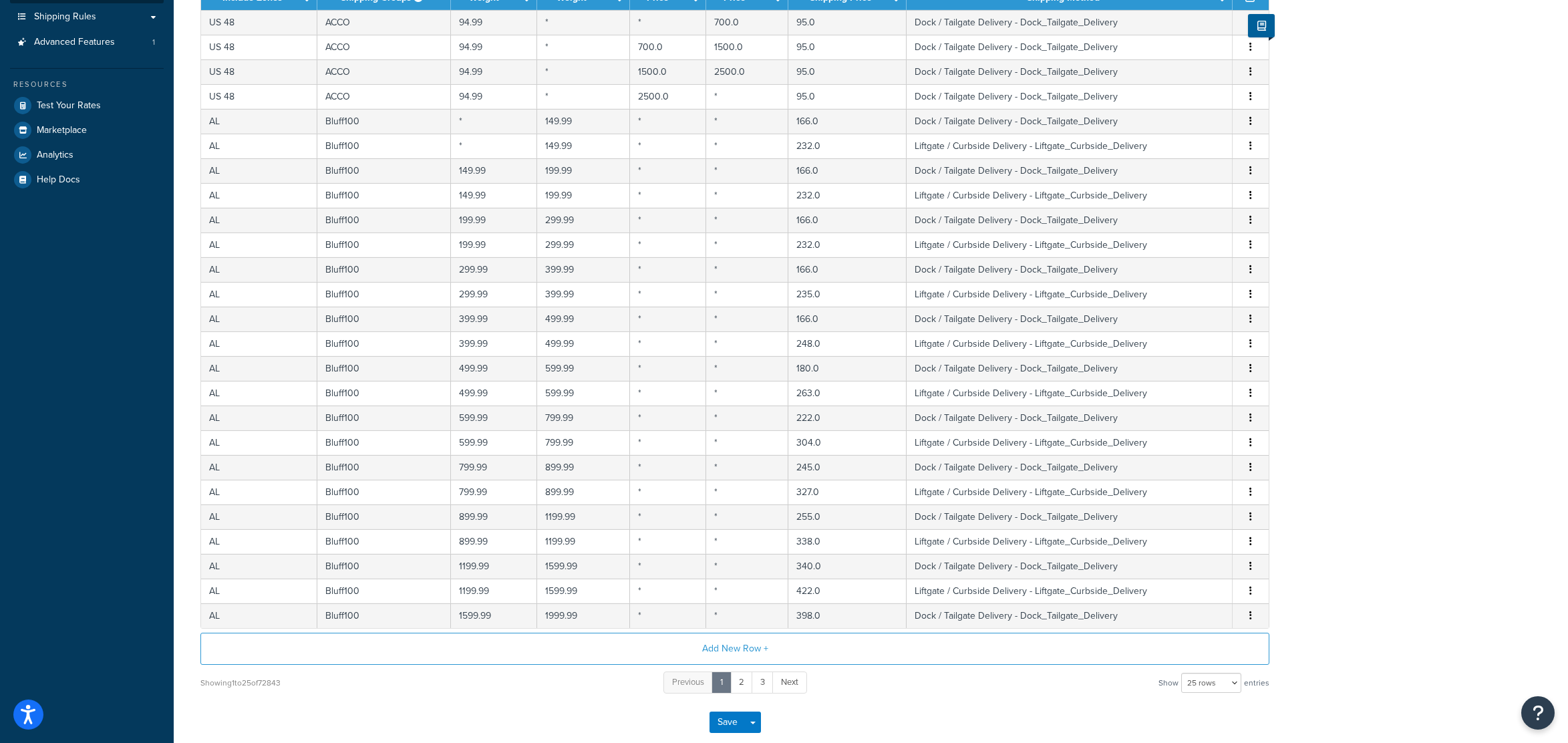
scroll to position [0, 0]
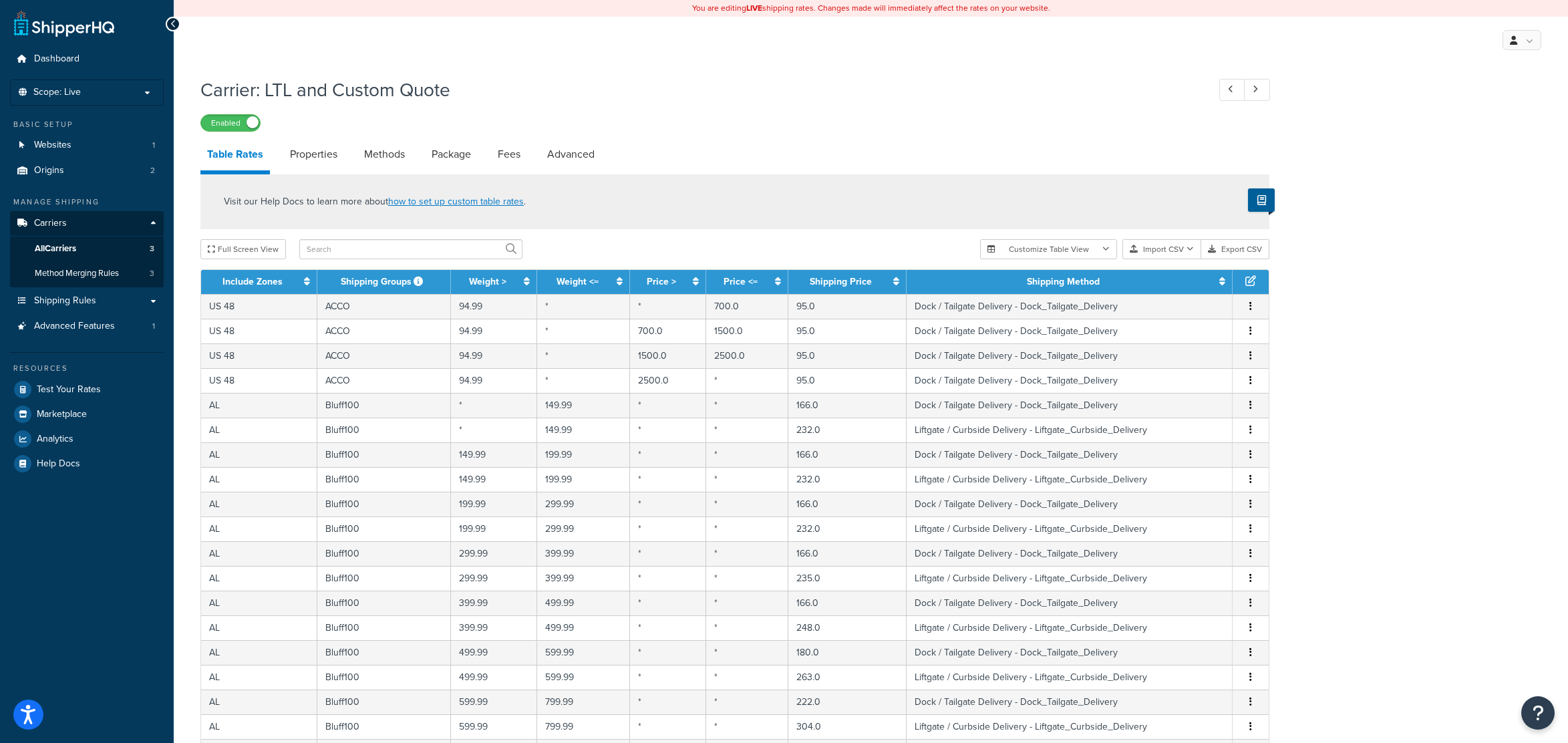
drag, startPoint x: 1363, startPoint y: 545, endPoint x: 1314, endPoint y: 346, distance: 204.9
click at [1163, 249] on button "Import CSV" at bounding box center [1162, 249] width 79 height 20
click at [1174, 259] on div "Customize Table View Show all columns Show selected columns Import CSV Import a…" at bounding box center [1124, 249] width 289 height 20
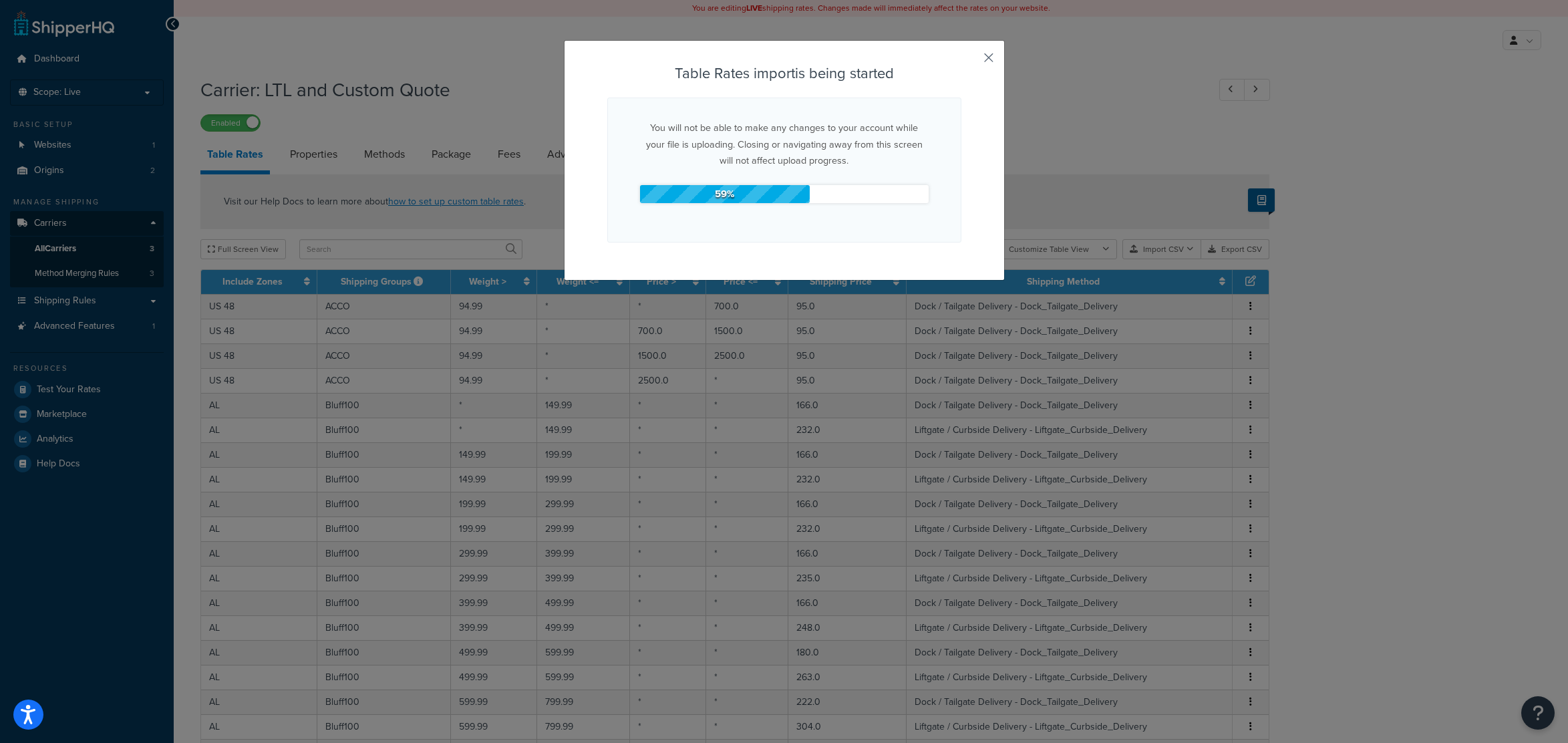
click at [961, 62] on button "button" at bounding box center [959, 63] width 3 height 3
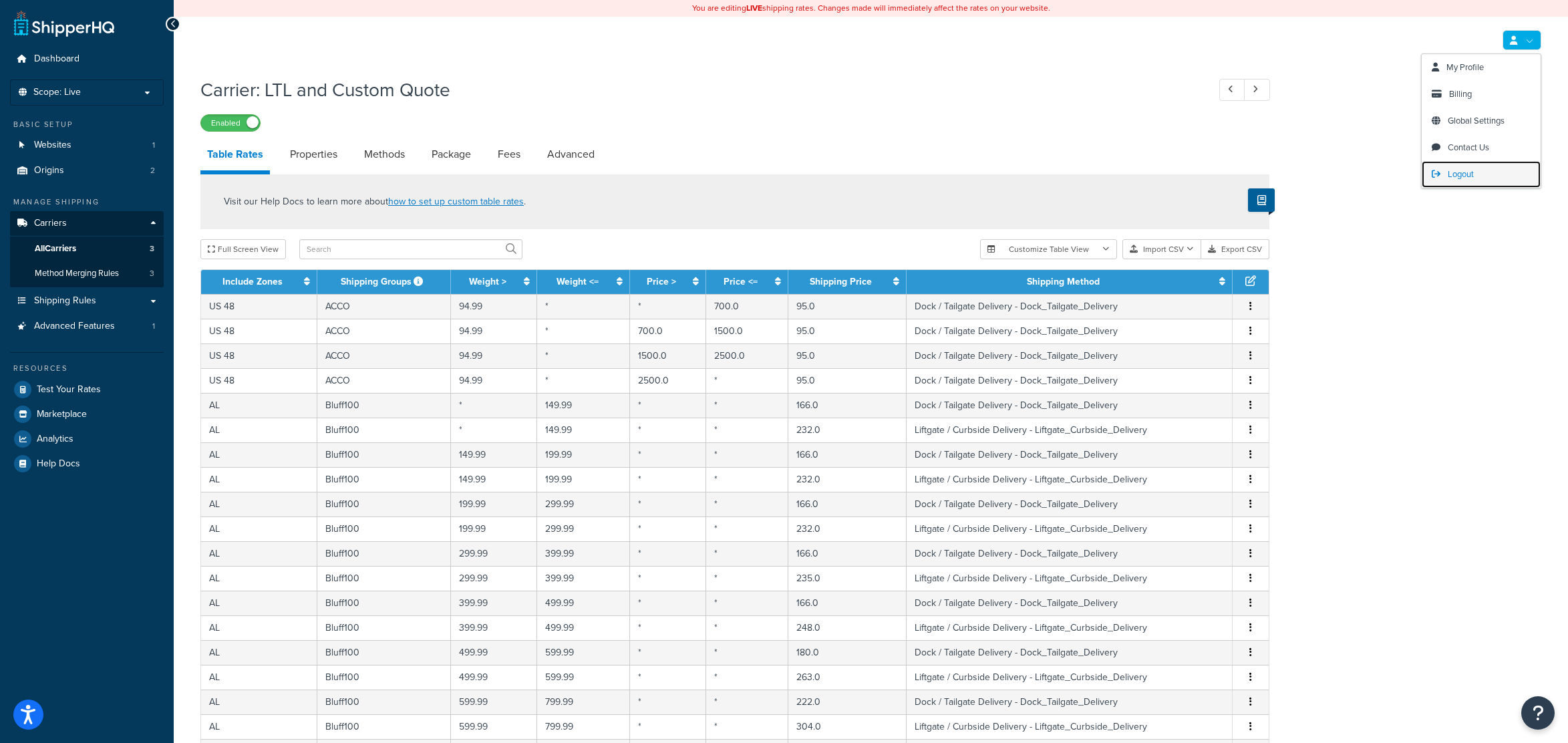
click at [1476, 173] on link "Logout" at bounding box center [1481, 174] width 119 height 27
